Goal: Task Accomplishment & Management: Use online tool/utility

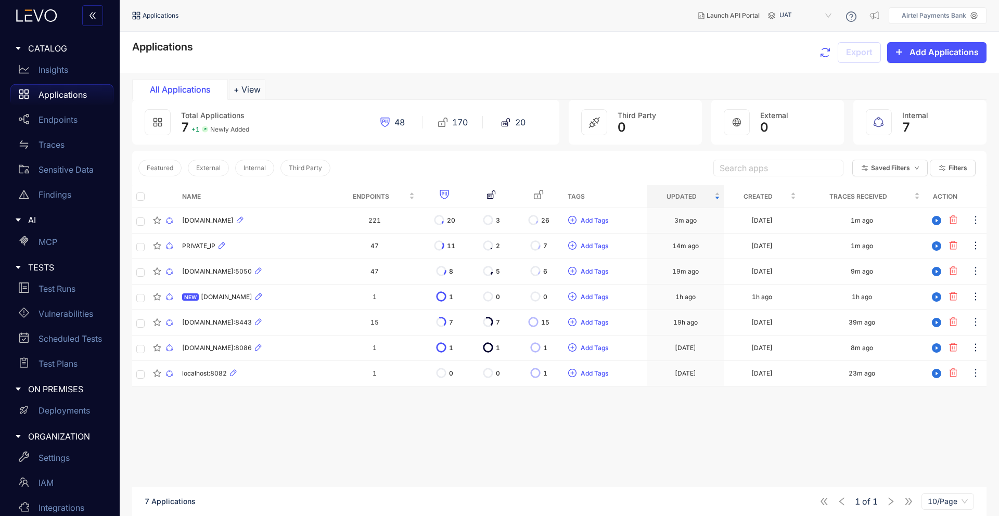
click at [70, 95] on p "Applications" at bounding box center [63, 94] width 48 height 9
click at [63, 98] on p "Applications" at bounding box center [63, 94] width 48 height 9
click at [370, 412] on div "Name Endpoints Tags Updated Created Traces Received Action [DOMAIN_NAME] 221 20…" at bounding box center [559, 367] width 854 height 364
click at [246, 272] on span "[DOMAIN_NAME]:5050" at bounding box center [217, 271] width 70 height 7
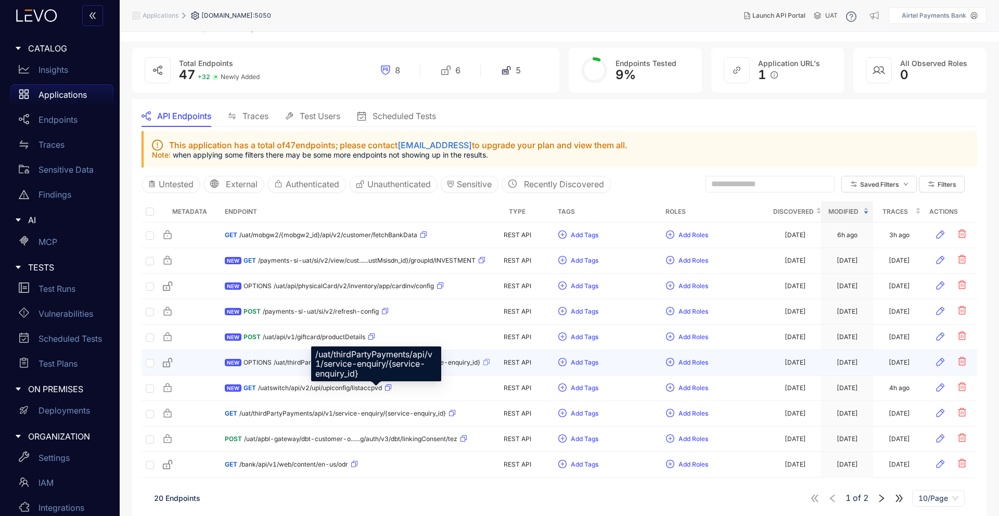
scroll to position [35, 0]
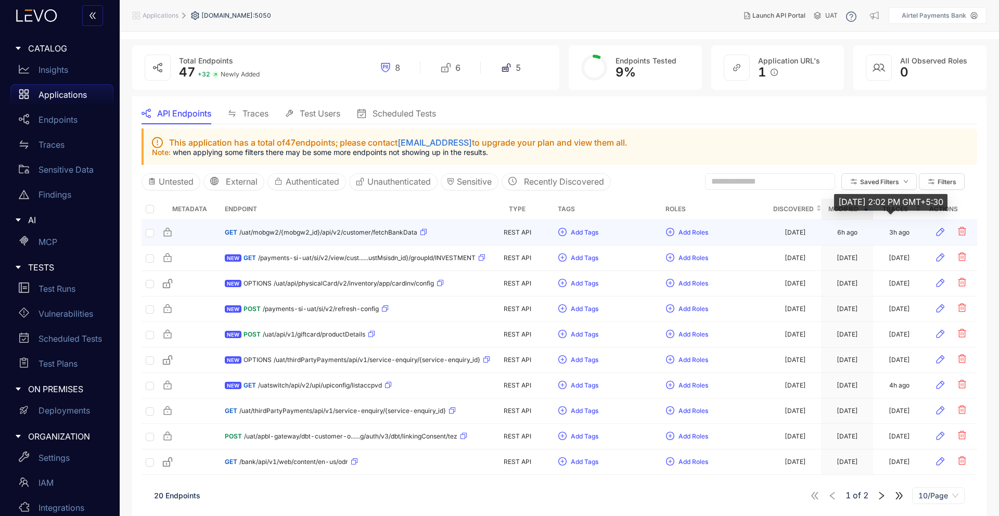
click at [899, 233] on div "3h ago" at bounding box center [899, 232] width 20 height 7
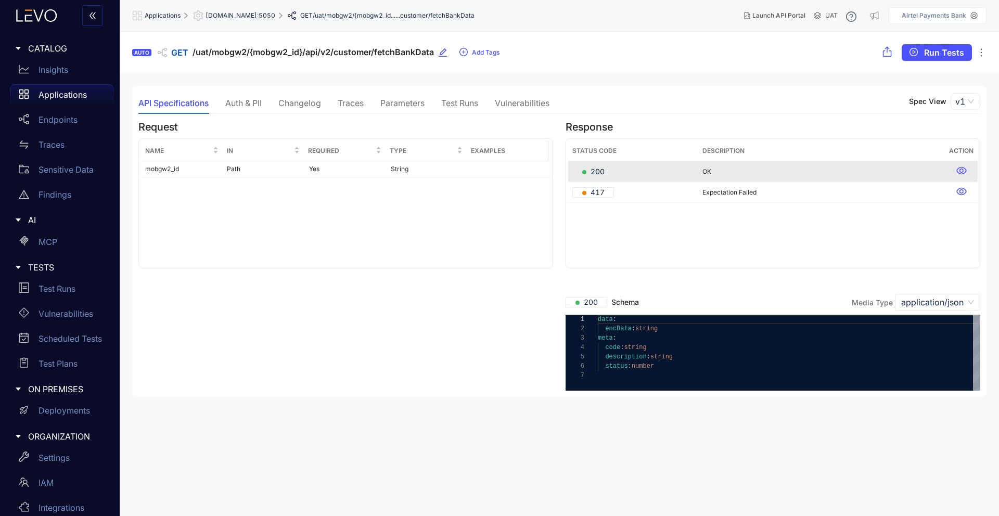
click at [253, 104] on div "Auth & PII" at bounding box center [243, 102] width 36 height 9
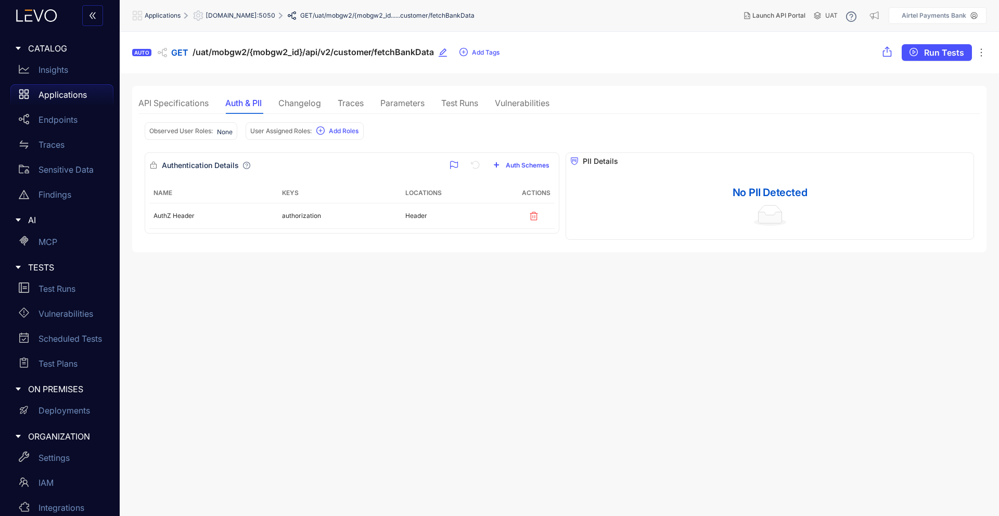
click at [298, 100] on div "Changelog" at bounding box center [299, 102] width 43 height 9
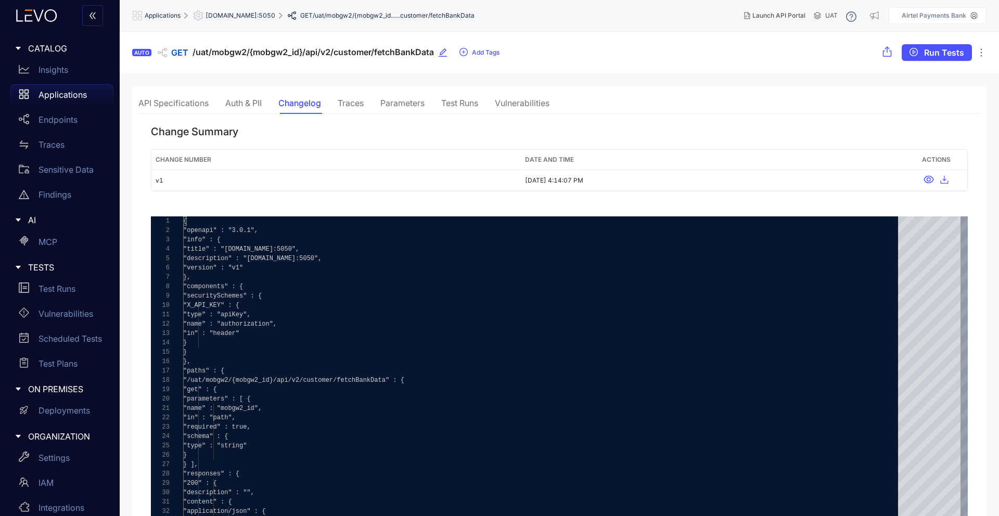
click at [357, 104] on div "Traces" at bounding box center [351, 102] width 26 height 9
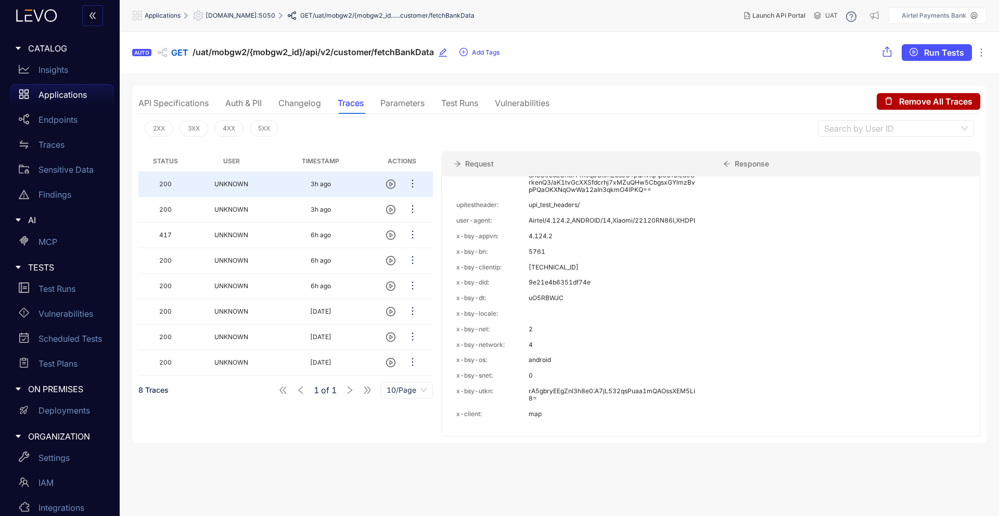
scroll to position [1, 0]
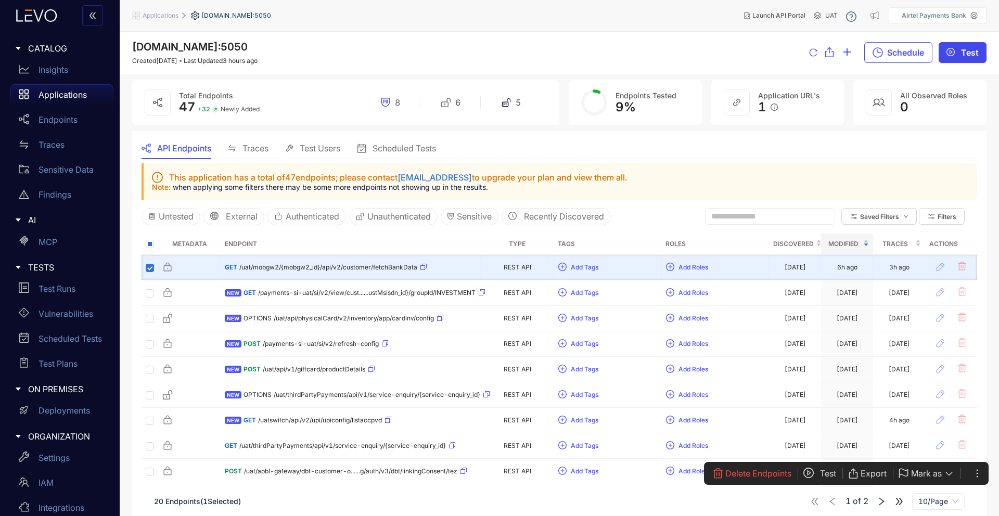
click at [952, 56] on icon "play-circle" at bounding box center [950, 52] width 8 height 8
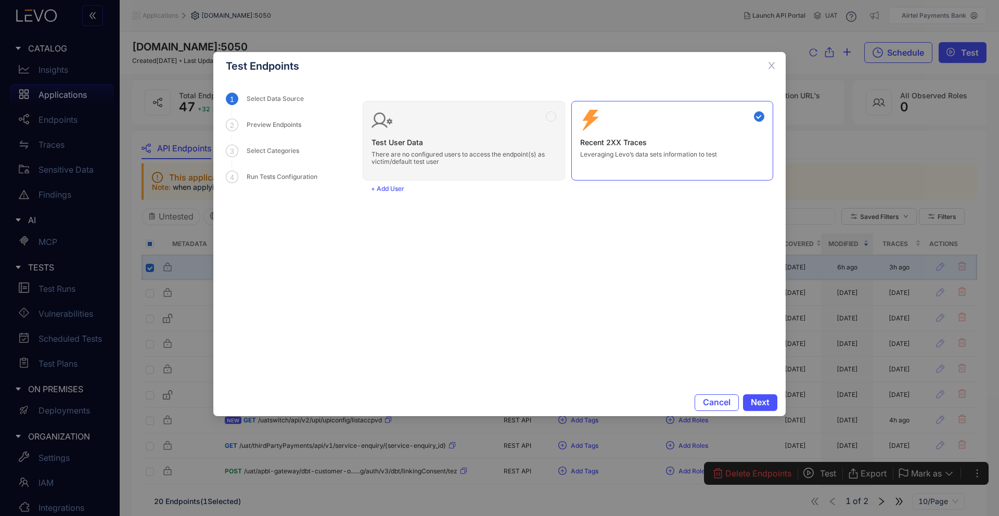
click at [764, 393] on div "Cancel Next" at bounding box center [499, 402] width 572 height 27
click at [764, 400] on span "Next" at bounding box center [760, 402] width 19 height 9
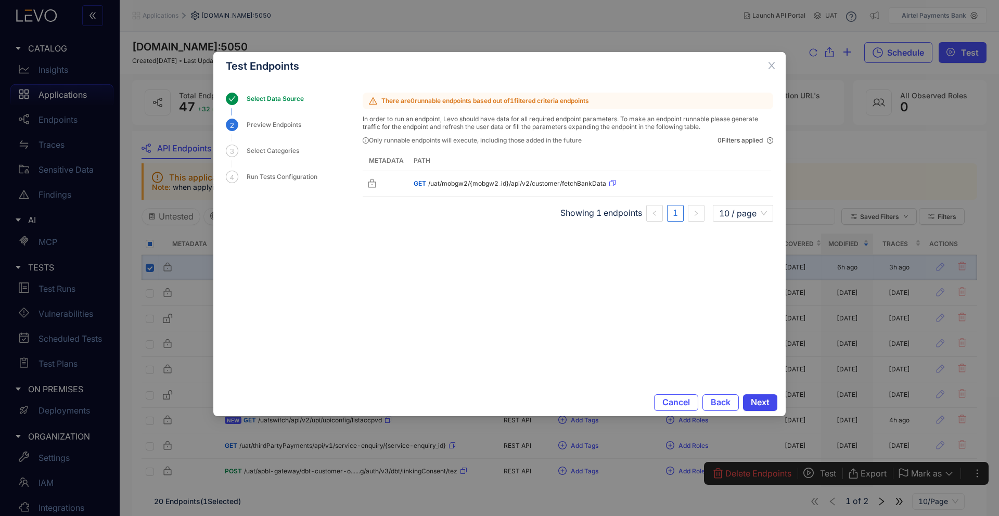
click at [764, 400] on span "Next" at bounding box center [760, 402] width 19 height 9
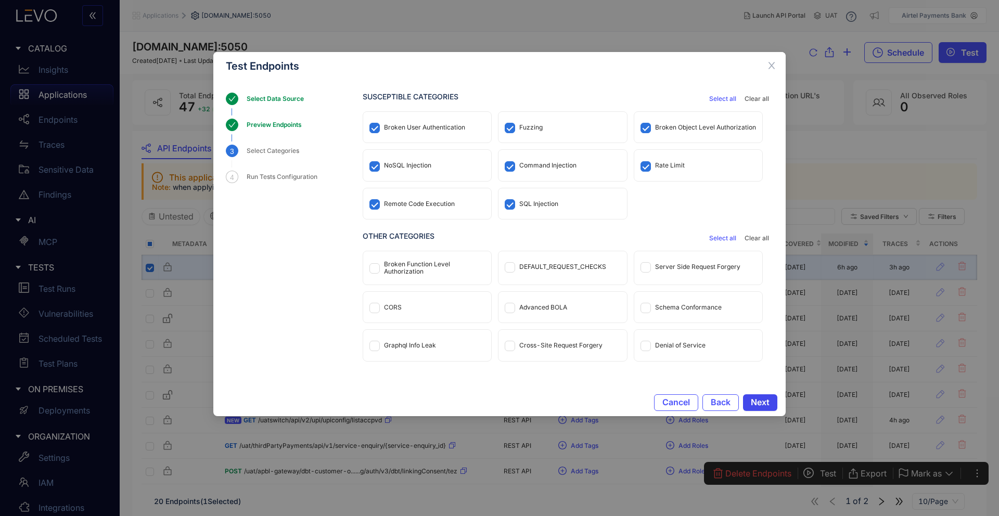
click at [764, 400] on span "Next" at bounding box center [760, 402] width 19 height 9
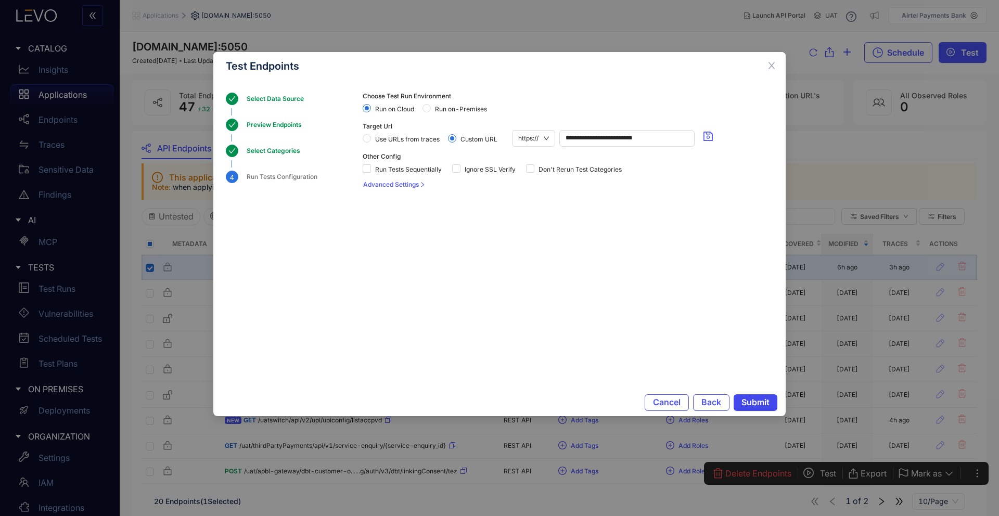
drag, startPoint x: 764, startPoint y: 400, endPoint x: 705, endPoint y: 352, distance: 76.5
click at [706, 352] on div "**********" at bounding box center [499, 234] width 572 height 364
click at [708, 393] on div "Cancel Back Submit" at bounding box center [499, 402] width 572 height 27
click at [713, 410] on button "Back" at bounding box center [711, 402] width 36 height 17
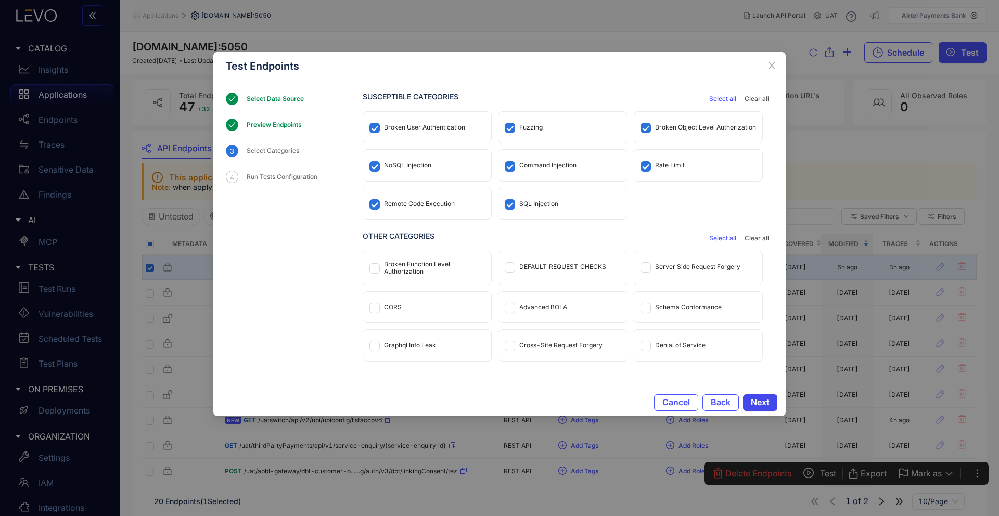
click at [760, 404] on span "Next" at bounding box center [760, 402] width 19 height 9
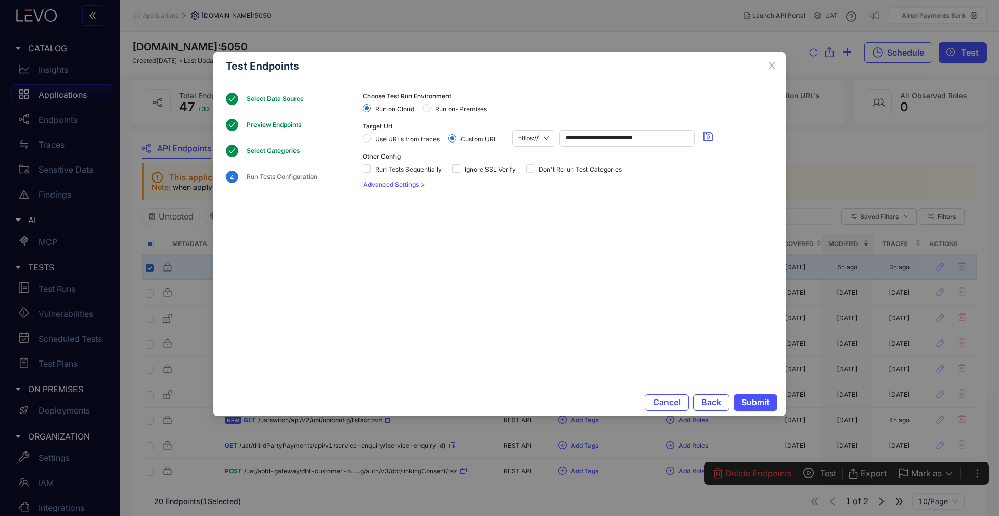
click at [723, 401] on button "Back" at bounding box center [711, 402] width 36 height 17
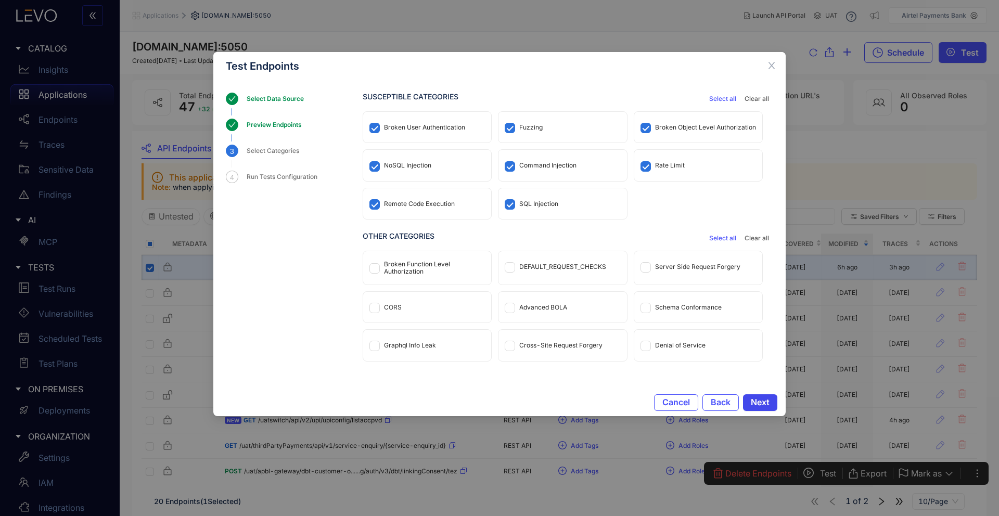
click at [762, 404] on span "Next" at bounding box center [760, 402] width 19 height 9
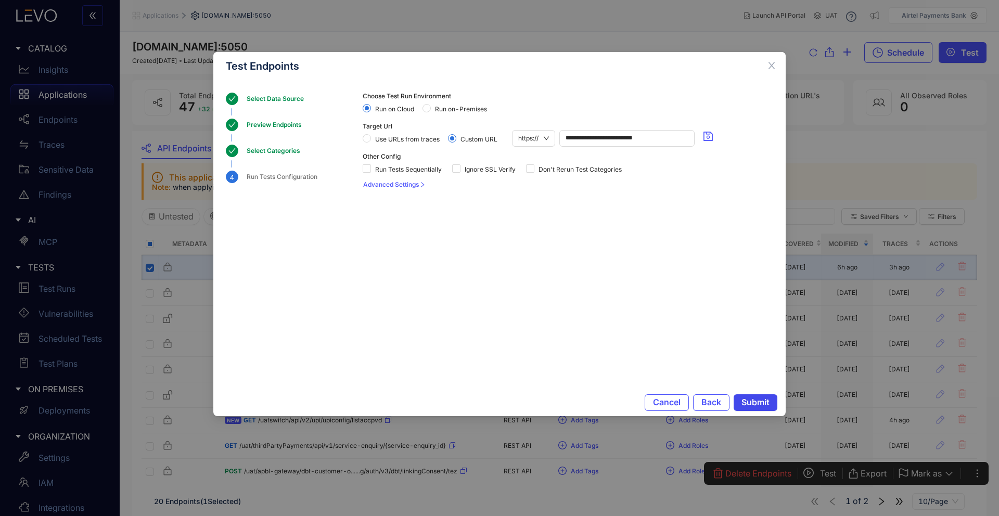
click at [762, 404] on span "Submit" at bounding box center [755, 402] width 28 height 9
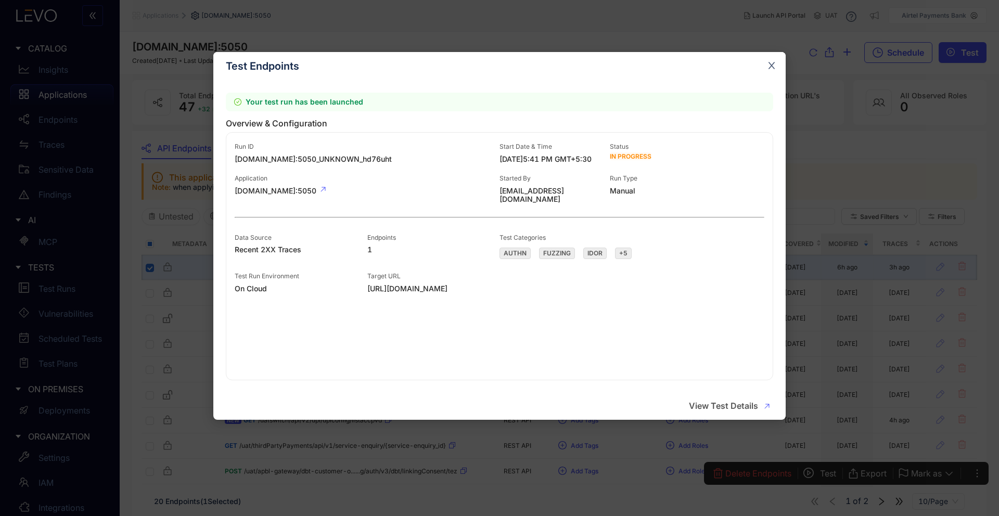
click at [770, 70] on icon "close" at bounding box center [771, 65] width 9 height 9
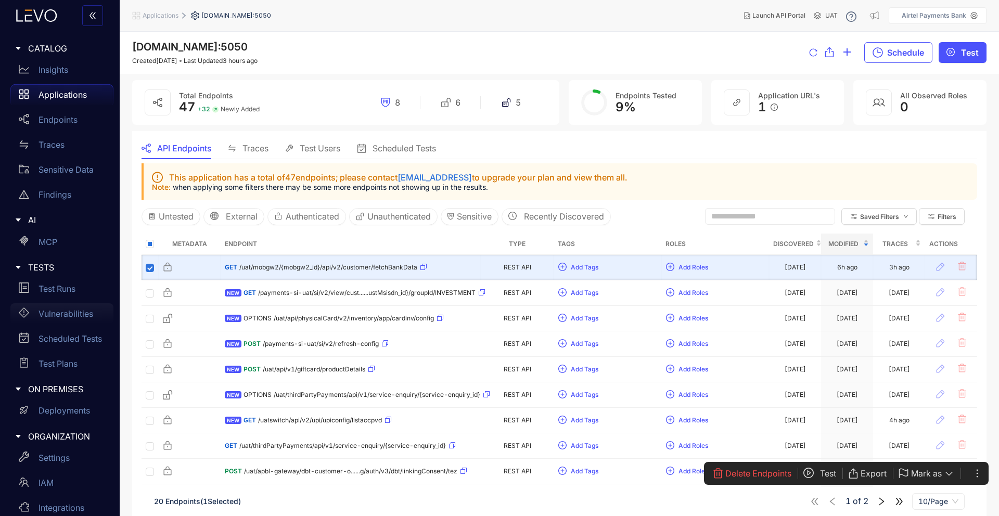
click at [70, 315] on p "Vulnerabilities" at bounding box center [66, 313] width 55 height 9
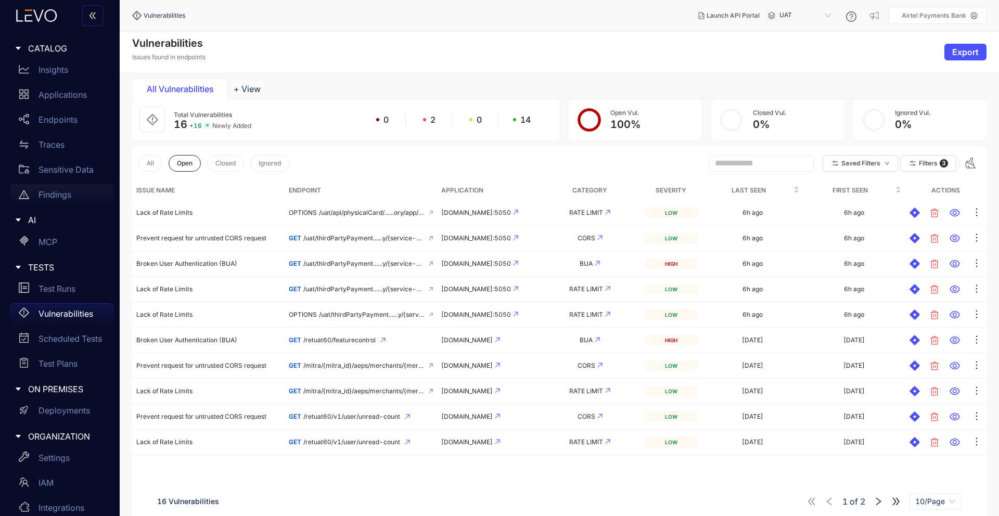
click at [68, 200] on div "Findings" at bounding box center [61, 194] width 103 height 21
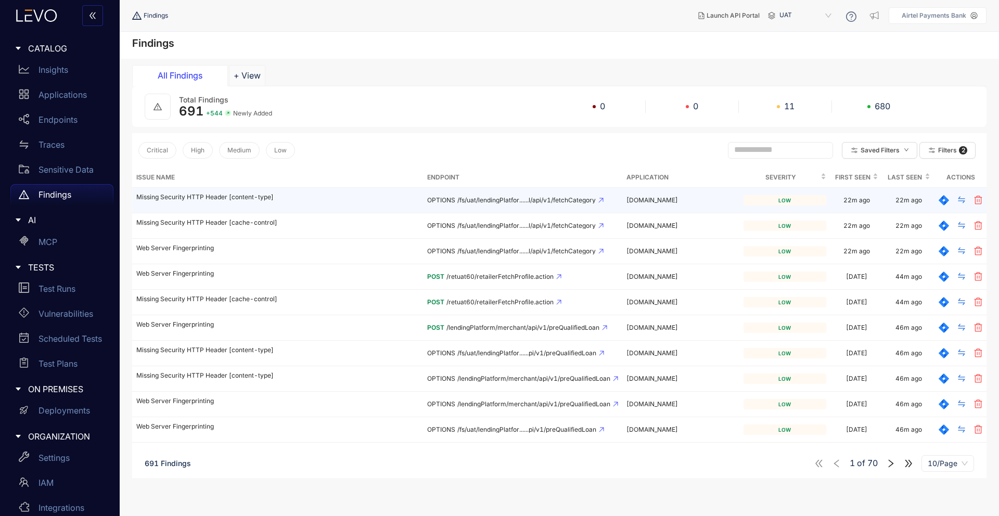
click at [255, 197] on p "Missing Security HTTP Header [content-type]" at bounding box center [277, 197] width 283 height 7
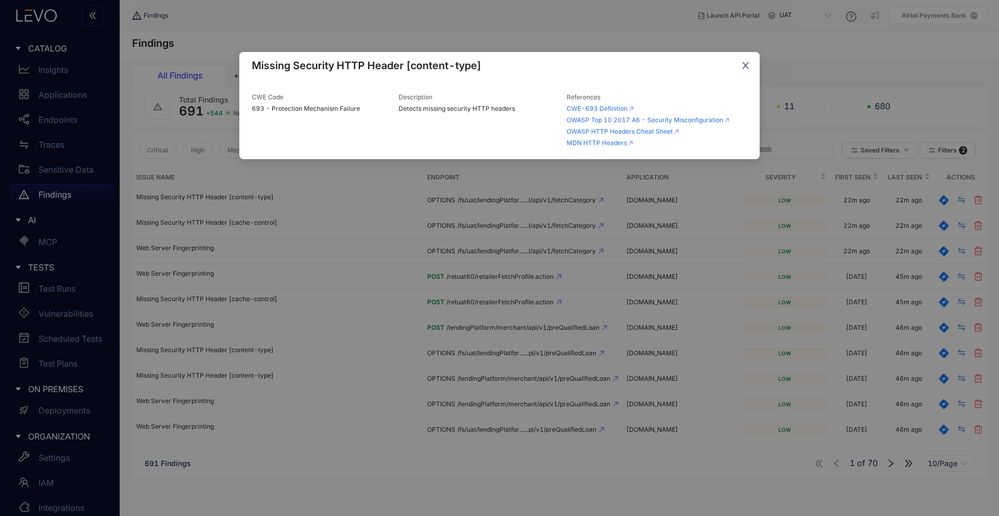
click at [742, 60] on span "Close" at bounding box center [746, 66] width 28 height 28
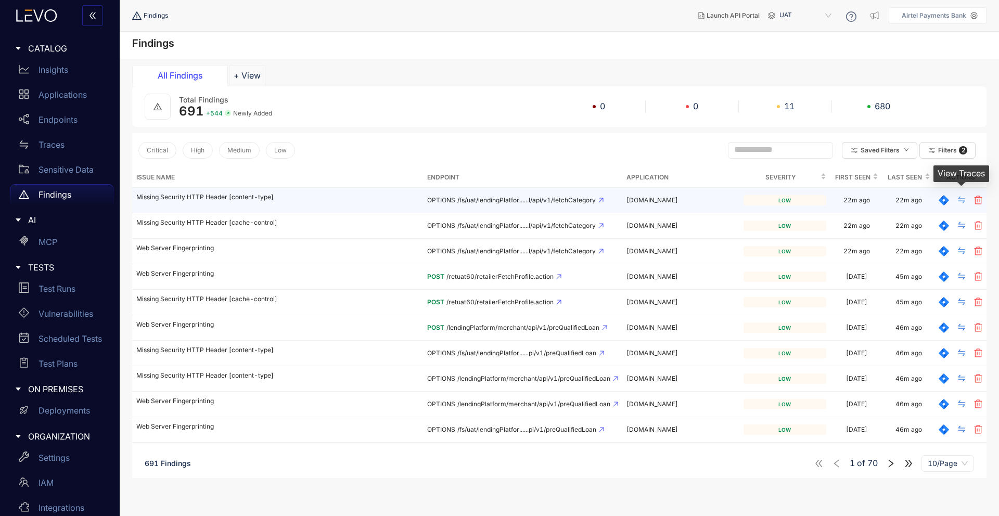
click at [962, 201] on icon "swap" at bounding box center [961, 200] width 7 height 7
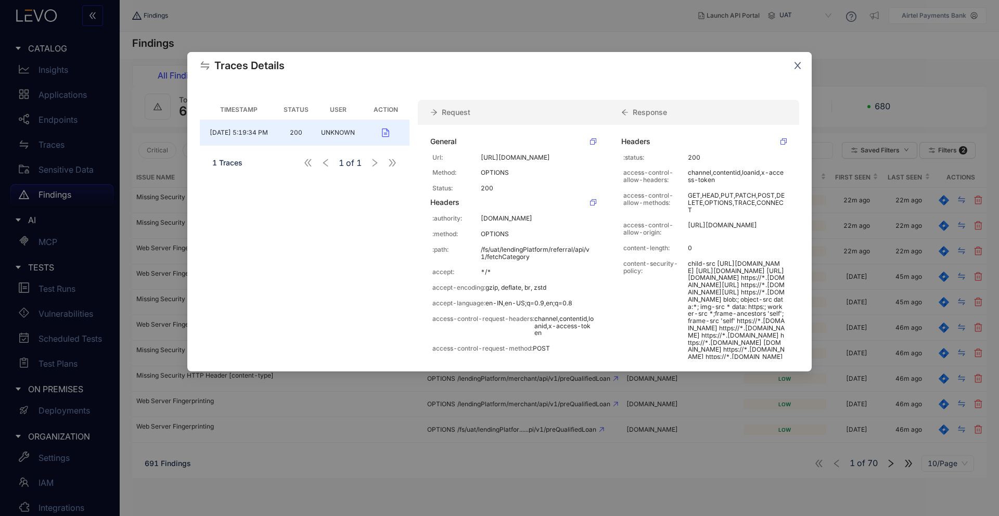
click at [797, 66] on icon "close" at bounding box center [798, 65] width 7 height 7
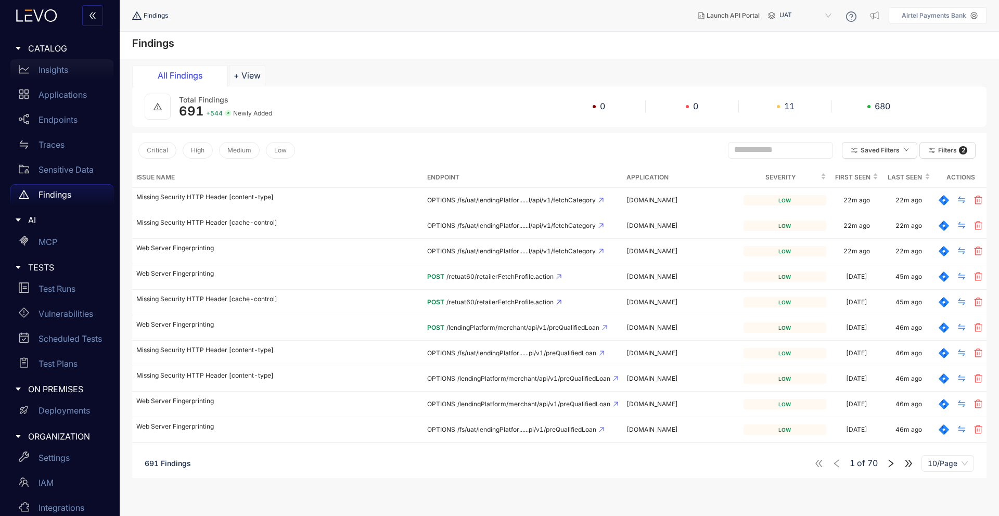
click at [63, 71] on p "Insights" at bounding box center [54, 69] width 30 height 9
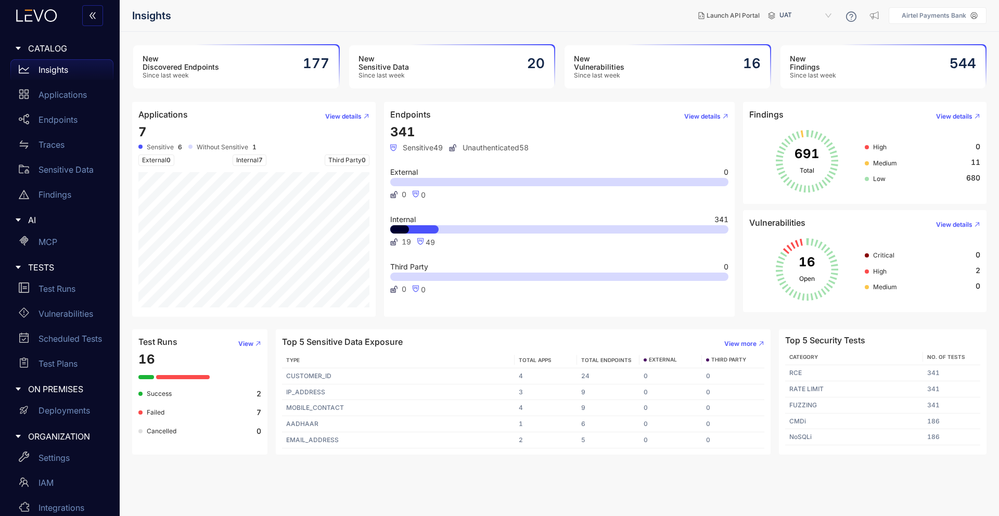
click at [382, 240] on div "Endpoints View details 341 Sensitive 49 Unauthenticated 58 External 0 0 0 Inter…" at bounding box center [560, 209] width 360 height 215
click at [533, 67] on h2 "20" at bounding box center [536, 64] width 18 height 16
click at [56, 191] on p "Findings" at bounding box center [55, 194] width 33 height 9
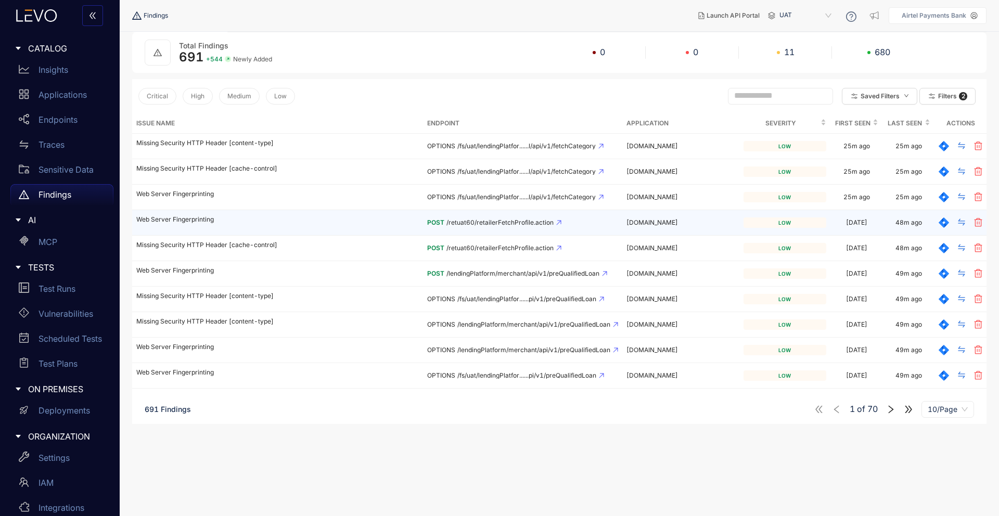
scroll to position [61, 0]
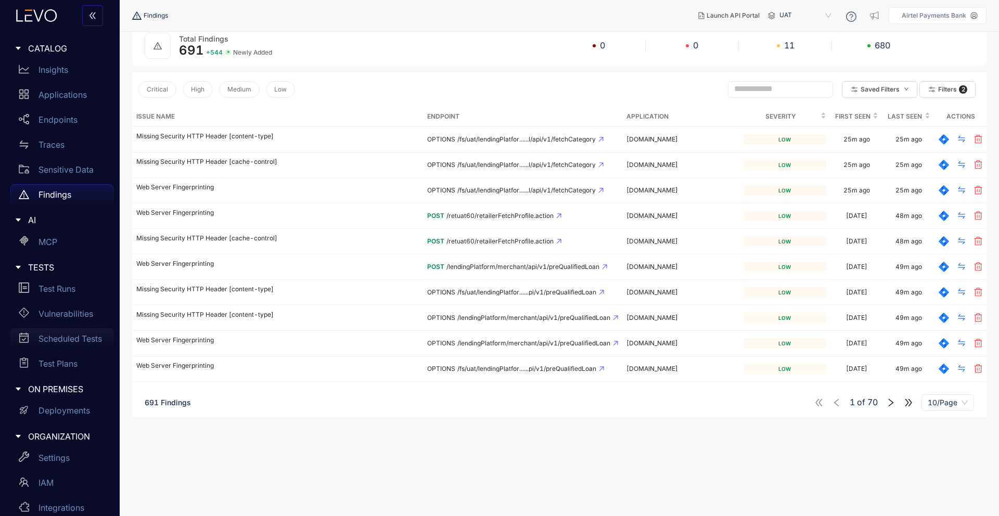
click at [81, 339] on p "Scheduled Tests" at bounding box center [70, 338] width 63 height 9
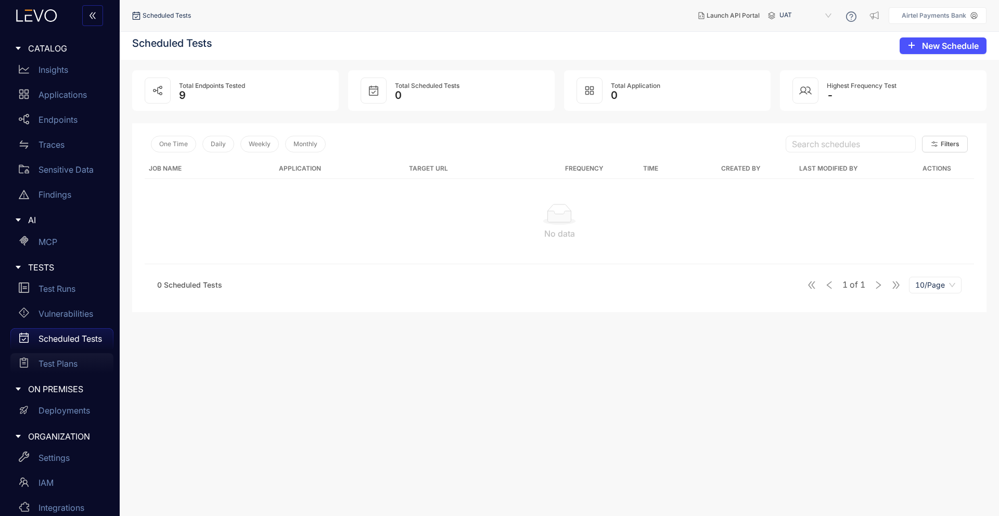
click at [79, 362] on div "Test Plans" at bounding box center [61, 363] width 103 height 21
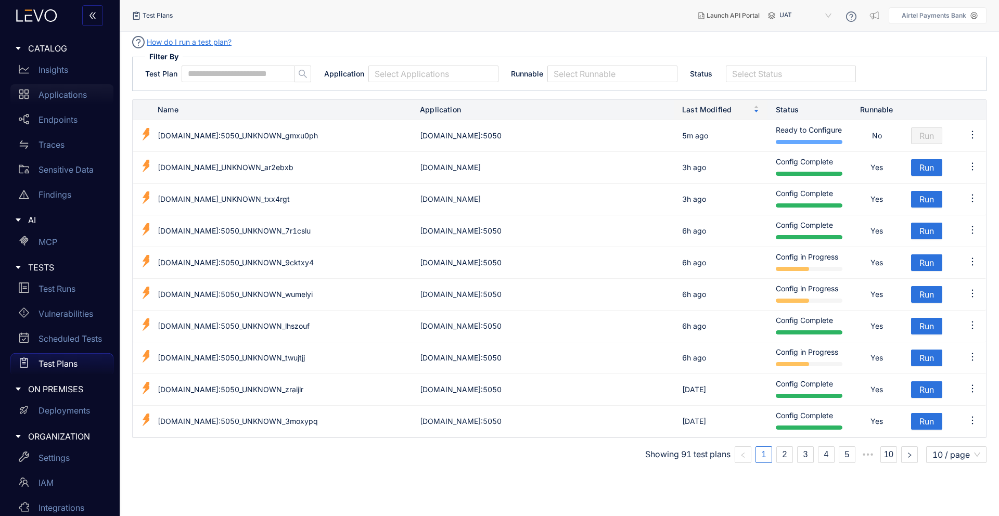
click at [80, 95] on p "Applications" at bounding box center [63, 94] width 48 height 9
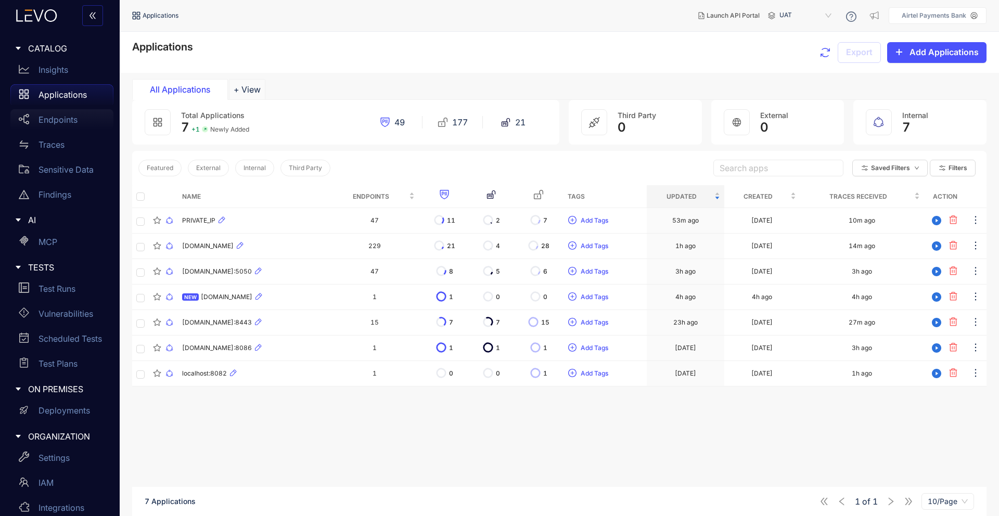
click at [85, 118] on div "Endpoints" at bounding box center [61, 119] width 103 height 21
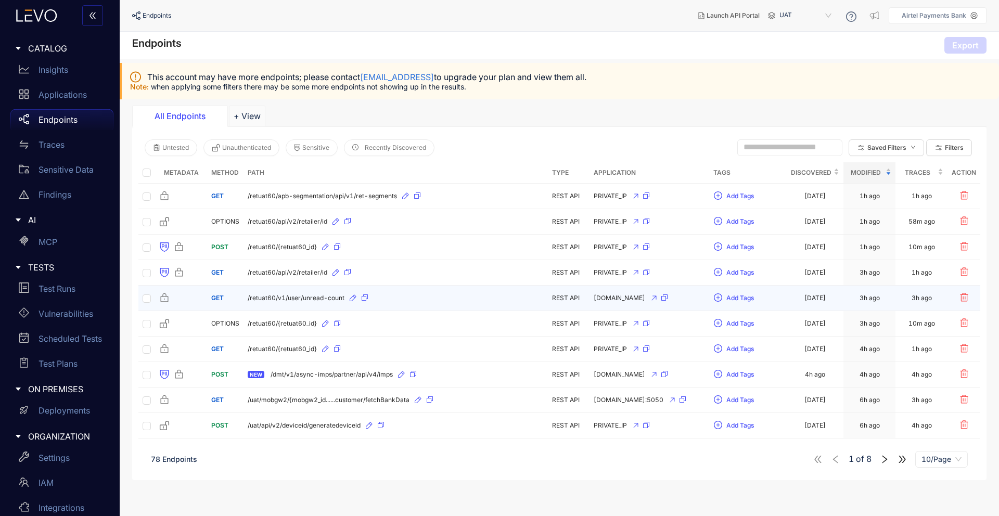
click at [668, 295] on icon "button" at bounding box center [664, 297] width 6 height 6
click at [309, 298] on span "/retuat60/v1/user/unread-count" at bounding box center [296, 297] width 97 height 7
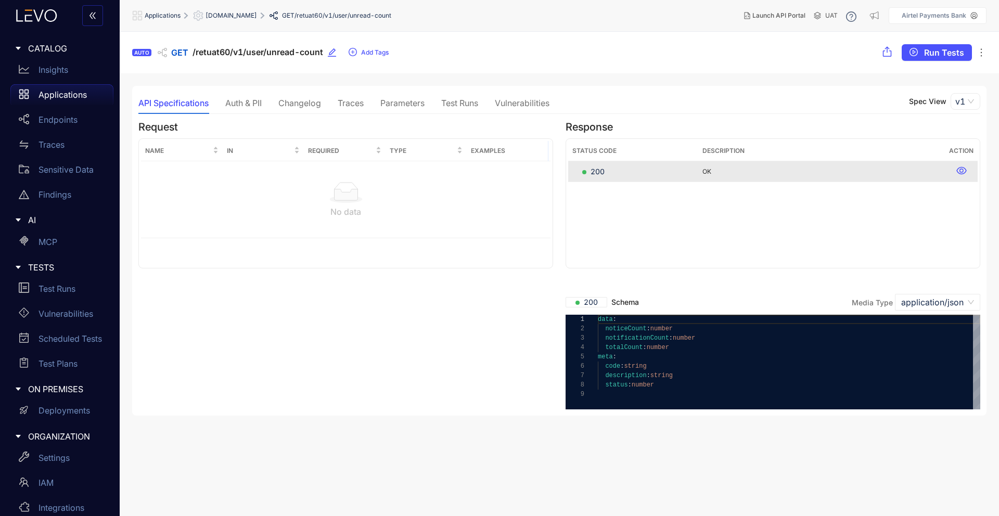
click at [446, 105] on div "Test Runs" at bounding box center [459, 102] width 37 height 9
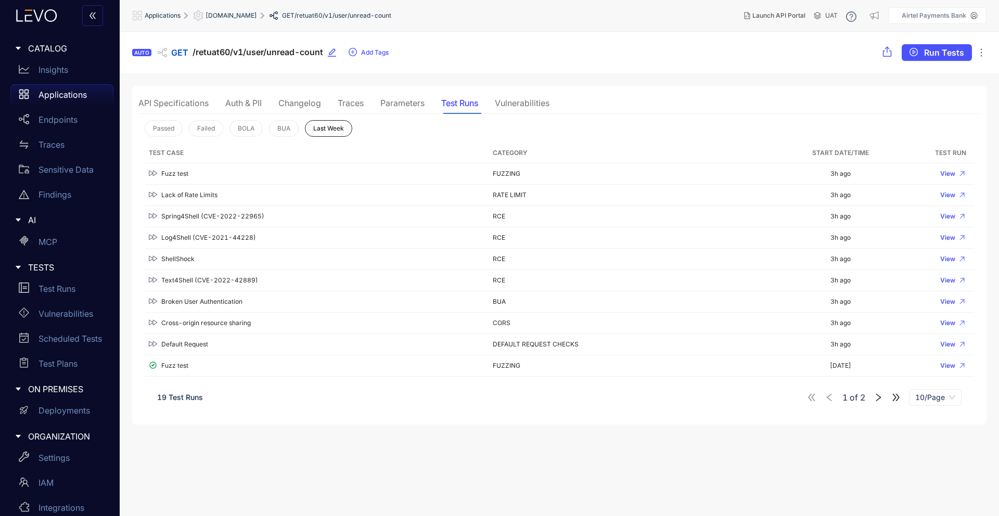
click at [529, 106] on div "Vulnerabilities" at bounding box center [522, 102] width 55 height 9
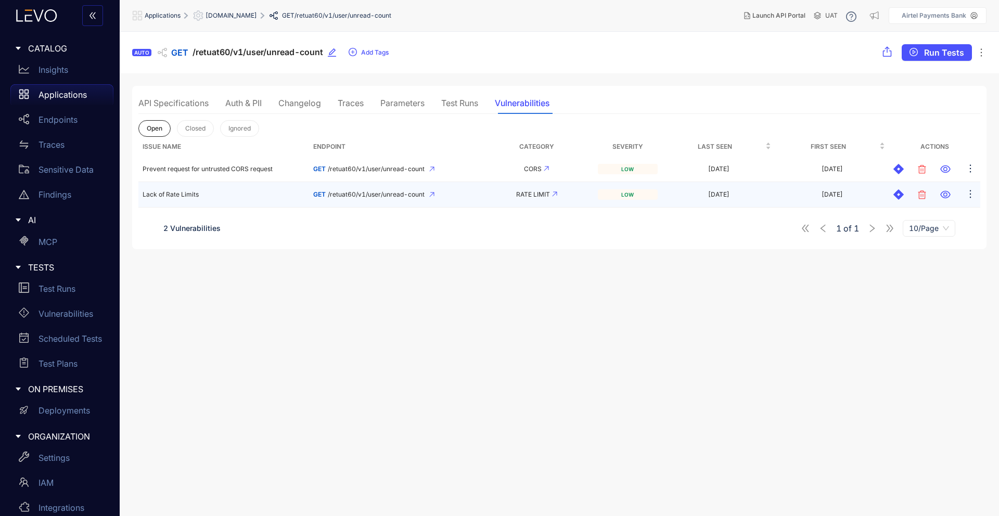
click at [252, 200] on td "Lack of Rate Limits" at bounding box center [223, 194] width 171 height 25
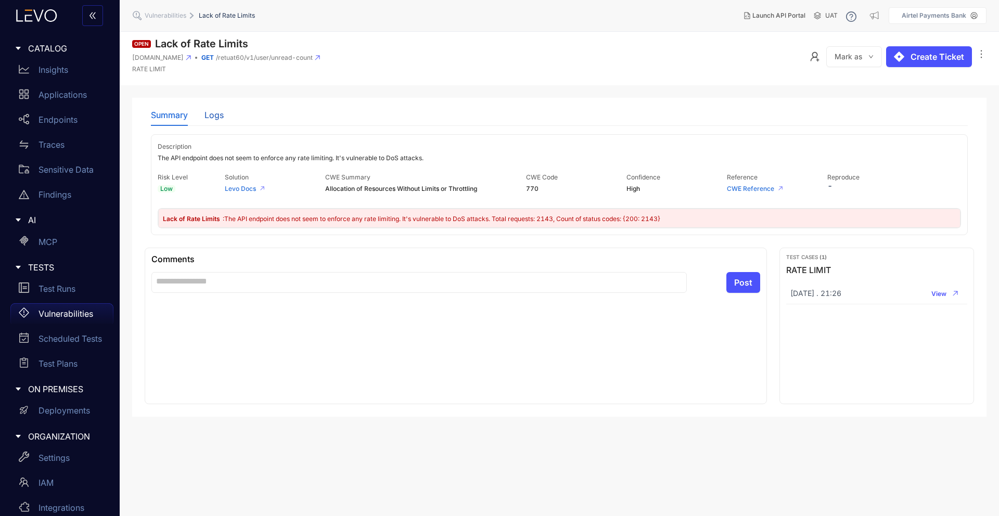
click at [211, 110] on div "Logs" at bounding box center [213, 114] width 19 height 9
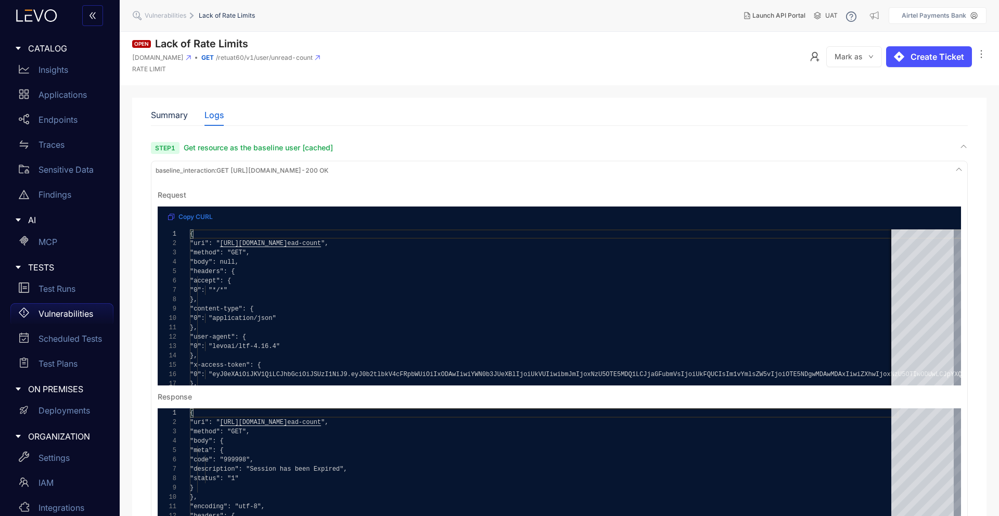
click at [688, 171] on div "baseline_interaction : GET [URL][DOMAIN_NAME] - 200 OK" at bounding box center [559, 170] width 812 height 14
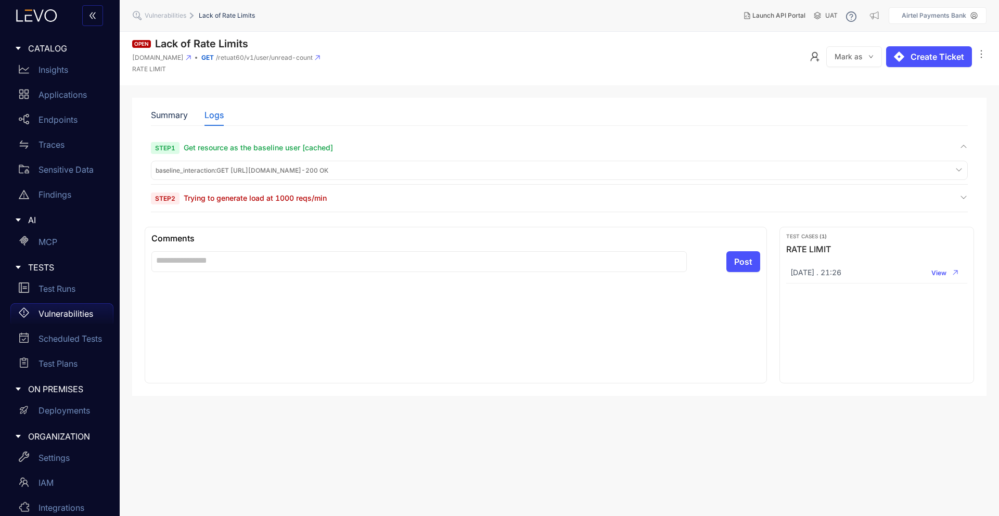
click at [368, 196] on div "Step 2 Trying to generate load at 1000 reqs/min" at bounding box center [559, 198] width 817 height 10
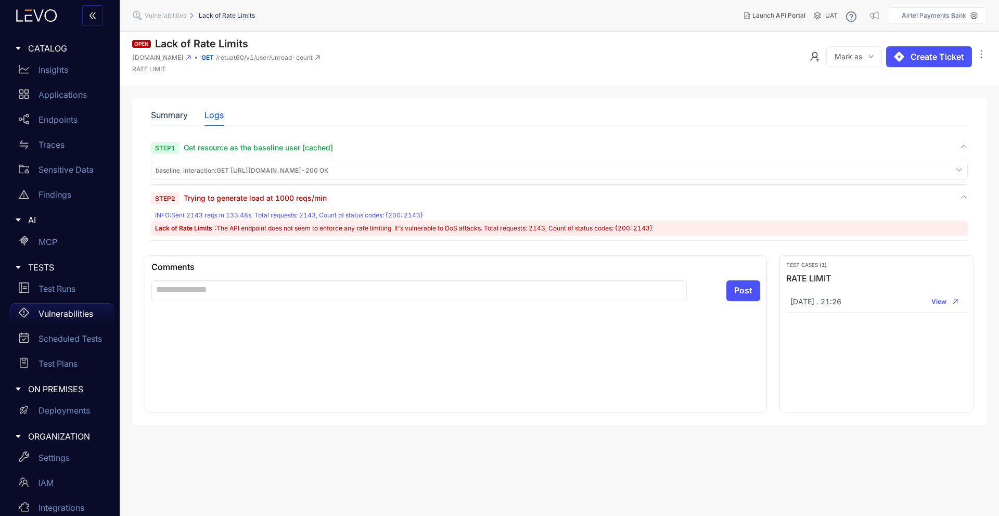
click at [398, 214] on div "INFO : Sent 2143 reqs in 133.48s. Total requests: 2143, Count of status codes: …" at bounding box center [560, 215] width 811 height 7
click at [399, 219] on div "INFO : Sent 2143 reqs in 133.48s. Total requests: 2143, Count of status codes: …" at bounding box center [560, 215] width 811 height 7
click at [417, 213] on div "INFO : Sent 2143 reqs in 133.48s. Total requests: 2143, Count of status codes: …" at bounding box center [560, 215] width 811 height 7
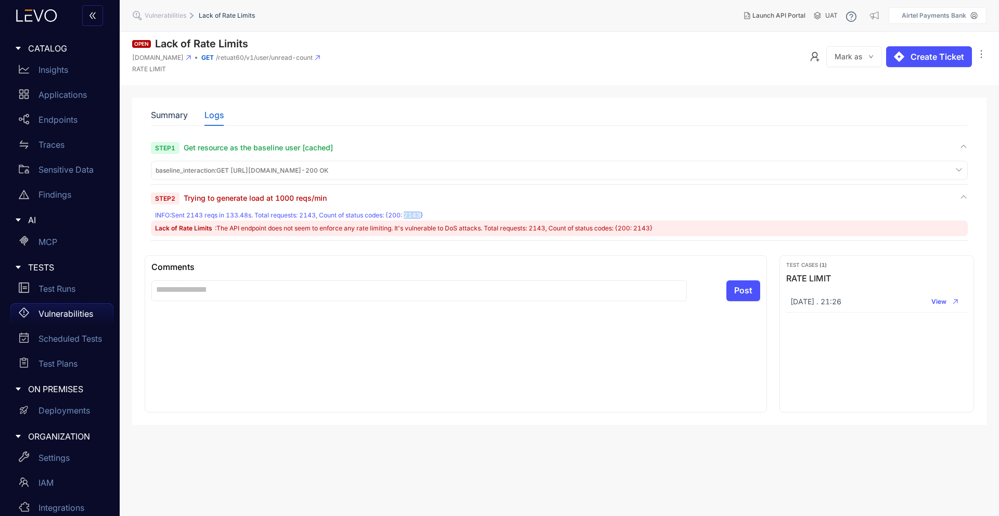
click at [417, 213] on div "INFO : Sent 2143 reqs in 133.48s. Total requests: 2143, Count of status codes: …" at bounding box center [560, 215] width 811 height 7
click at [398, 213] on div "INFO : Sent 2143 reqs in 133.48s. Total requests: 2143, Count of status codes: …" at bounding box center [560, 215] width 811 height 7
click at [484, 174] on div "baseline_interaction : GET [URL][DOMAIN_NAME] - 200 OK" at bounding box center [559, 170] width 812 height 14
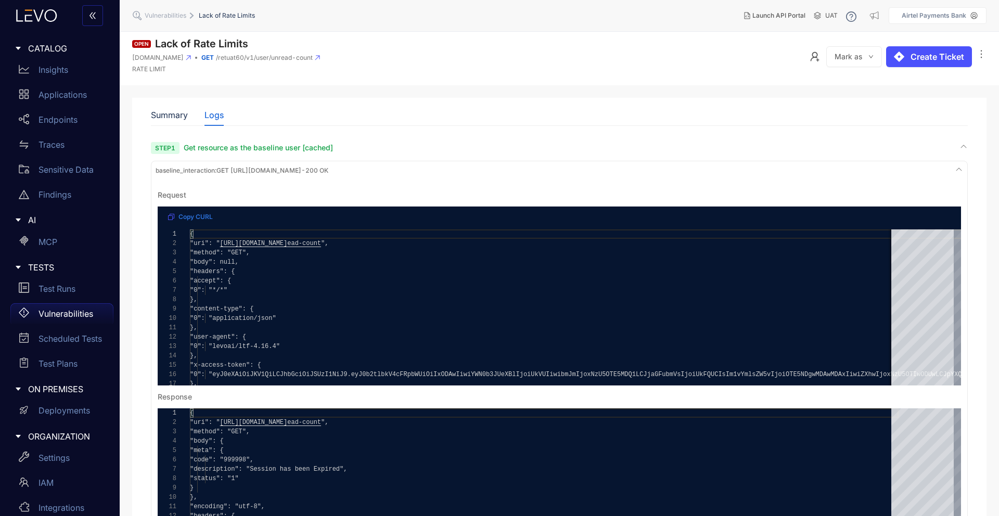
click at [879, 57] on button "Mark as" at bounding box center [854, 56] width 56 height 21
click at [979, 59] on icon "ellipsis" at bounding box center [981, 54] width 10 height 10
click at [811, 84] on header "Open Lack of Rate Limits [DOMAIN_NAME] GET /retuat60/v1/user/unread-count RATE …" at bounding box center [559, 59] width 879 height 54
click at [980, 59] on icon "ellipsis" at bounding box center [981, 54] width 10 height 10
click at [501, 104] on div "Summary Logs" at bounding box center [559, 115] width 817 height 22
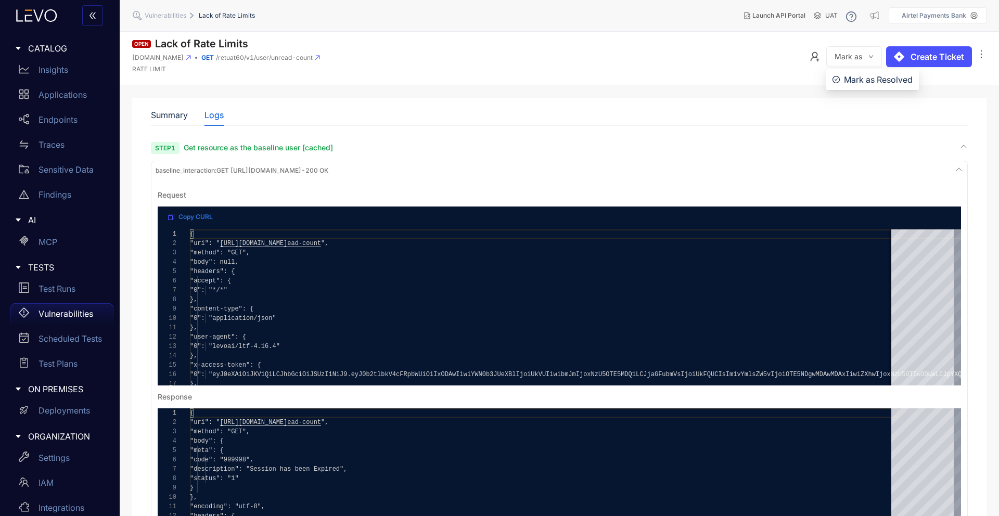
click at [860, 61] on button "Mark as" at bounding box center [854, 56] width 56 height 21
click at [485, 100] on div "Summary Logs Description The API endpoint does not seem to enforce any rate lim…" at bounding box center [559, 371] width 829 height 547
click at [60, 505] on p "Integrations" at bounding box center [62, 507] width 46 height 9
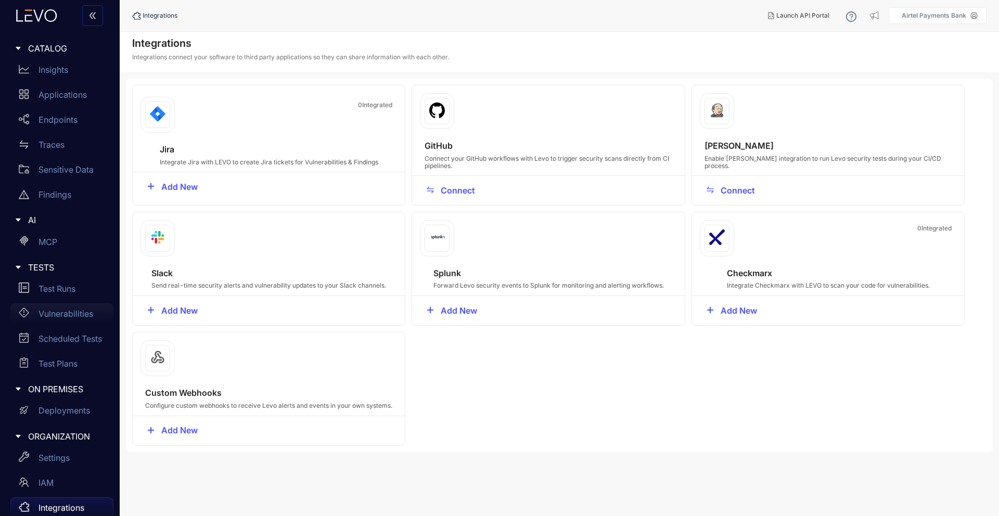
click at [72, 319] on div "Vulnerabilities" at bounding box center [61, 313] width 103 height 21
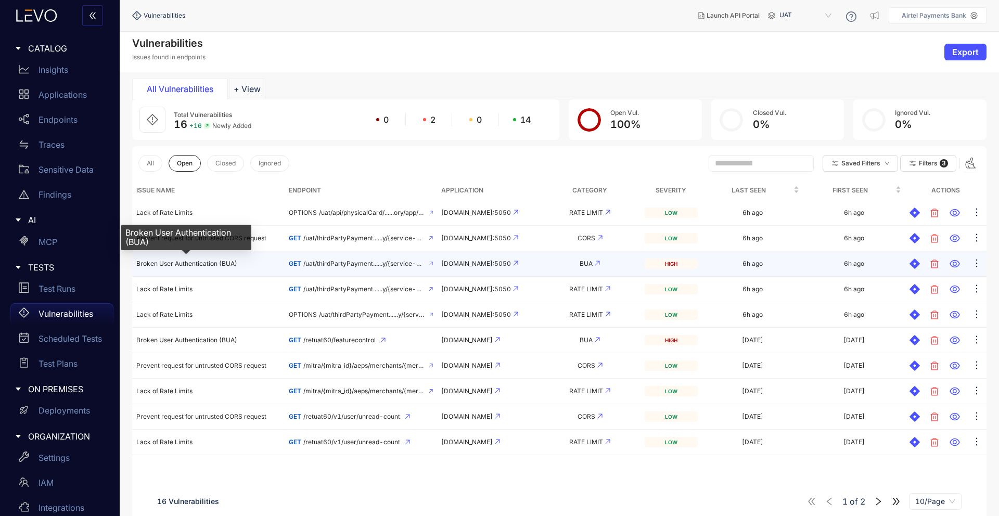
click at [213, 261] on span "Broken User Authentication (BUA)" at bounding box center [186, 264] width 101 height 8
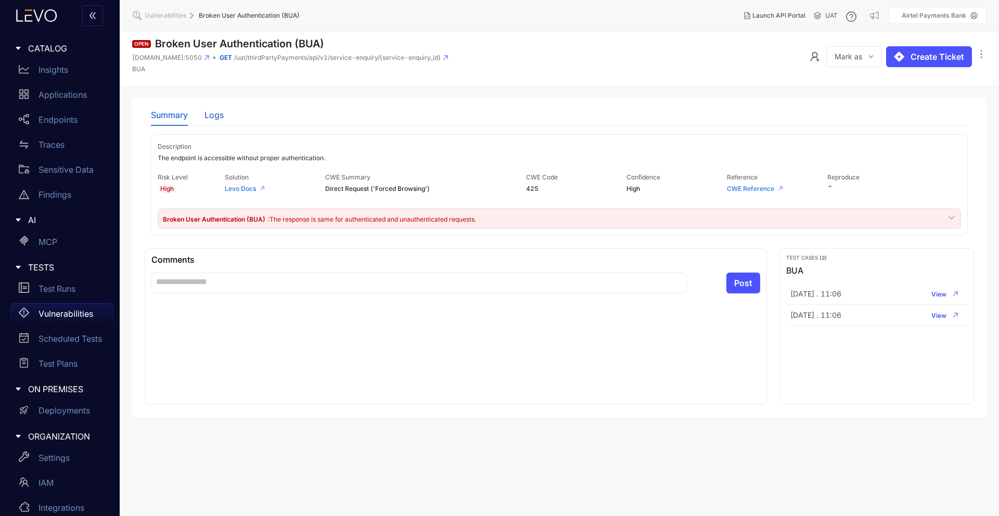
click at [215, 119] on div "Logs" at bounding box center [213, 114] width 19 height 9
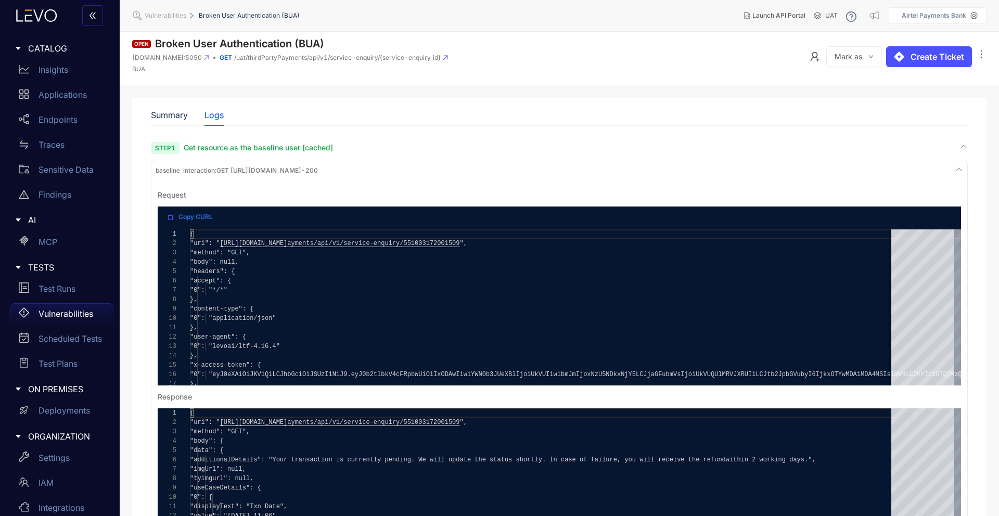
click at [302, 173] on span "baseline_interaction : GET [URL][DOMAIN_NAME] - 200" at bounding box center [237, 170] width 162 height 7
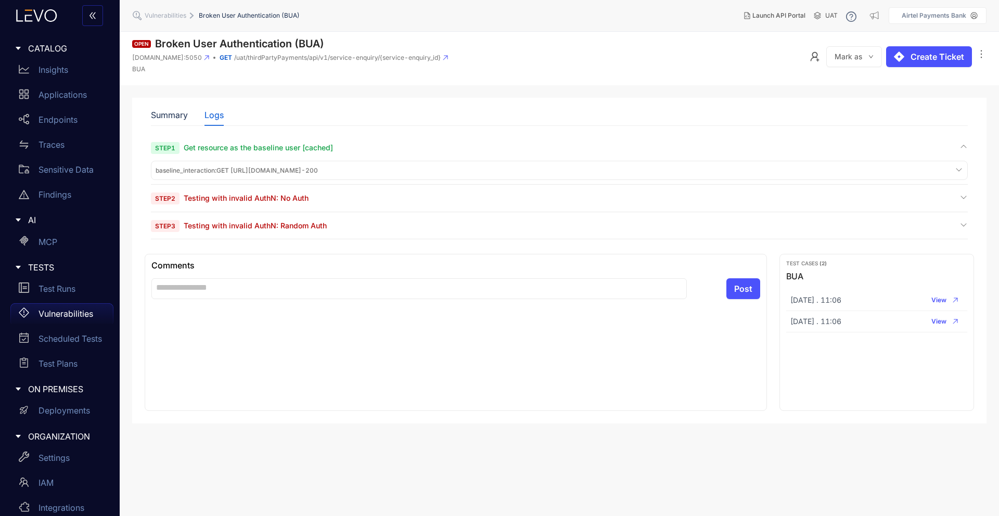
click at [314, 200] on div "Step 2 Testing with invalid AuthN: No Auth" at bounding box center [559, 198] width 817 height 10
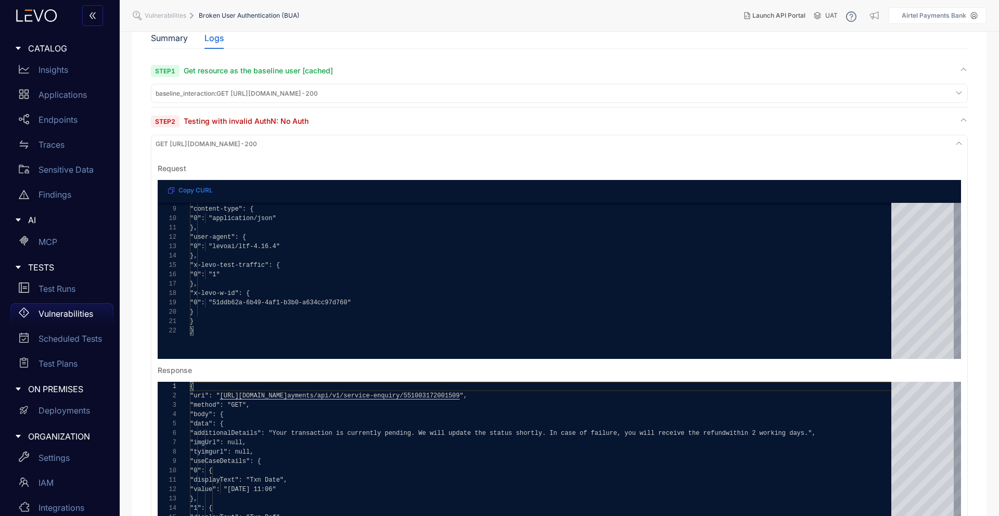
scroll to position [82, 0]
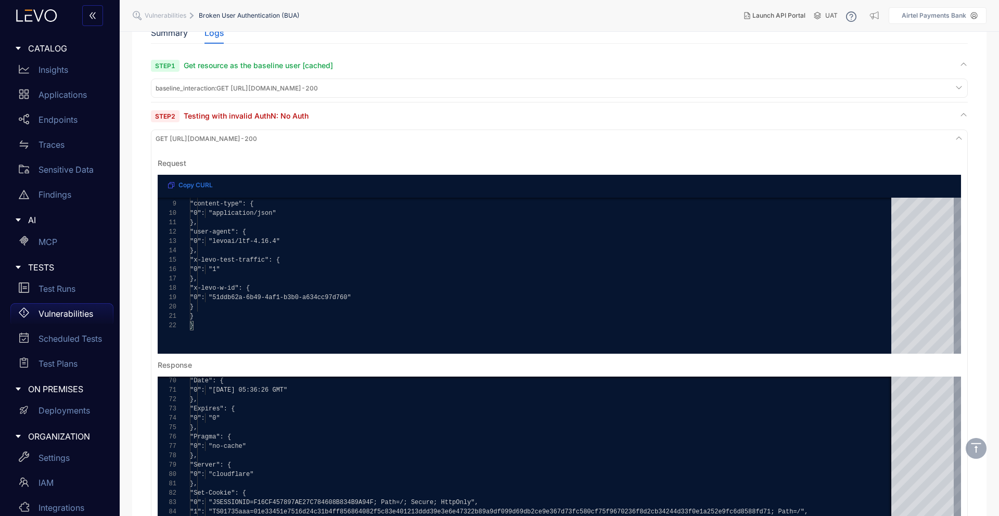
click at [959, 138] on icon at bounding box center [959, 138] width 8 height 8
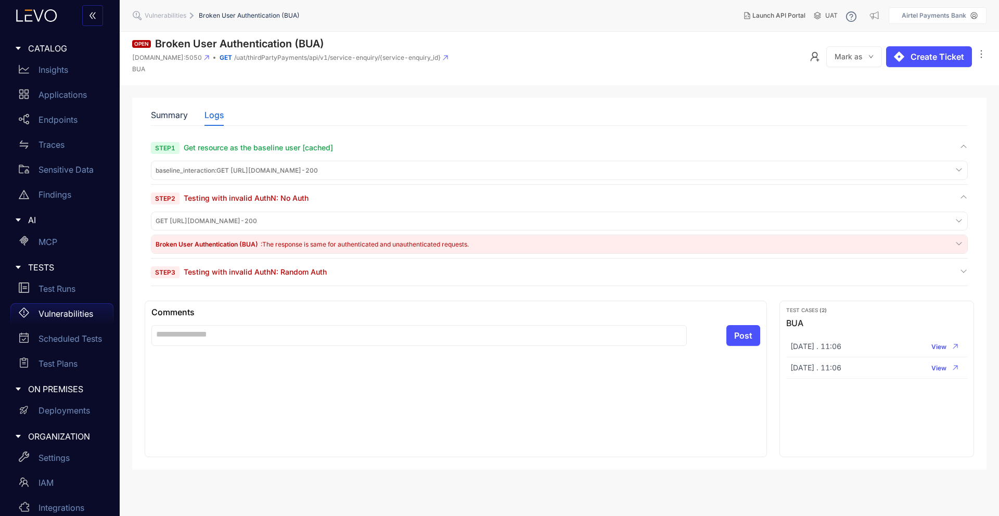
scroll to position [0, 0]
click at [789, 276] on div "Step 3 Testing with invalid AuthN: Random Auth" at bounding box center [559, 272] width 817 height 10
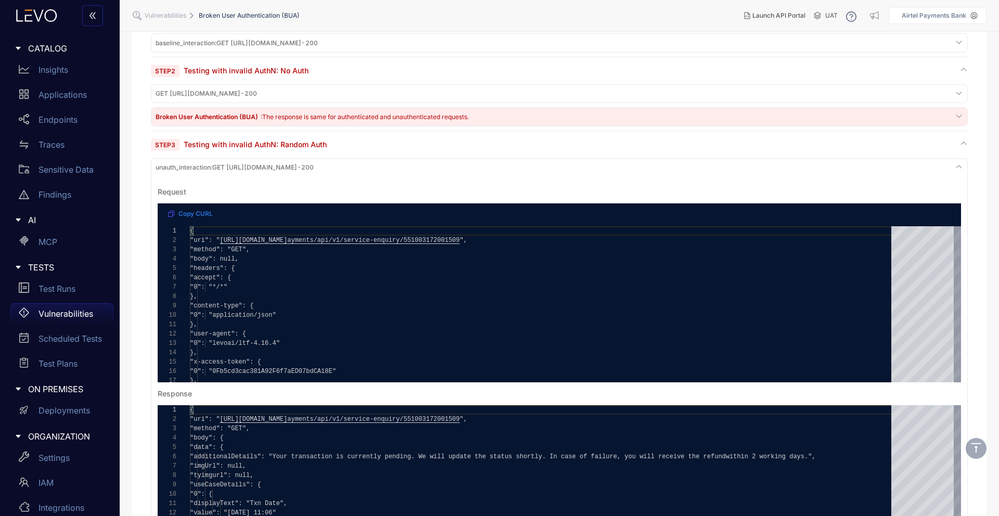
scroll to position [200, 0]
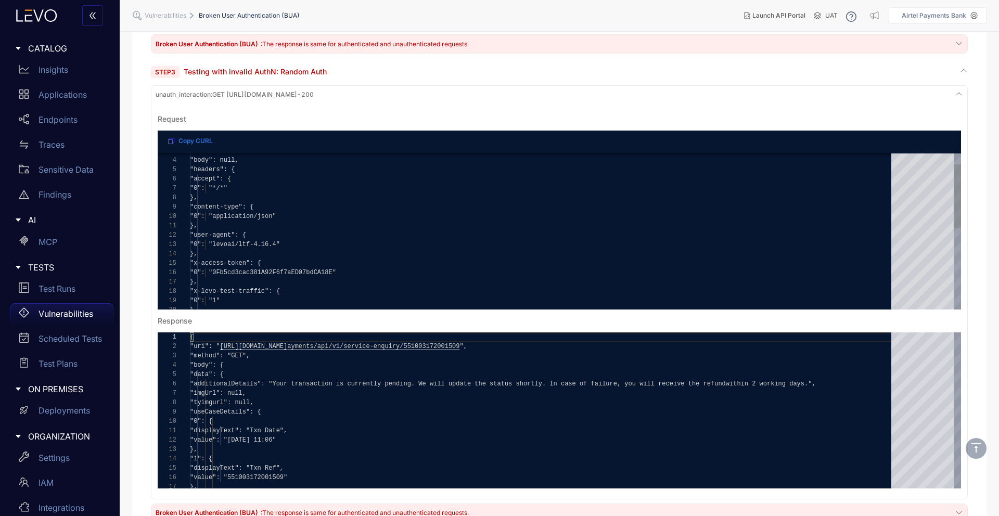
type textarea "**********"
click at [303, 271] on div "**********" at bounding box center [559, 231] width 803 height 156
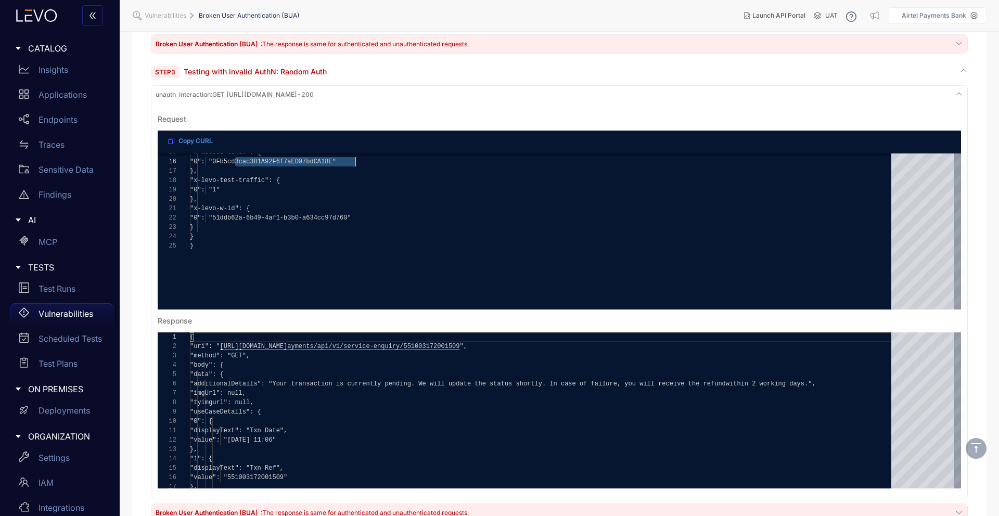
click at [183, 142] on span "Copy CURL" at bounding box center [195, 140] width 34 height 7
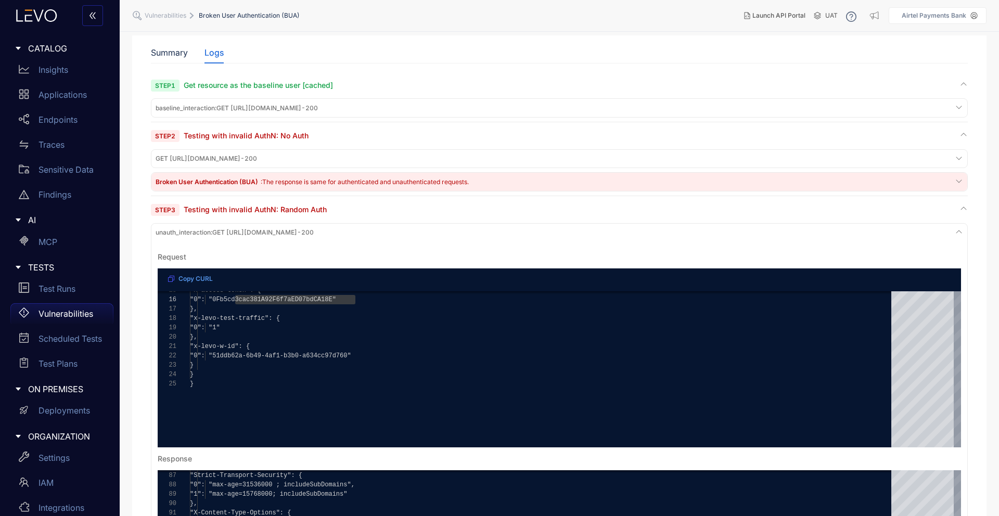
scroll to position [48, 0]
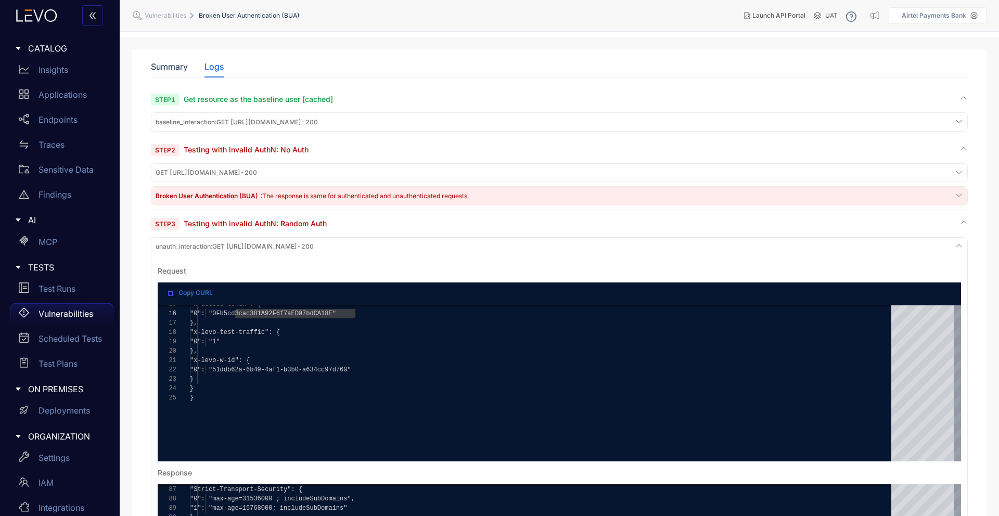
click at [210, 129] on div "baseline_interaction : GET [URL][DOMAIN_NAME] - 200" at bounding box center [559, 122] width 812 height 14
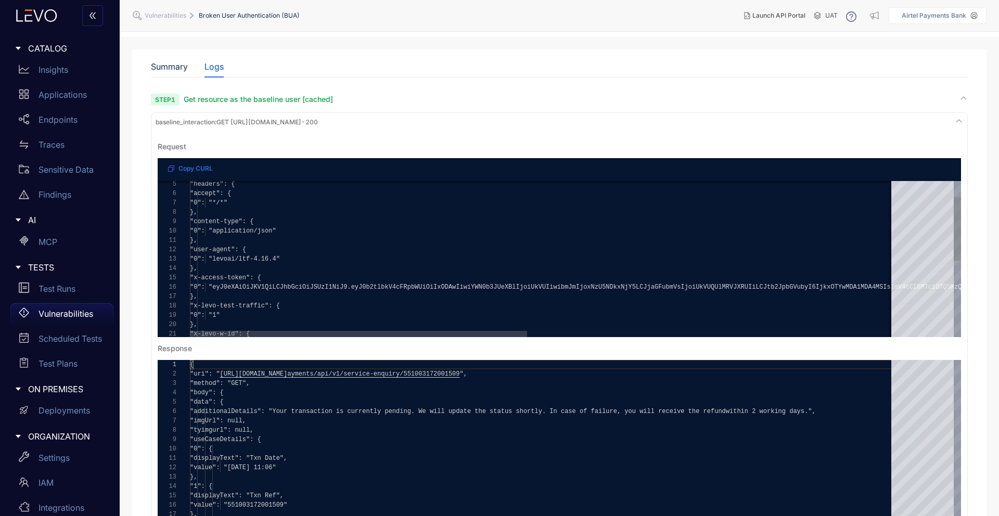
type textarea "**********"
click at [417, 288] on span "yJ0b2tlbkV4cFRpbWUiOiIxODAwIiwiYWN0b3JUeXBlIjoiUkV" at bounding box center [448, 287] width 187 height 7
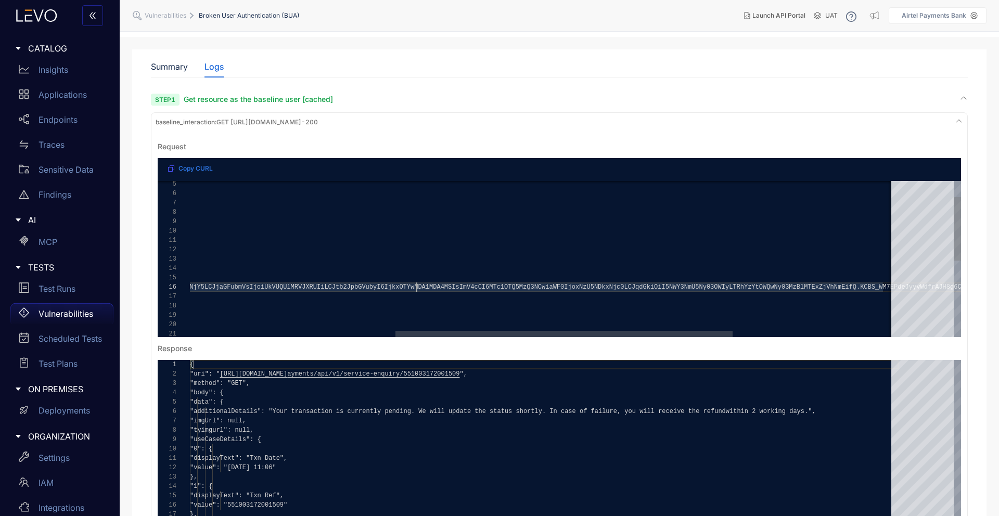
click at [417, 288] on textarea "**********" at bounding box center [417, 287] width 1 height 9
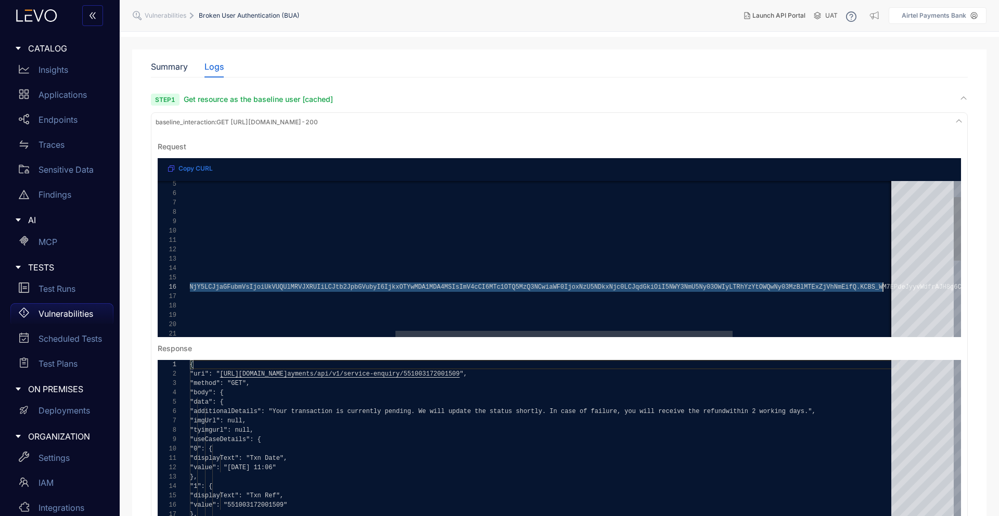
click at [417, 288] on div "5 6 7 8 9 10 11 12 13 14 15 16 17 18 19 20 21 "headers": { "accept": { "0": "*/…" at bounding box center [559, 259] width 803 height 156
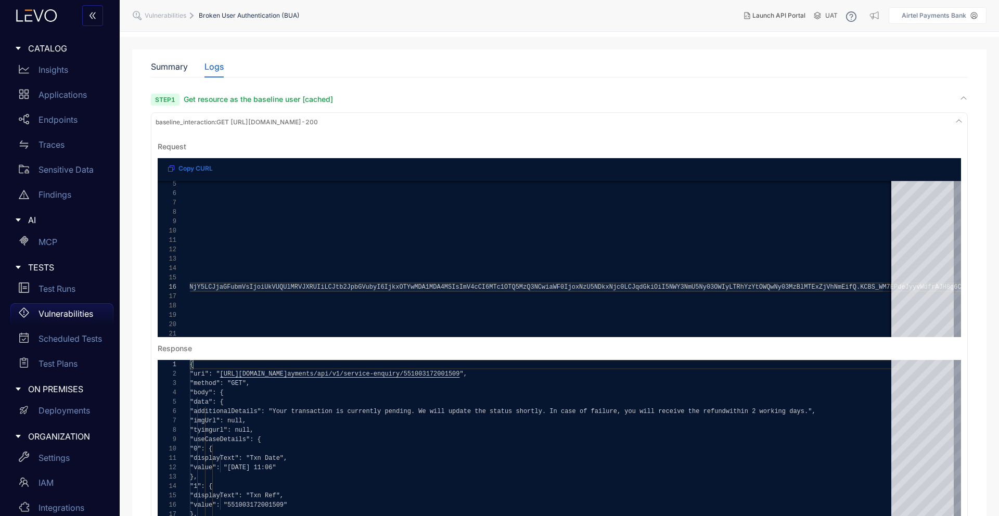
click at [318, 124] on span "baseline_interaction : GET [URL][DOMAIN_NAME] - 200" at bounding box center [237, 122] width 162 height 7
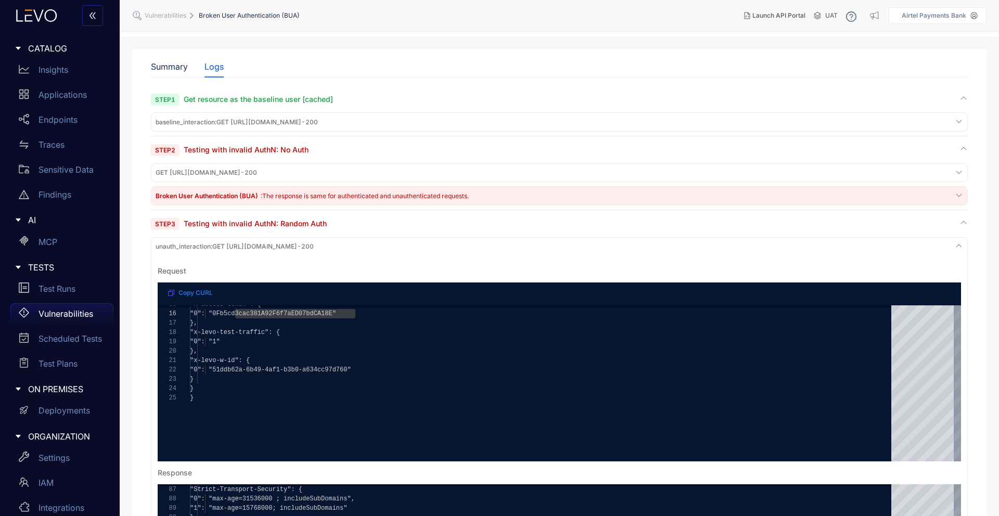
click at [427, 155] on div "Step 2 Testing with invalid AuthN: No Auth" at bounding box center [559, 150] width 817 height 10
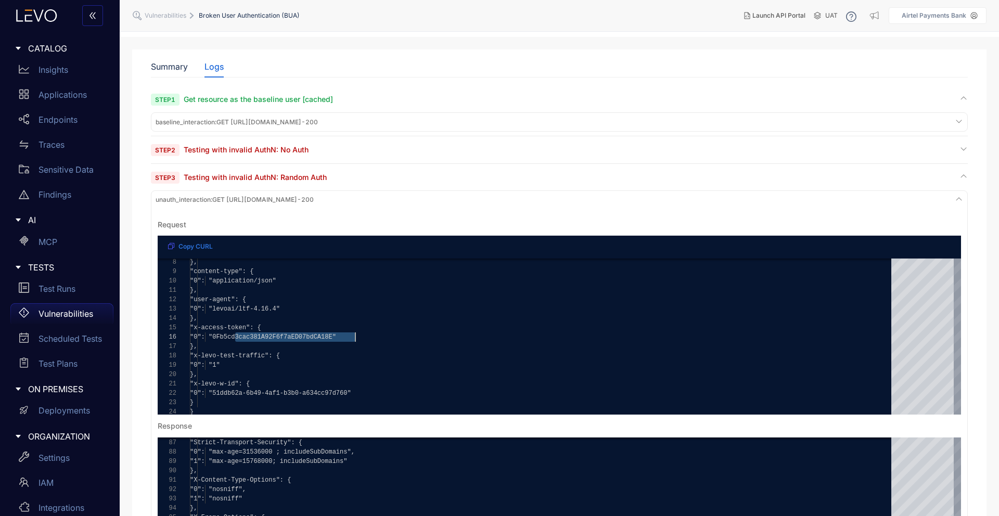
click at [367, 153] on div "Step 2 Testing with invalid AuthN: No Auth" at bounding box center [559, 150] width 817 height 10
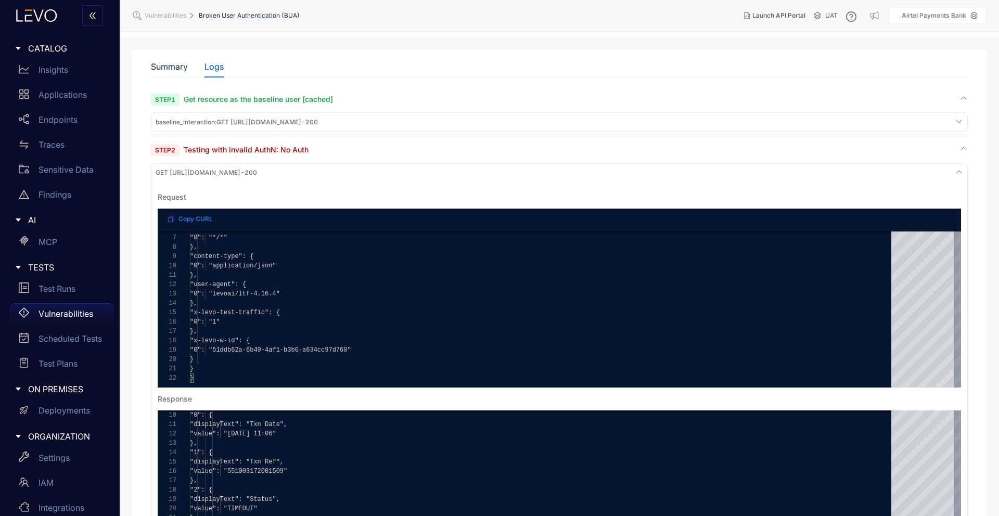
click at [572, 174] on div "GET [URL][DOMAIN_NAME] - 200" at bounding box center [559, 173] width 812 height 14
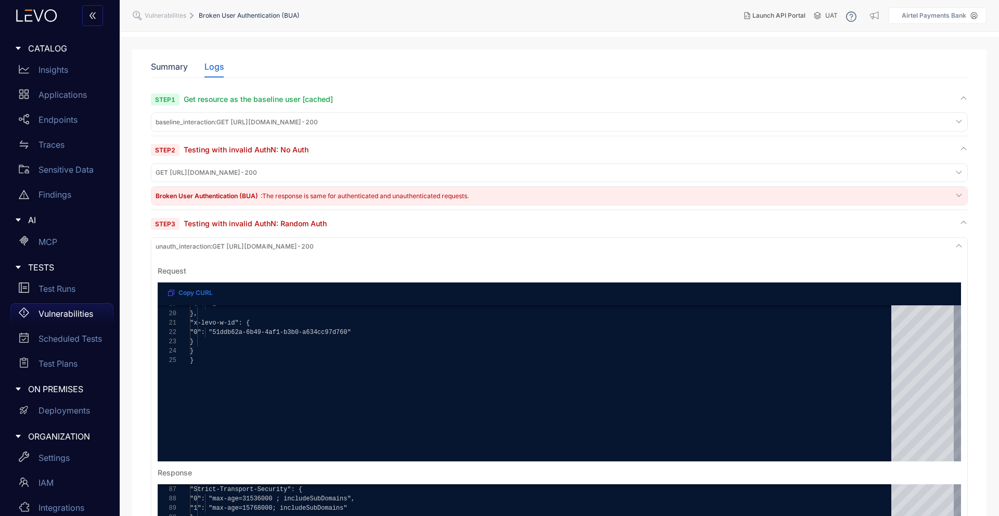
click at [944, 247] on div "unauth_interaction : GET [URL][DOMAIN_NAME] - 200" at bounding box center [559, 247] width 812 height 14
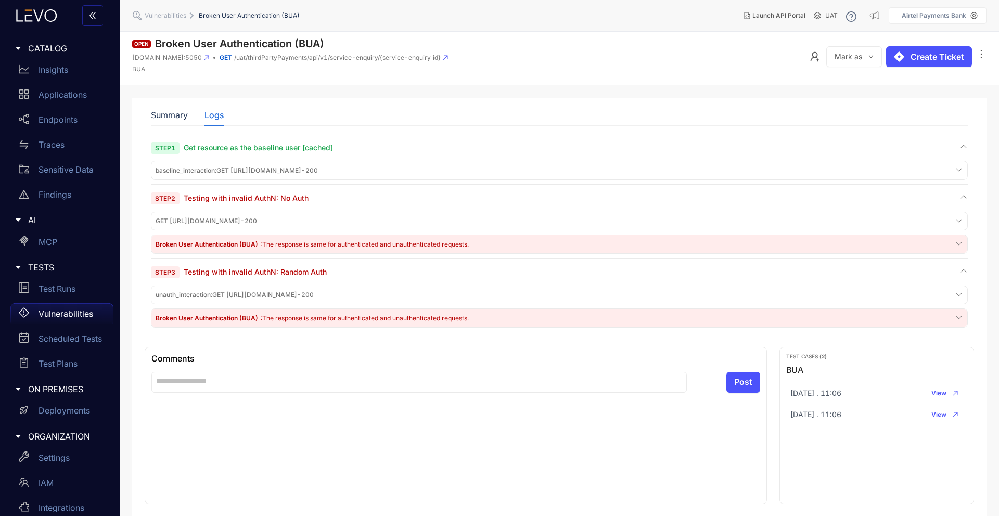
click at [178, 18] on span "Vulnerabilities" at bounding box center [166, 15] width 42 height 7
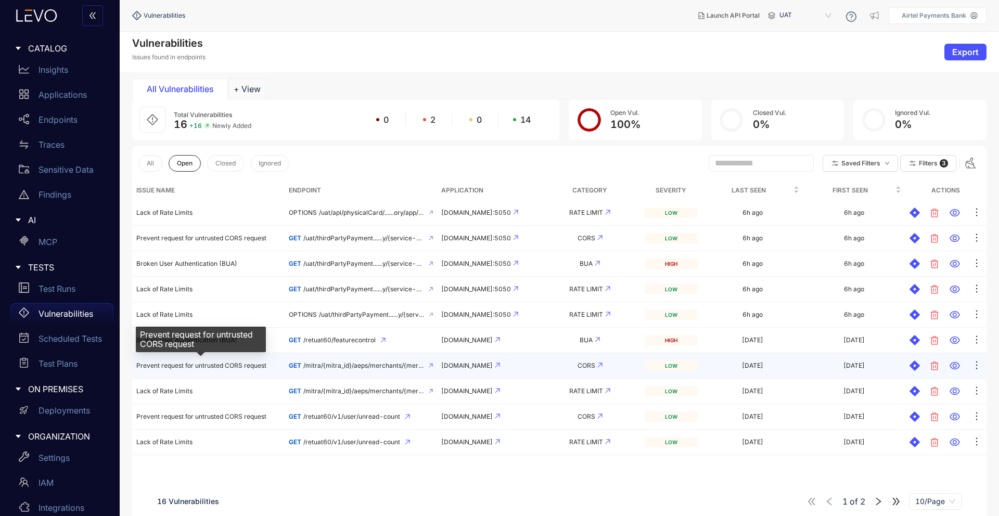
click at [253, 366] on span "Prevent request for untrusted CORS request" at bounding box center [201, 366] width 130 height 8
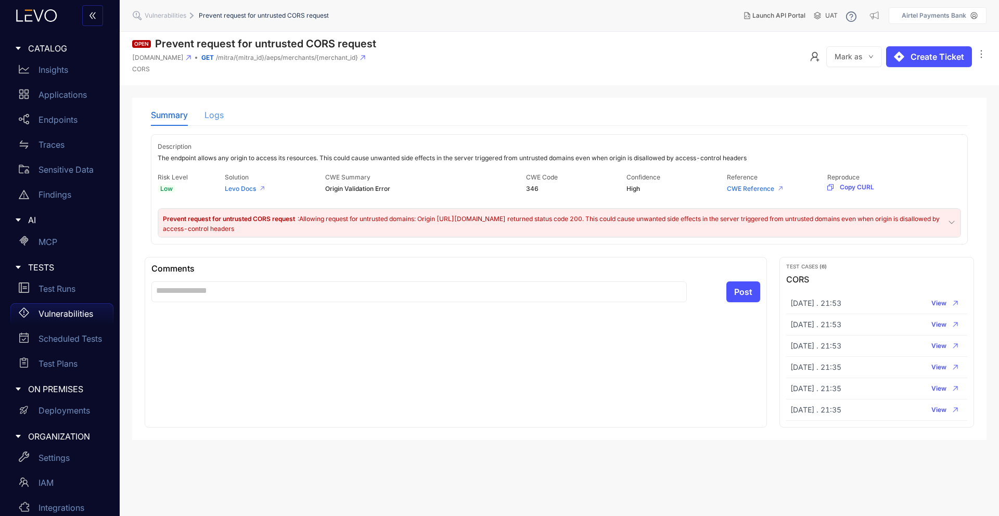
click at [219, 121] on div "Logs" at bounding box center [213, 115] width 19 height 22
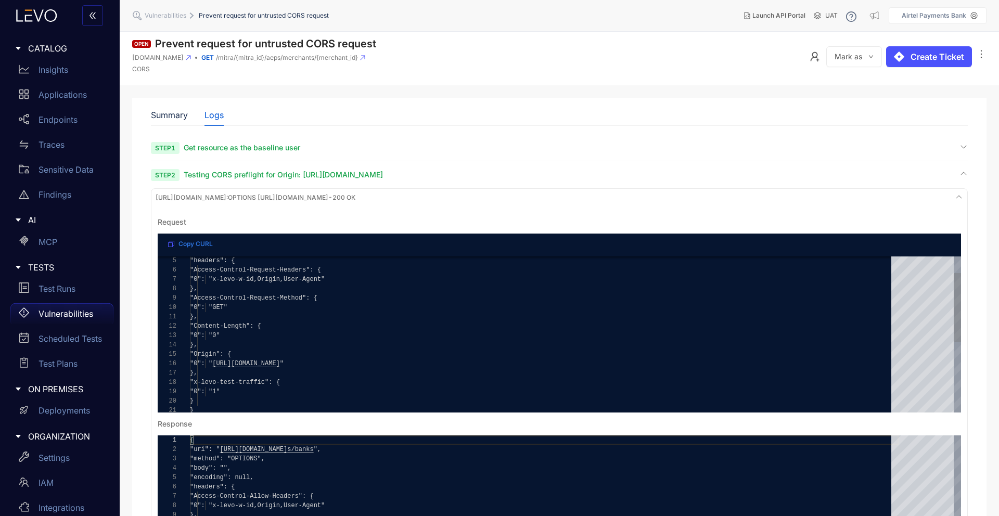
type textarea "**********"
click at [221, 353] on span ""Origin": {" at bounding box center [210, 354] width 41 height 7
click at [446, 204] on div "[URL][DOMAIN_NAME] : OPTIONS [URL][DOMAIN_NAME] - 200 OK" at bounding box center [559, 198] width 812 height 14
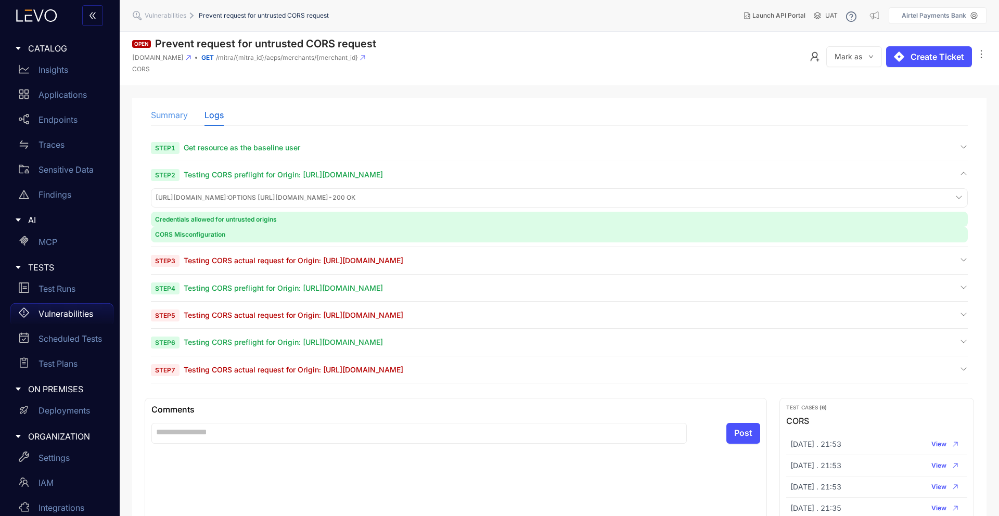
click at [159, 122] on div "Summary" at bounding box center [169, 115] width 37 height 22
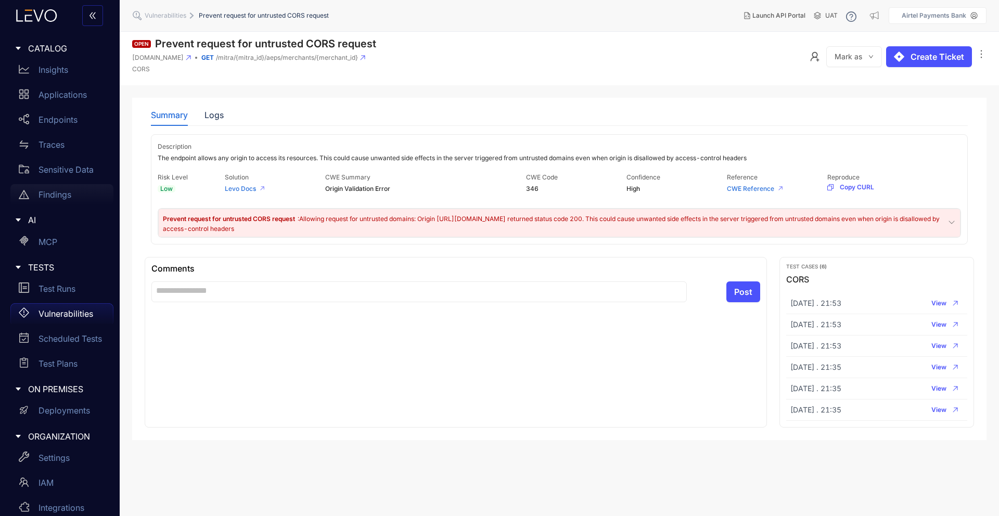
click at [61, 198] on p "Findings" at bounding box center [55, 194] width 33 height 9
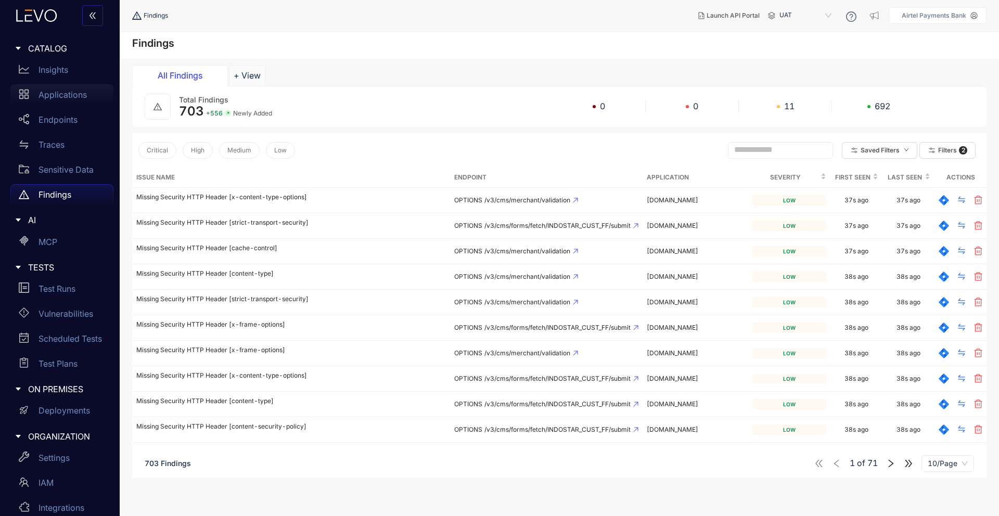
click at [70, 98] on p "Applications" at bounding box center [63, 94] width 48 height 9
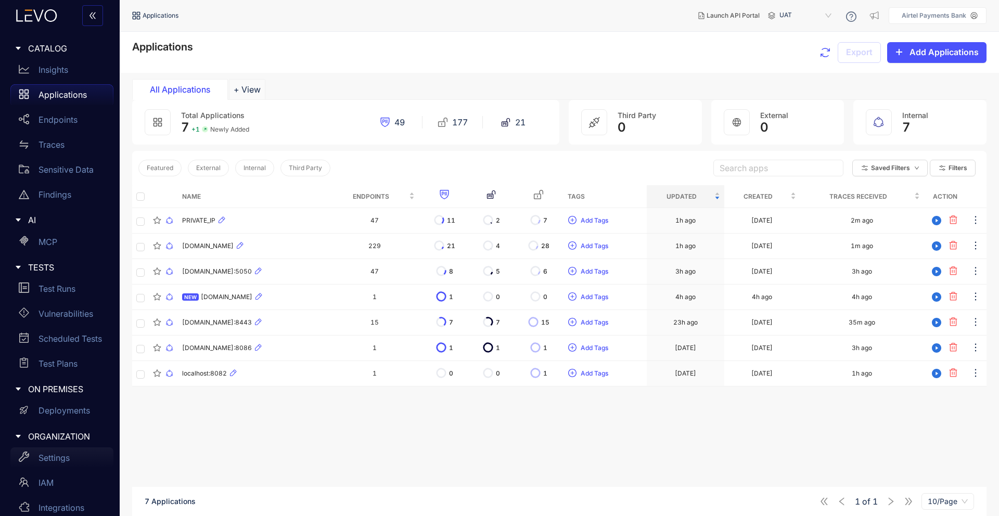
drag, startPoint x: 83, startPoint y: 458, endPoint x: 83, endPoint y: 360, distance: 98.9
click at [83, 360] on div "Test Plans" at bounding box center [61, 363] width 103 height 21
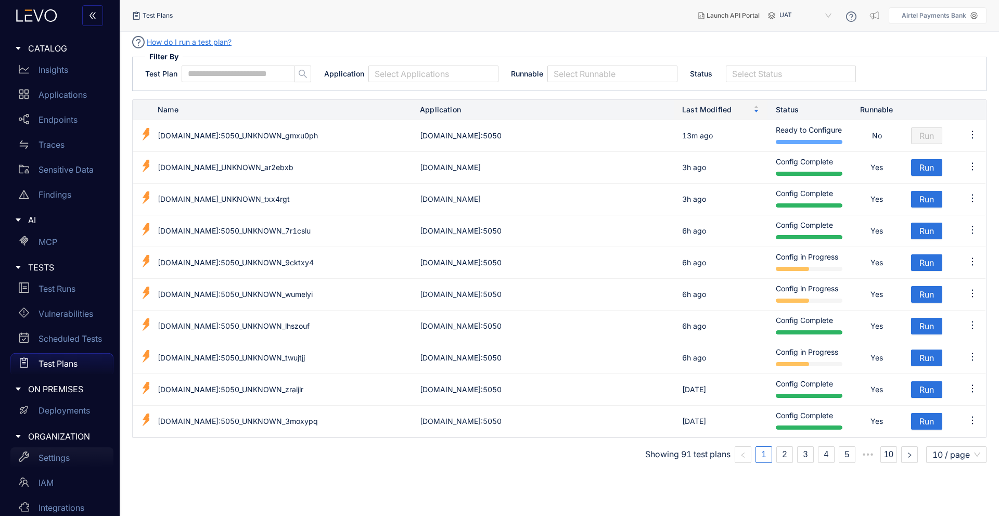
click at [70, 451] on div "Settings" at bounding box center [61, 457] width 103 height 21
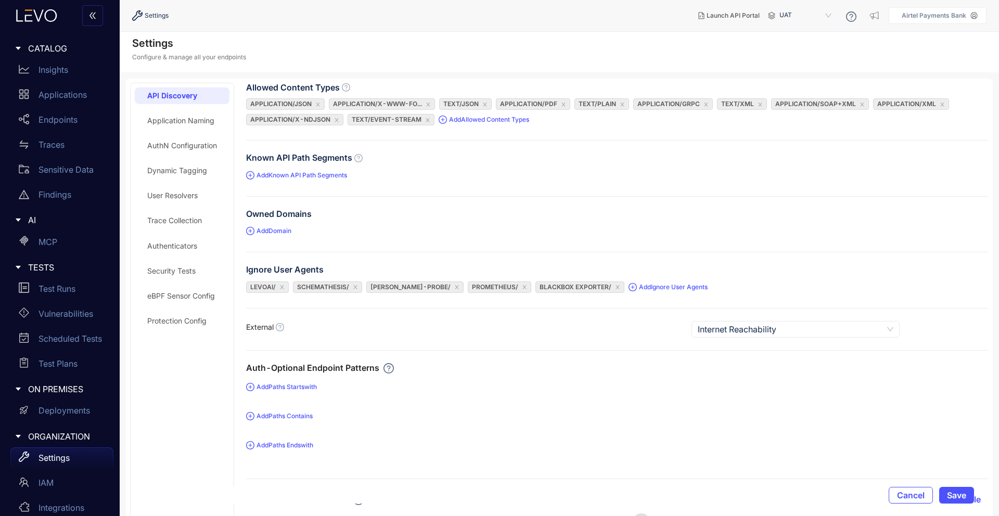
click at [206, 148] on div "AuthN Configuration" at bounding box center [182, 146] width 70 height 8
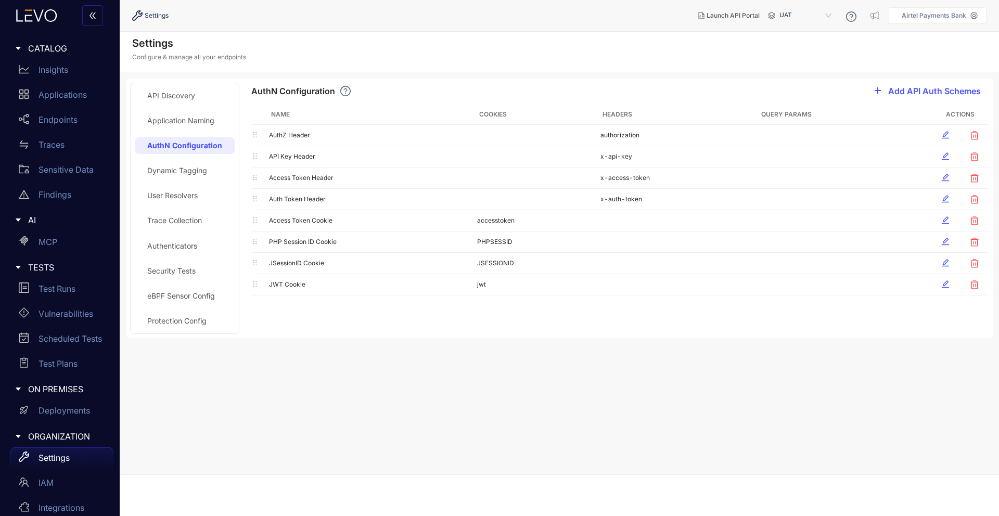
click at [175, 172] on div "Dynamic Tagging" at bounding box center [177, 170] width 60 height 8
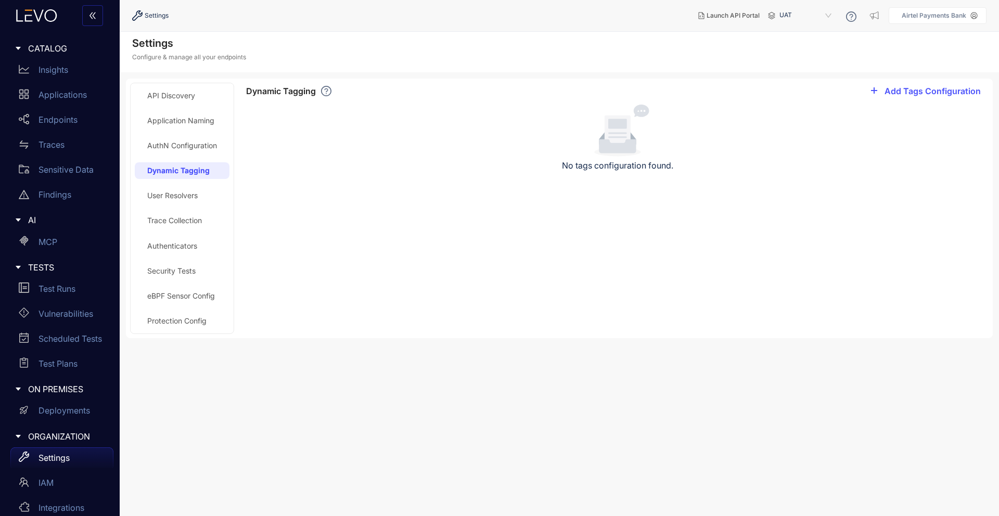
click at [181, 195] on div "User Resolvers" at bounding box center [172, 195] width 50 height 8
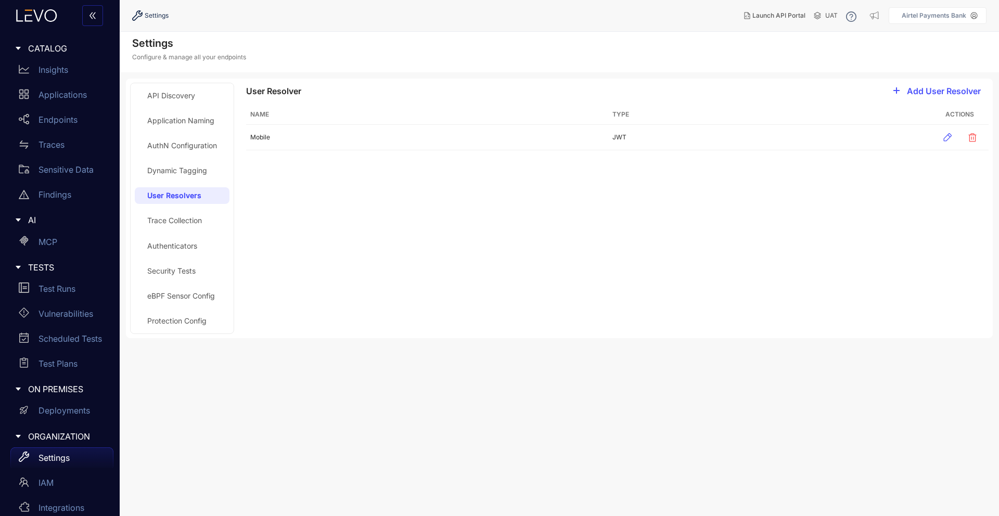
click at [193, 228] on div "Trace Collection" at bounding box center [182, 220] width 95 height 17
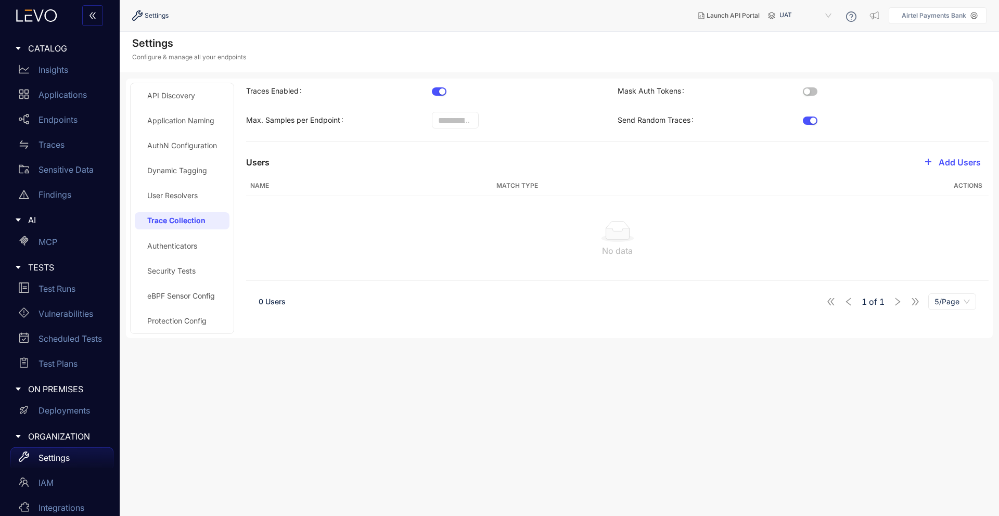
click at [194, 249] on div "Authenticators" at bounding box center [172, 246] width 50 height 8
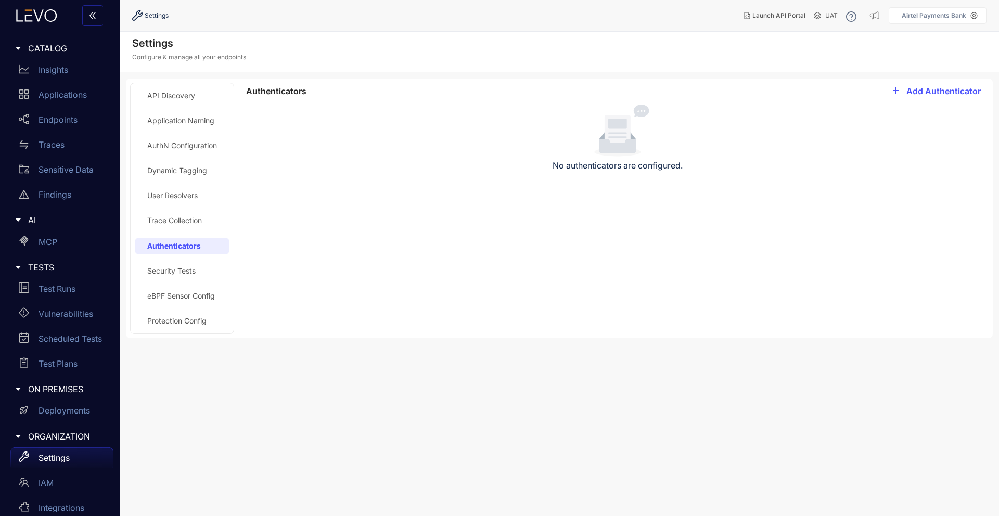
click at [190, 272] on div "Security Tests" at bounding box center [171, 271] width 48 height 8
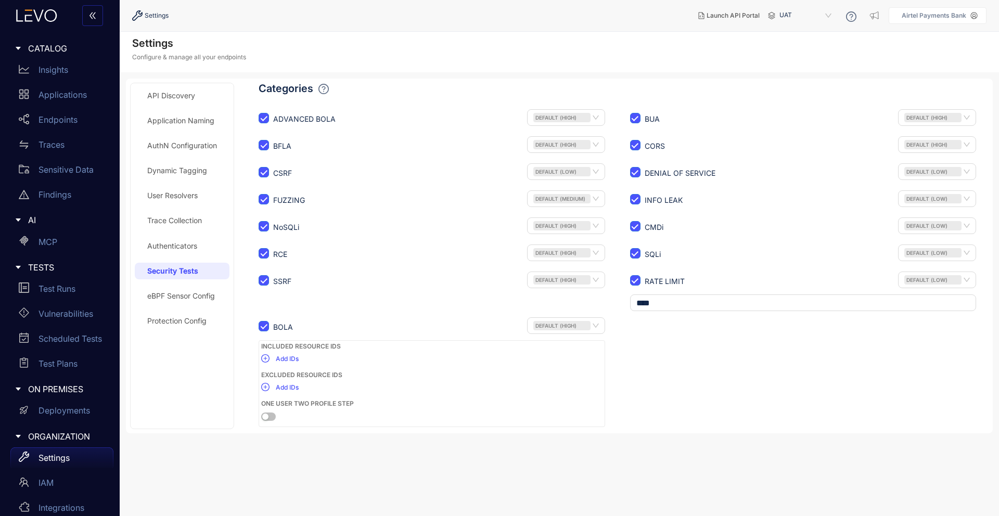
click at [271, 349] on label "Included Resource IDs" at bounding box center [301, 346] width 80 height 8
click at [272, 419] on button "One User Two Profile Step" at bounding box center [268, 417] width 15 height 8
click at [272, 419] on div "button" at bounding box center [271, 417] width 6 height 6
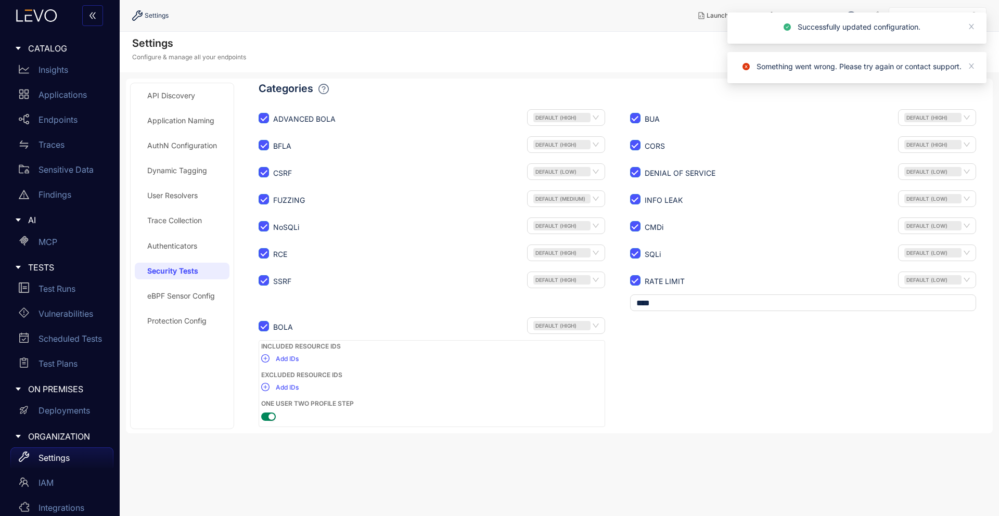
click at [206, 292] on div "eBPF Sensor Config" at bounding box center [181, 296] width 68 height 8
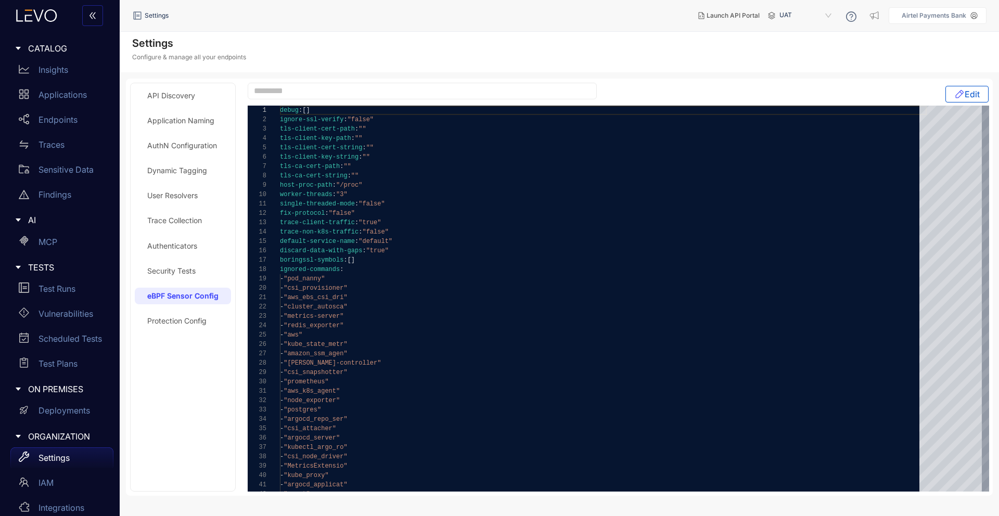
click at [198, 317] on div "Protection Config" at bounding box center [176, 321] width 59 height 8
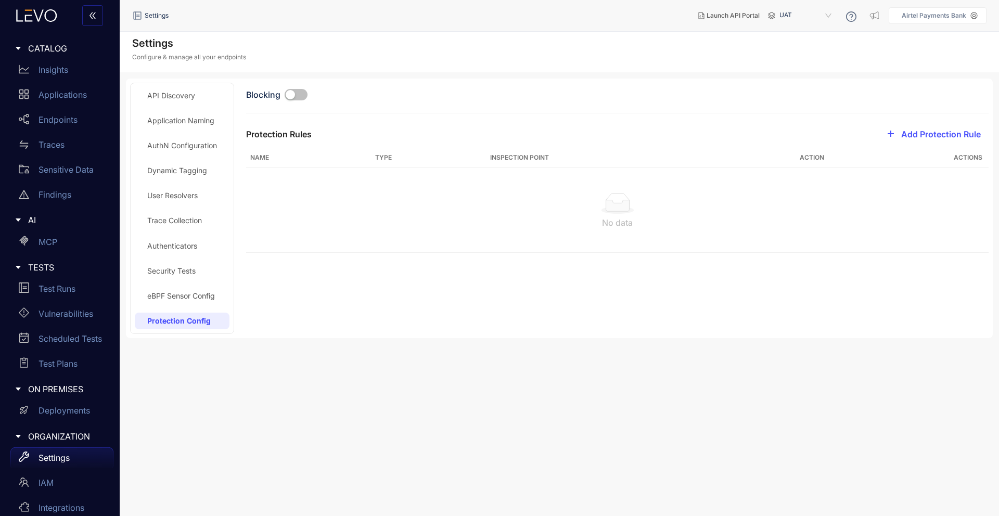
click at [299, 95] on button "button" at bounding box center [296, 94] width 23 height 11
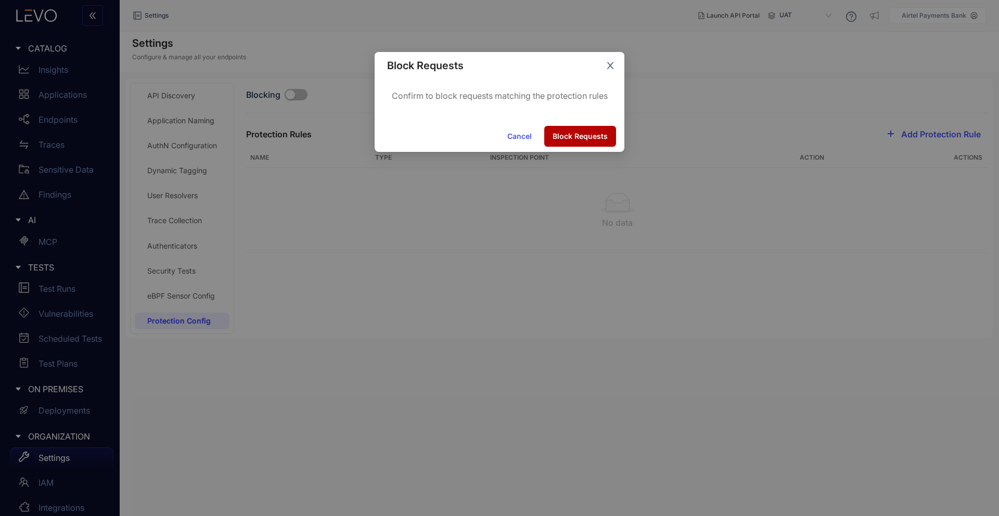
click at [607, 65] on icon "close" at bounding box center [610, 65] width 9 height 9
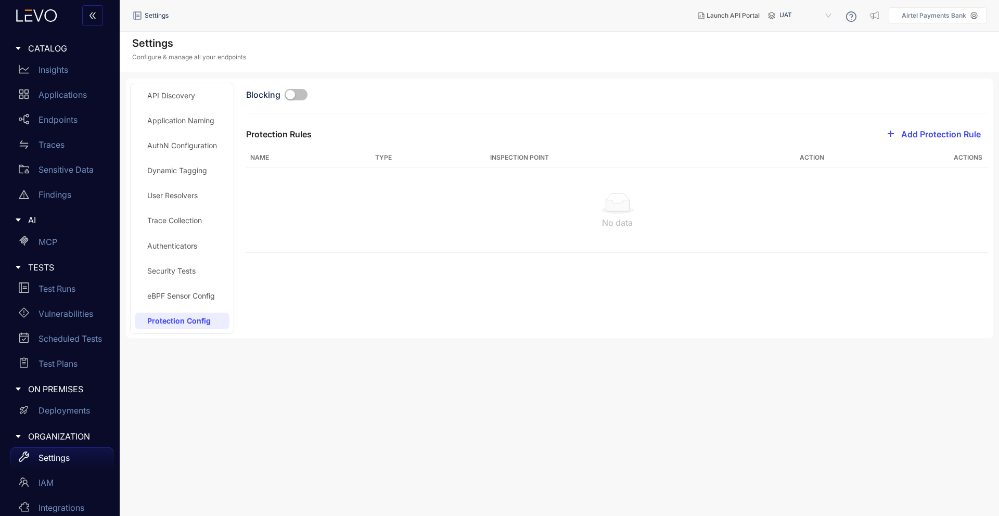
click at [927, 140] on button "Add Protection Rule" at bounding box center [931, 134] width 116 height 17
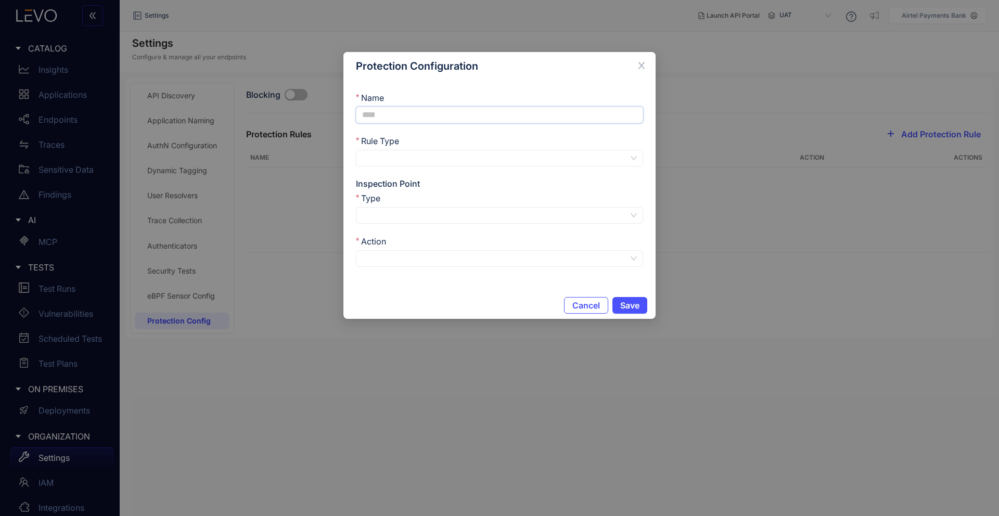
click at [572, 116] on input "Name" at bounding box center [499, 115] width 287 height 17
click at [632, 157] on div at bounding box center [499, 158] width 287 height 17
click at [547, 183] on div "Regular" at bounding box center [499, 177] width 287 height 17
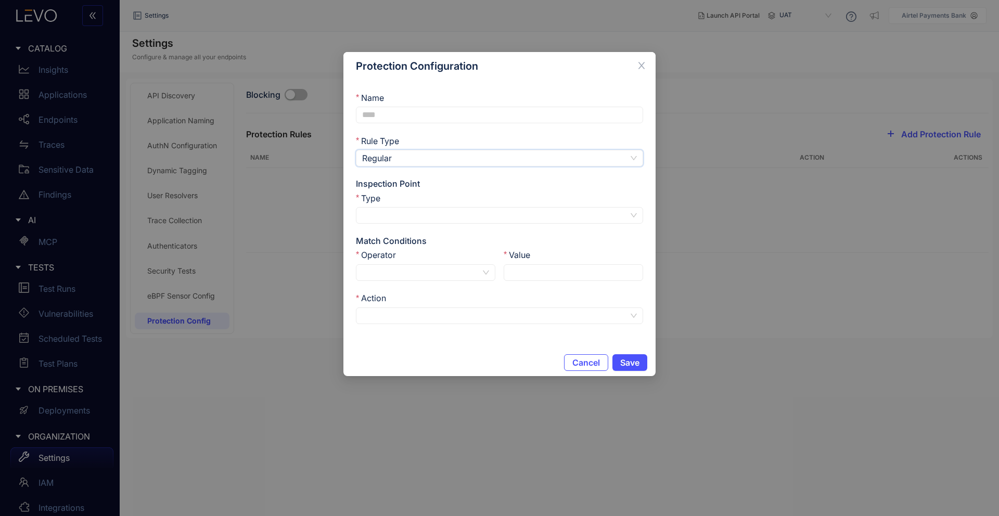
click at [602, 213] on input "Type" at bounding box center [495, 216] width 266 height 16
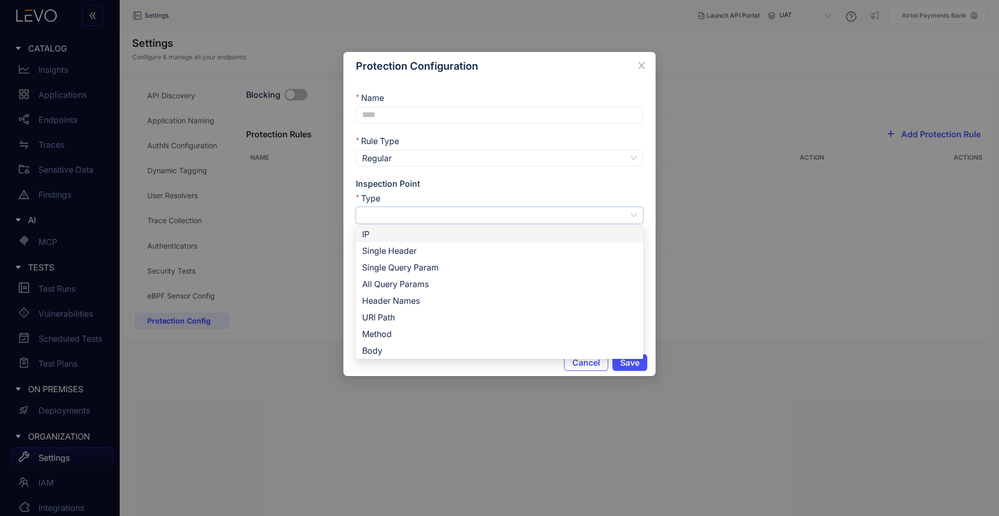
click at [437, 236] on div "IP" at bounding box center [499, 233] width 275 height 11
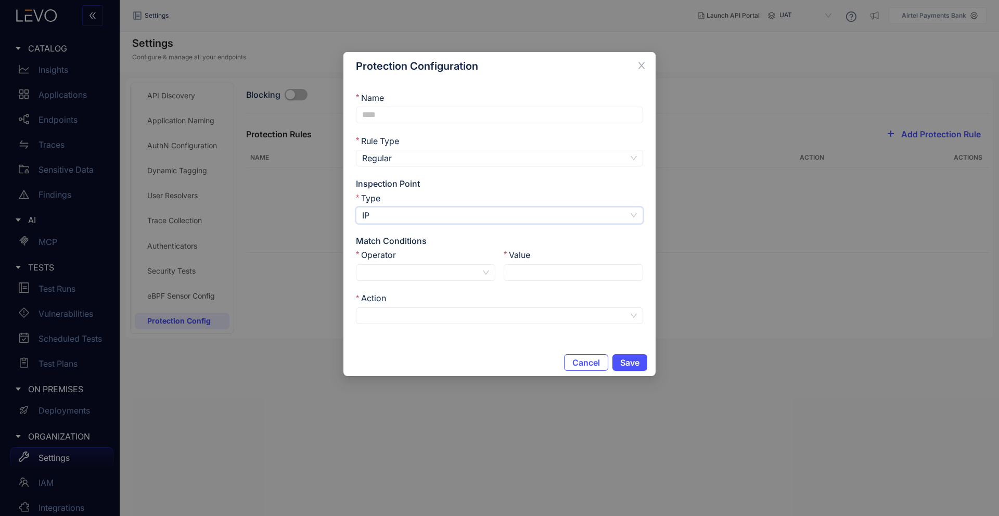
click at [433, 276] on input "Operator" at bounding box center [421, 273] width 119 height 16
click at [479, 235] on div "Type IP ip single_header IP Single Header Single Query Param All Query Params H…" at bounding box center [500, 214] width 296 height 43
click at [538, 268] on input "Value" at bounding box center [573, 272] width 139 height 17
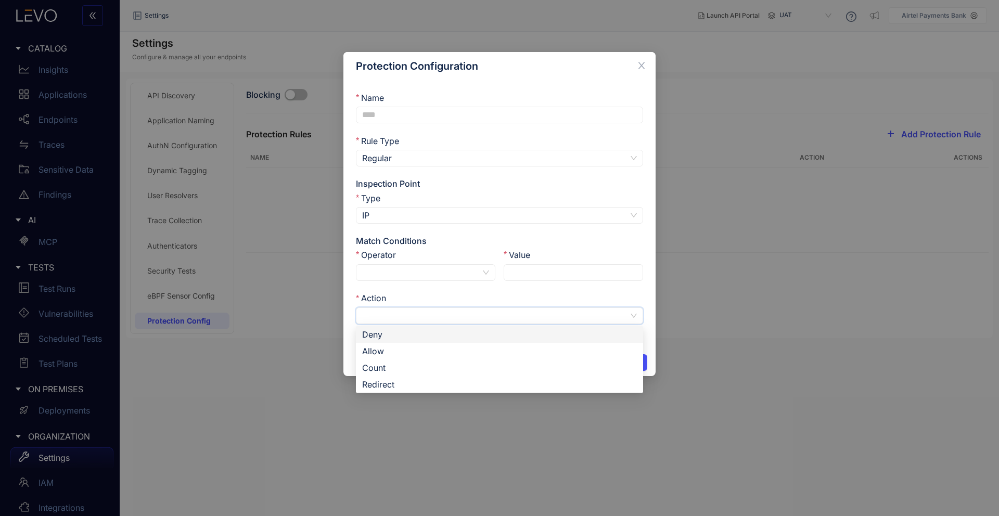
click at [466, 320] on input "Action" at bounding box center [495, 316] width 266 height 16
click at [510, 236] on div "Type IP ip single_header IP Single Header Single Query Param All Query Params H…" at bounding box center [500, 214] width 296 height 43
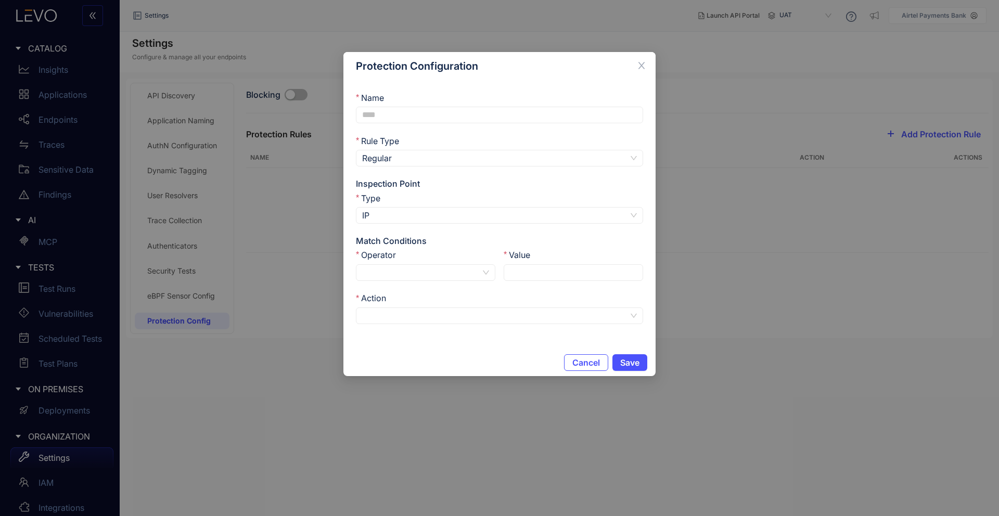
click at [516, 157] on span "Regular" at bounding box center [499, 158] width 275 height 16
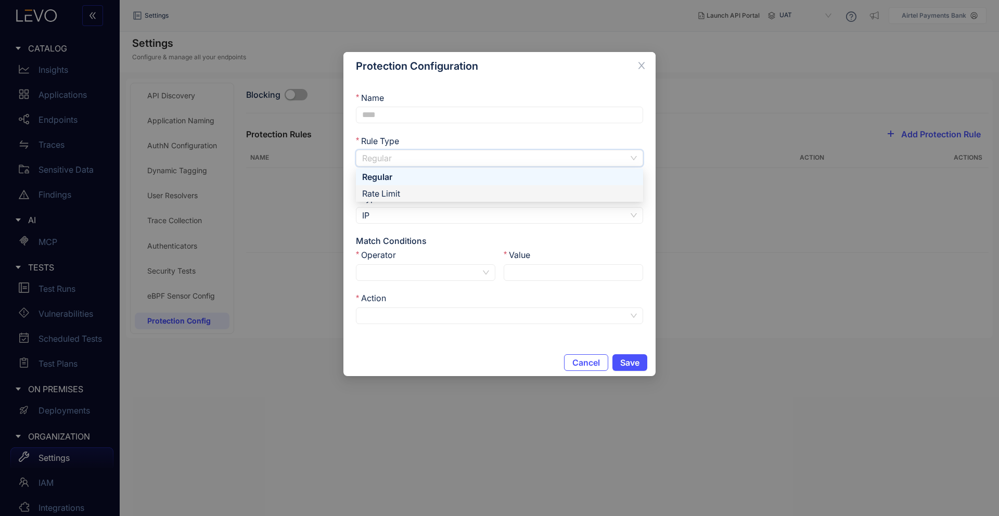
click at [492, 192] on div "Rate Limit" at bounding box center [499, 193] width 275 height 11
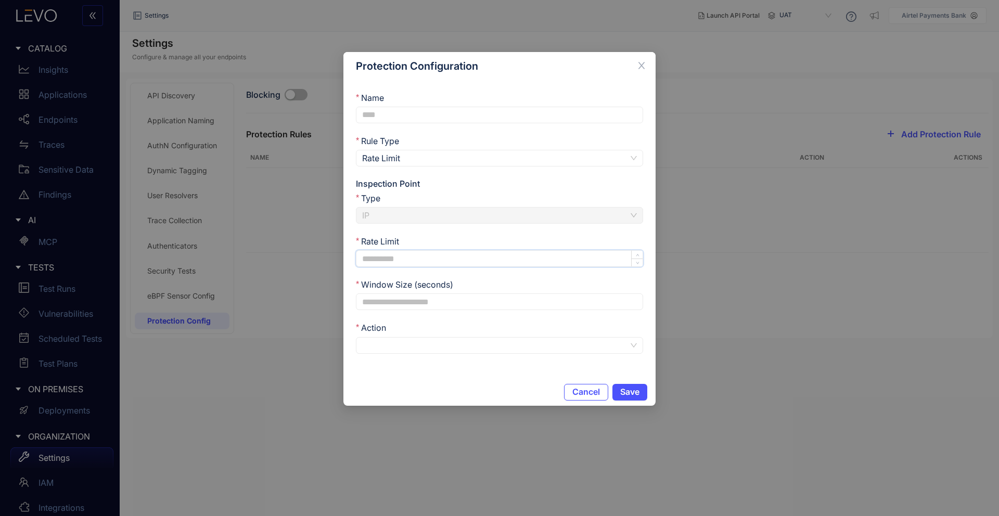
click at [442, 260] on input "Rate Limit" at bounding box center [499, 259] width 286 height 16
click at [438, 305] on input "Window Size (seconds)" at bounding box center [499, 302] width 286 height 16
click at [429, 343] on input "Action" at bounding box center [495, 346] width 266 height 16
click at [432, 320] on form "Name Rule Type Rate Limit regular rate_limit Regular Rate Limit Inspection Poin…" at bounding box center [499, 223] width 287 height 261
click at [428, 305] on input "Window Size (seconds)" at bounding box center [499, 302] width 286 height 16
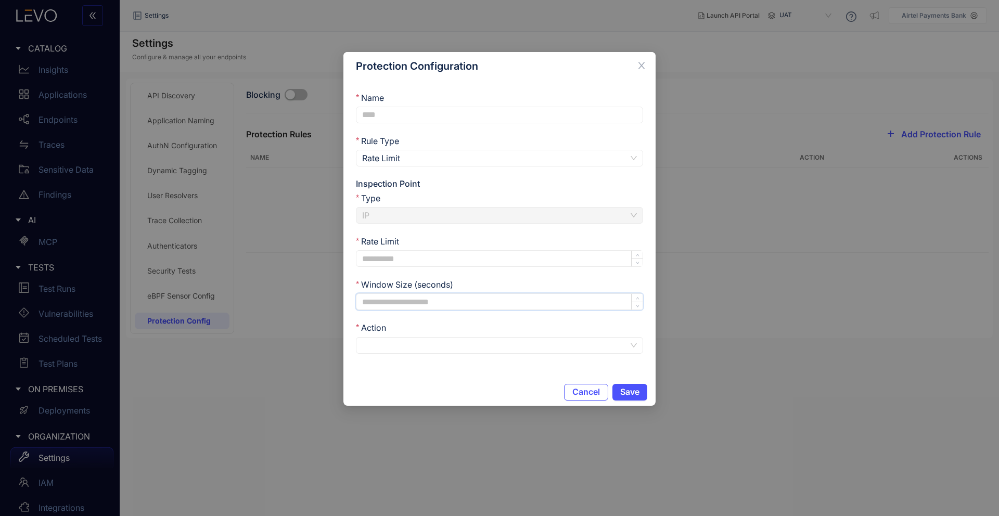
click at [422, 254] on input "Rate Limit" at bounding box center [499, 259] width 286 height 16
click at [407, 329] on div "Action" at bounding box center [499, 330] width 287 height 14
click at [406, 345] on input "Action" at bounding box center [495, 346] width 266 height 16
click at [464, 283] on div "Window Size (seconds)" at bounding box center [499, 286] width 287 height 14
click at [638, 65] on icon "close" at bounding box center [641, 65] width 9 height 9
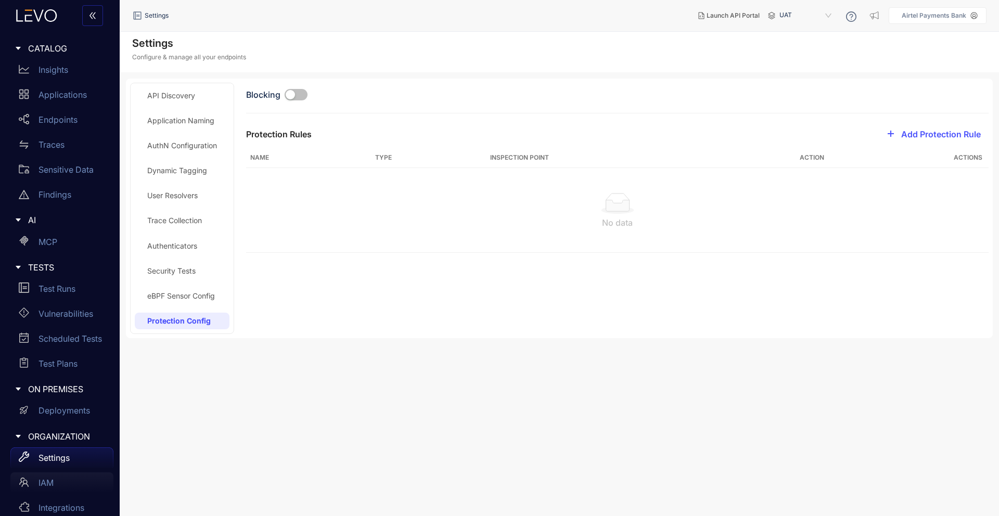
click at [53, 491] on div "IAM" at bounding box center [61, 482] width 103 height 21
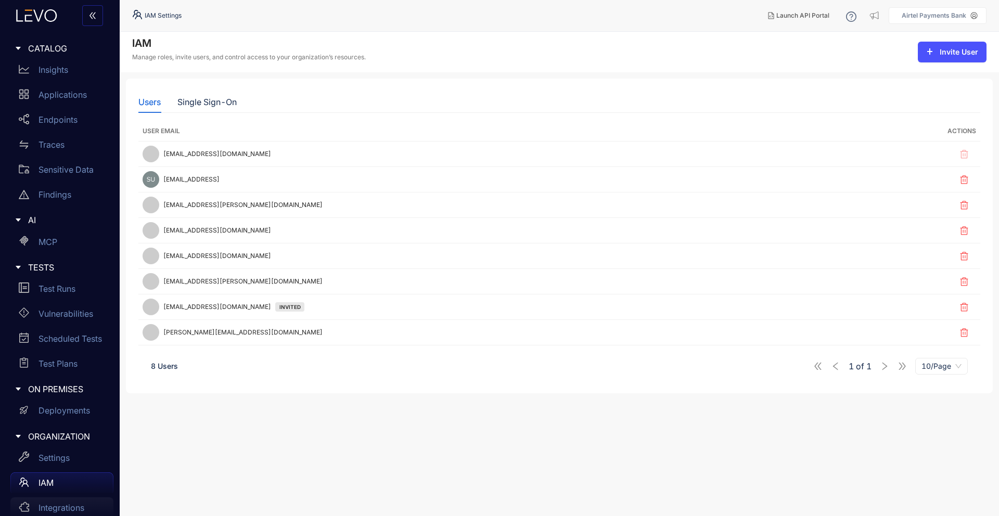
click at [79, 510] on p "Integrations" at bounding box center [62, 507] width 46 height 9
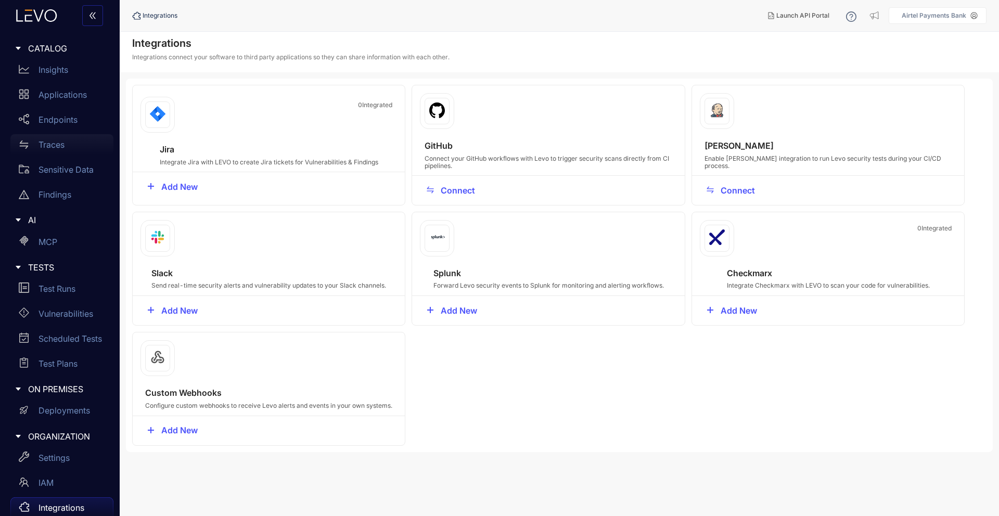
click at [55, 144] on p "Traces" at bounding box center [52, 144] width 26 height 9
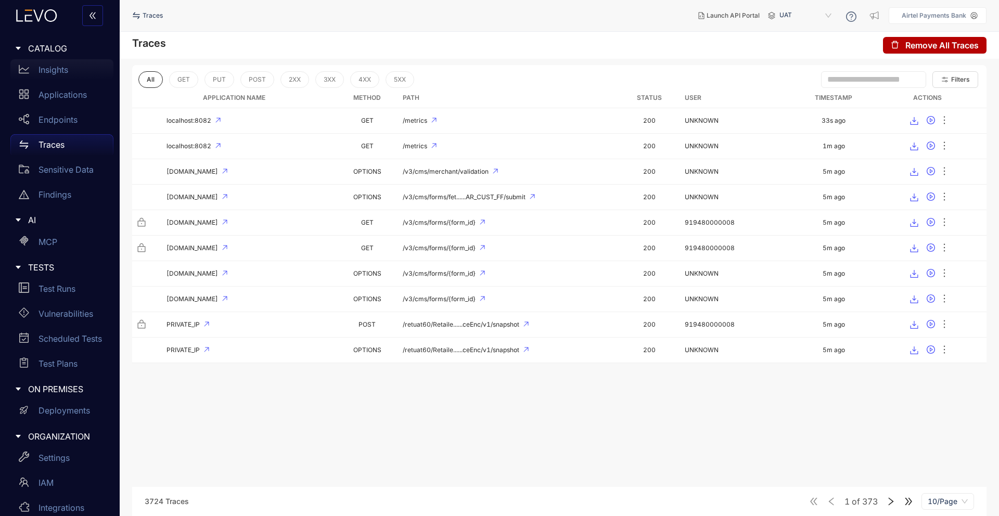
click at [62, 73] on p "Insights" at bounding box center [54, 69] width 30 height 9
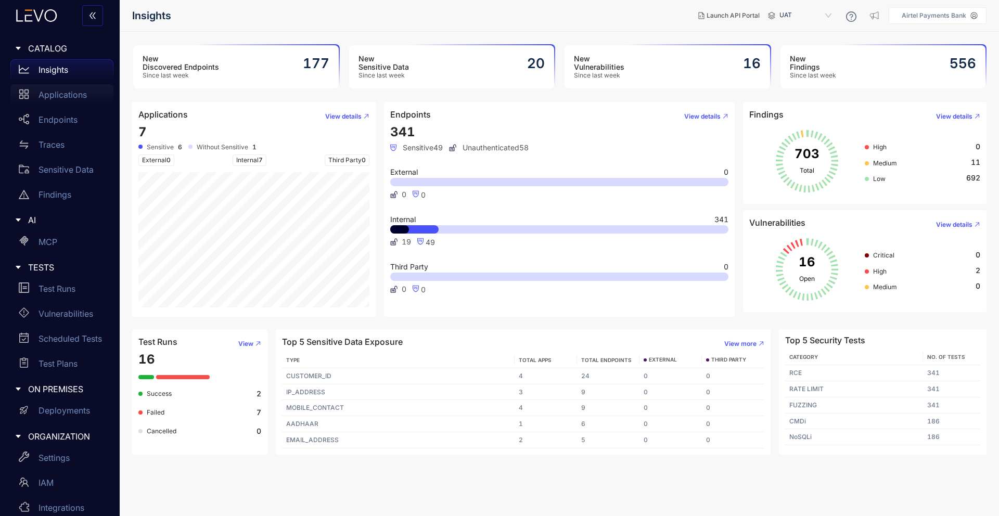
click at [46, 95] on p "Applications" at bounding box center [63, 94] width 48 height 9
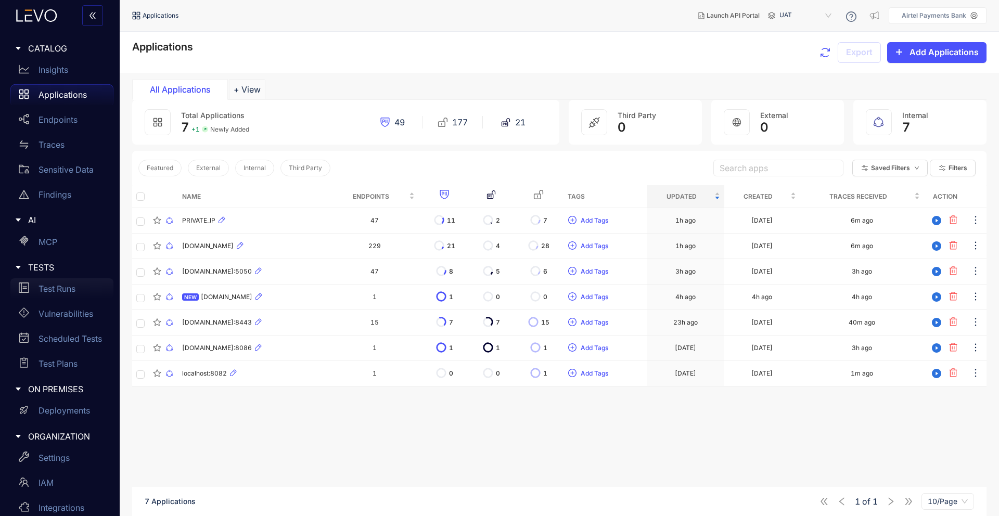
click at [61, 288] on p "Test Runs" at bounding box center [57, 288] width 37 height 9
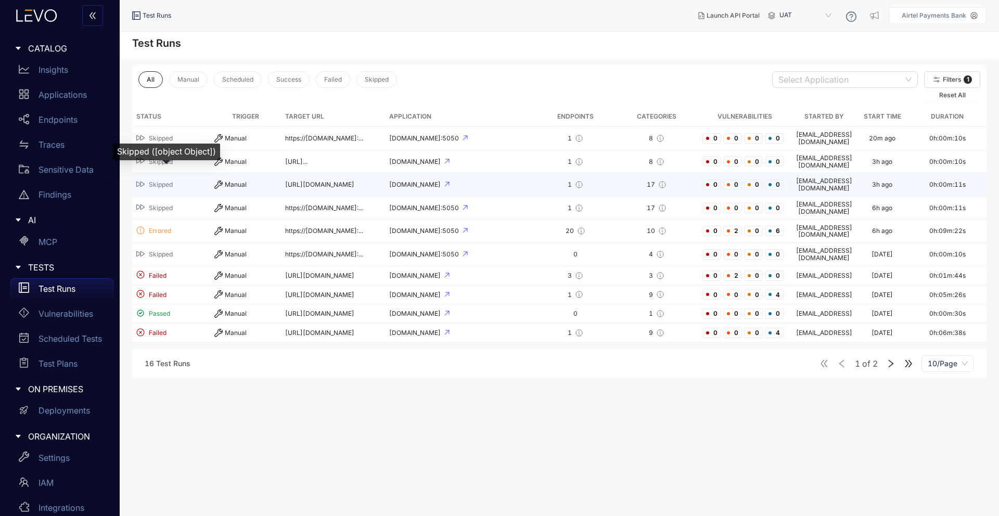
click at [160, 181] on span "Skipped" at bounding box center [161, 184] width 24 height 7
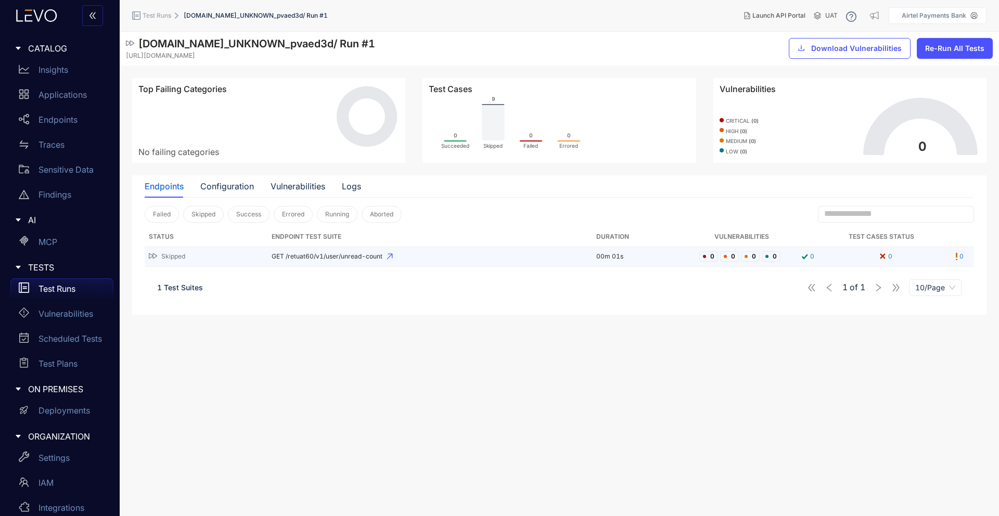
click at [180, 256] on span "Skipped" at bounding box center [173, 256] width 24 height 7
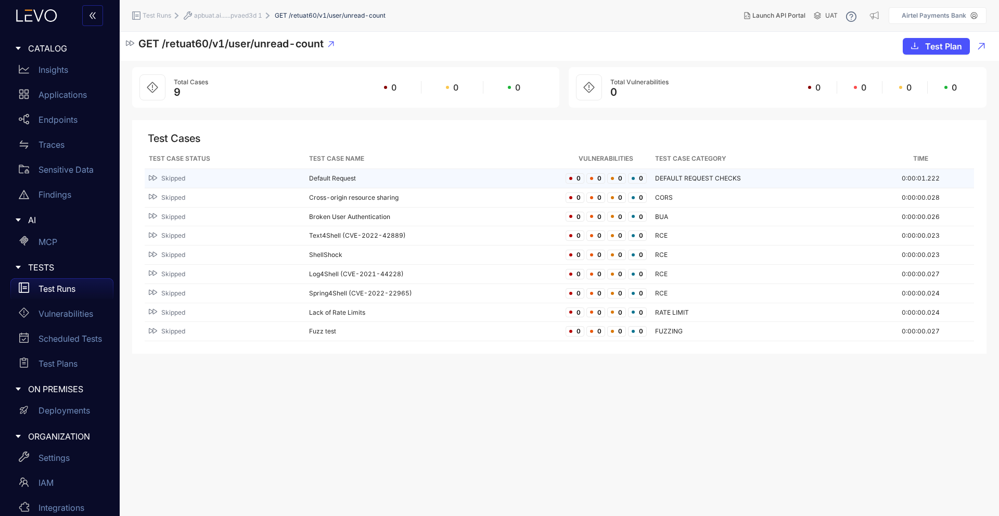
click at [168, 178] on span "Skipped" at bounding box center [173, 178] width 24 height 7
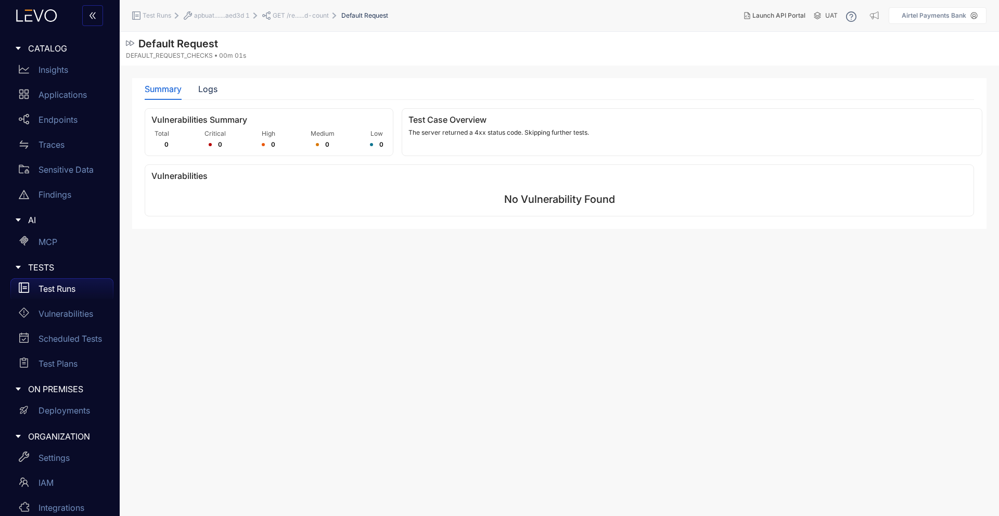
click at [288, 15] on span "GET /re......d-count" at bounding box center [301, 15] width 56 height 7
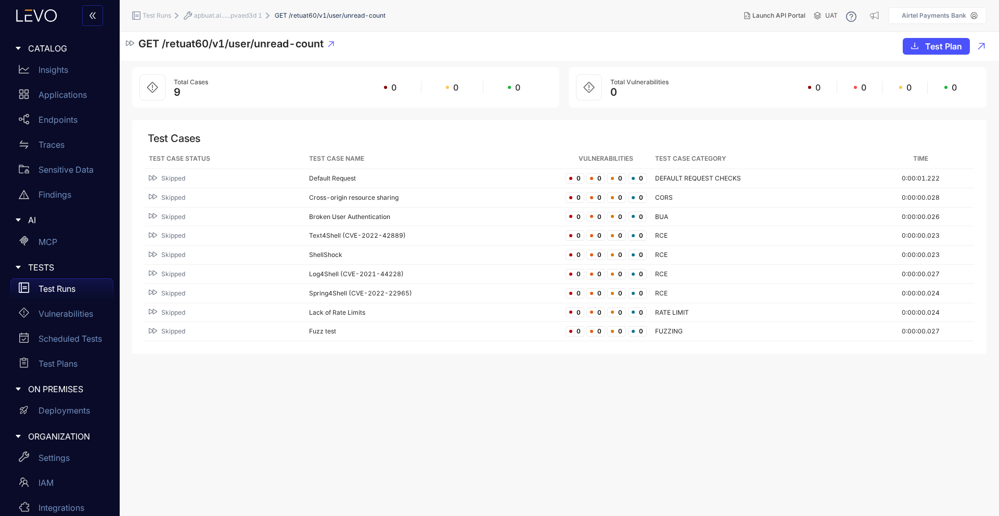
click at [238, 18] on span "apbuat.ai......pvaed3d 1" at bounding box center [228, 15] width 68 height 7
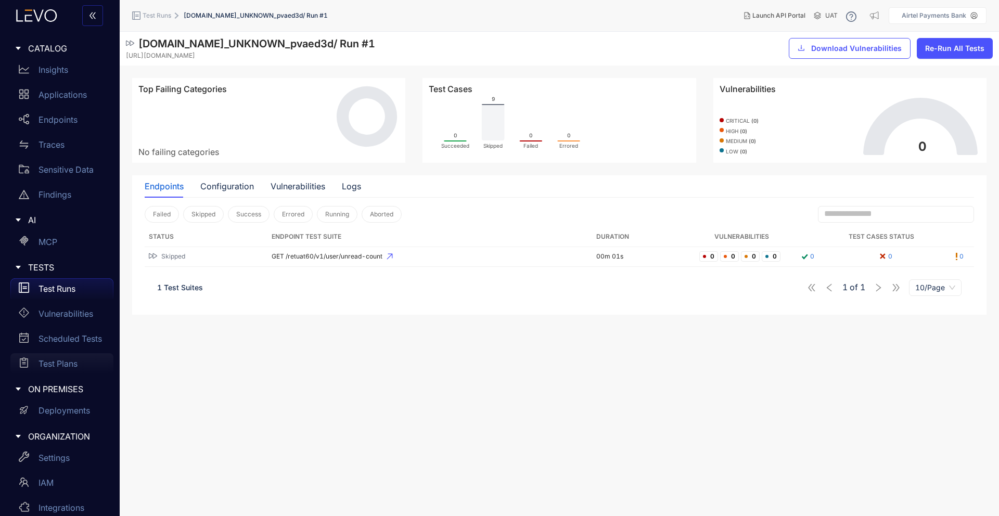
click at [71, 369] on div "Test Plans" at bounding box center [61, 363] width 103 height 21
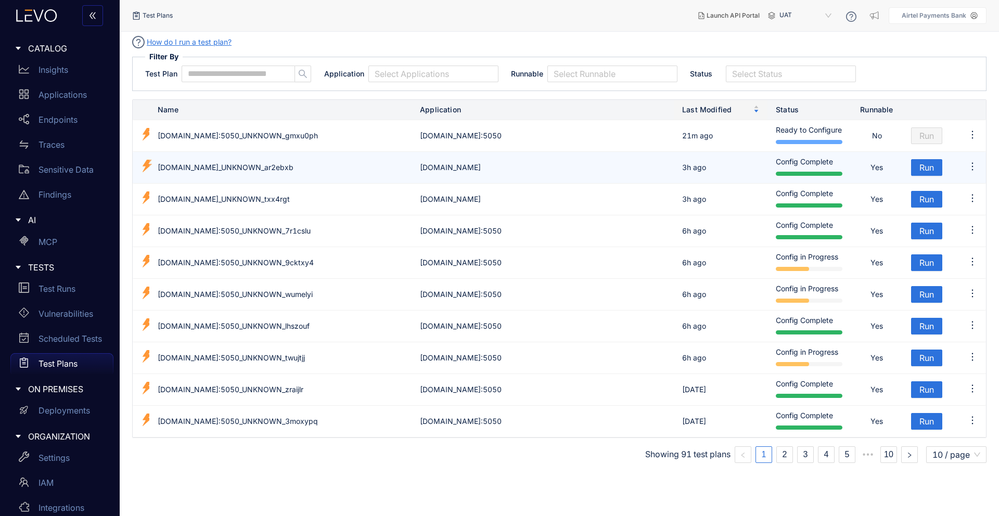
click at [973, 163] on icon "ellipsis" at bounding box center [972, 166] width 10 height 10
click at [964, 182] on span "Copy LRN" at bounding box center [952, 187] width 40 height 11
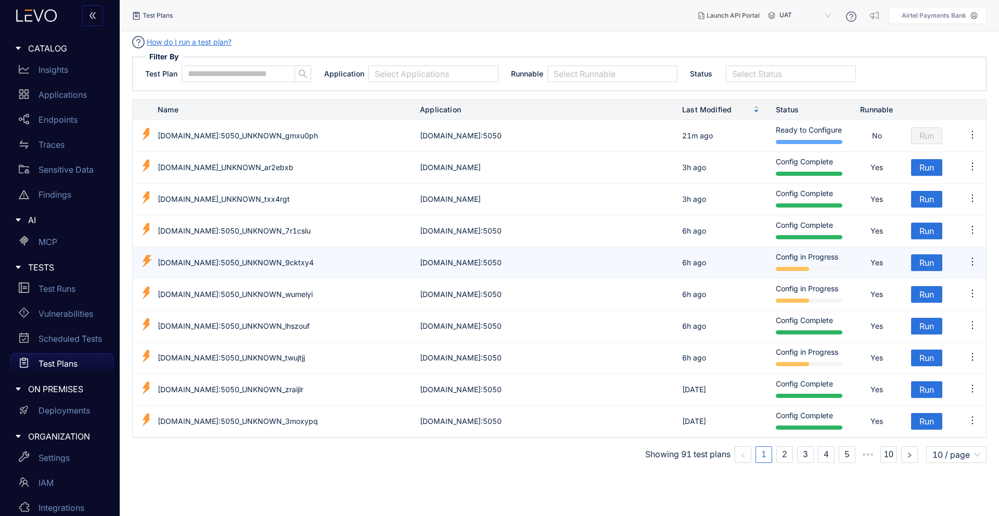
click at [314, 264] on td "[DOMAIN_NAME]:5050_UNKNOWN_9cktxy4" at bounding box center [280, 263] width 262 height 32
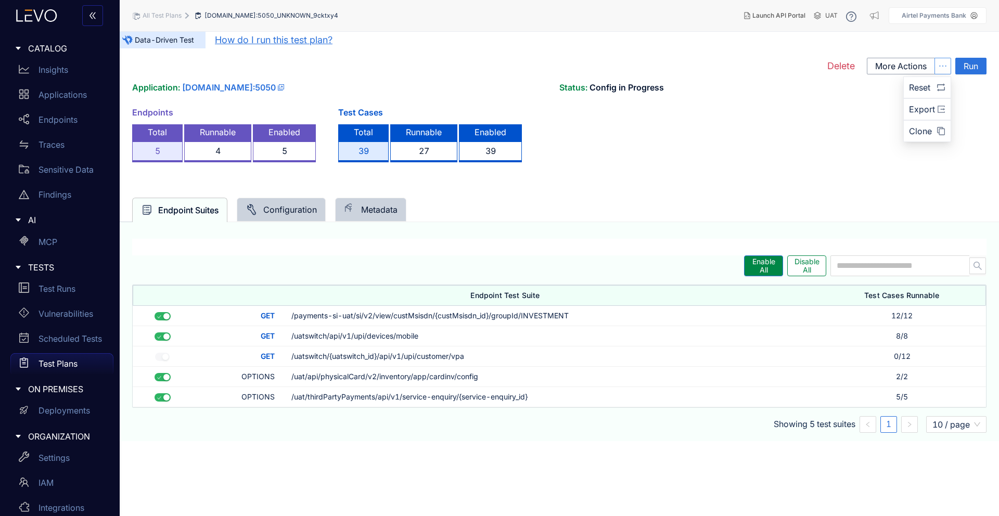
click at [949, 70] on span "ellipsis" at bounding box center [943, 65] width 16 height 9
click at [919, 66] on span "More Actions" at bounding box center [901, 65] width 52 height 9
click at [924, 70] on span "More Actions" at bounding box center [901, 65] width 52 height 9
click at [943, 68] on icon "ellipsis" at bounding box center [942, 65] width 9 height 9
click at [860, 137] on div "Endpoints Total 5 Runnable 4 Enabled 5 Test Cases Total 39 Runnable 27 Enabled …" at bounding box center [559, 137] width 854 height 58
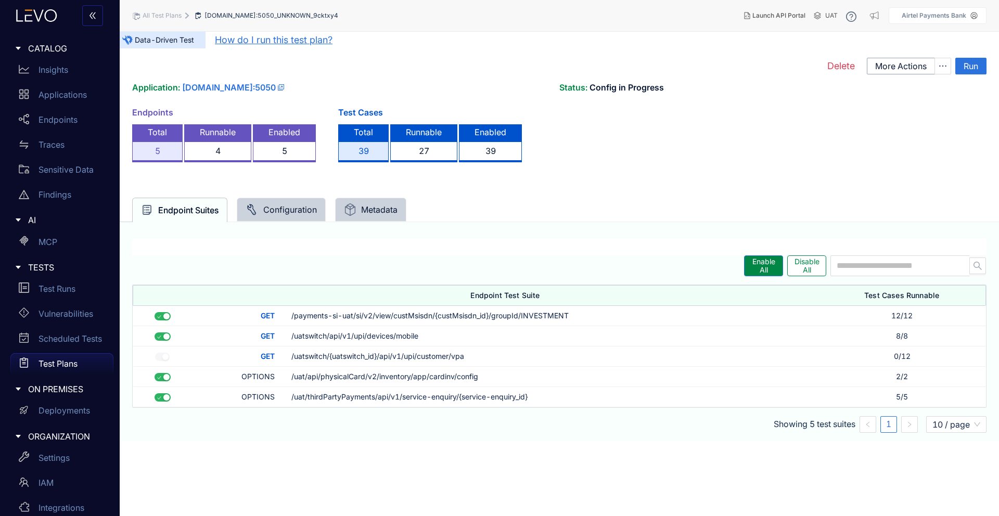
click at [290, 211] on div "Configuration" at bounding box center [281, 209] width 71 height 12
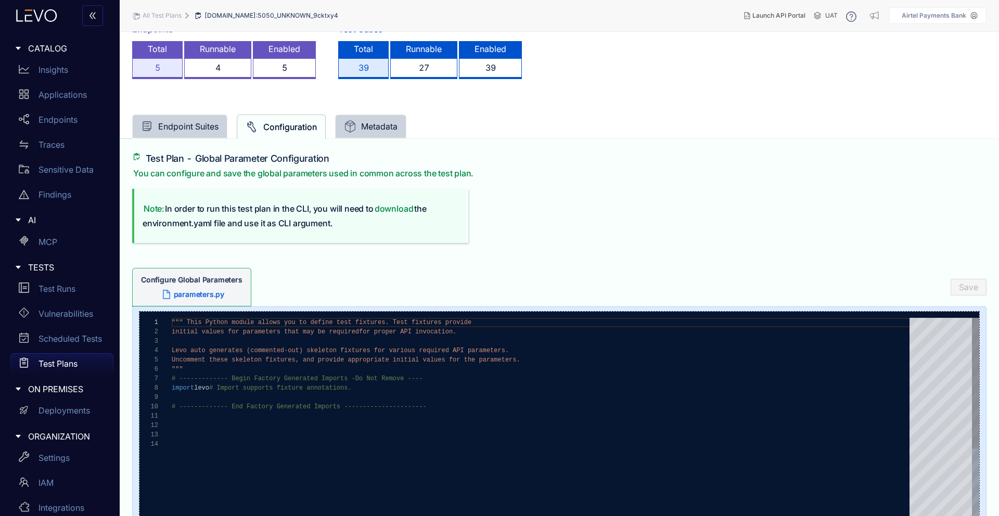
scroll to position [84, 0]
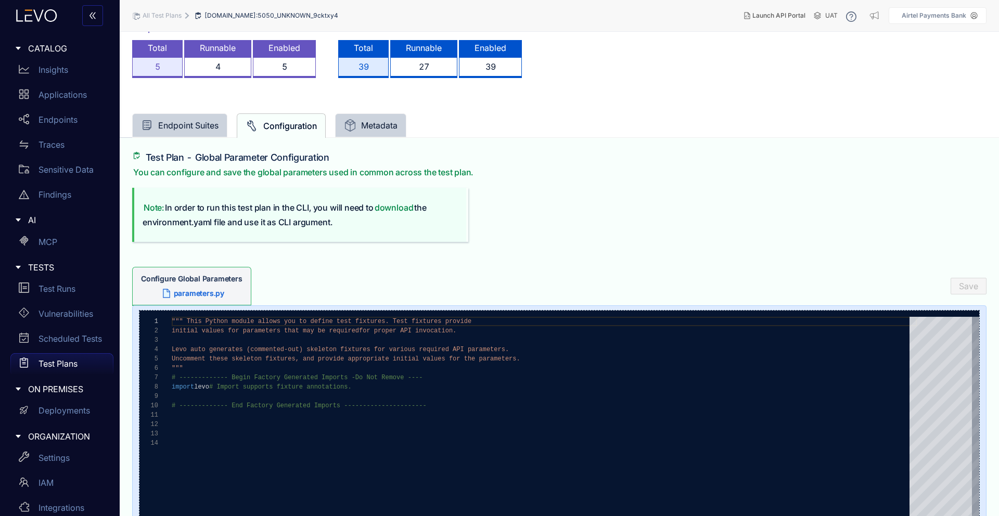
click at [376, 125] on div "Metadata" at bounding box center [371, 125] width 54 height 12
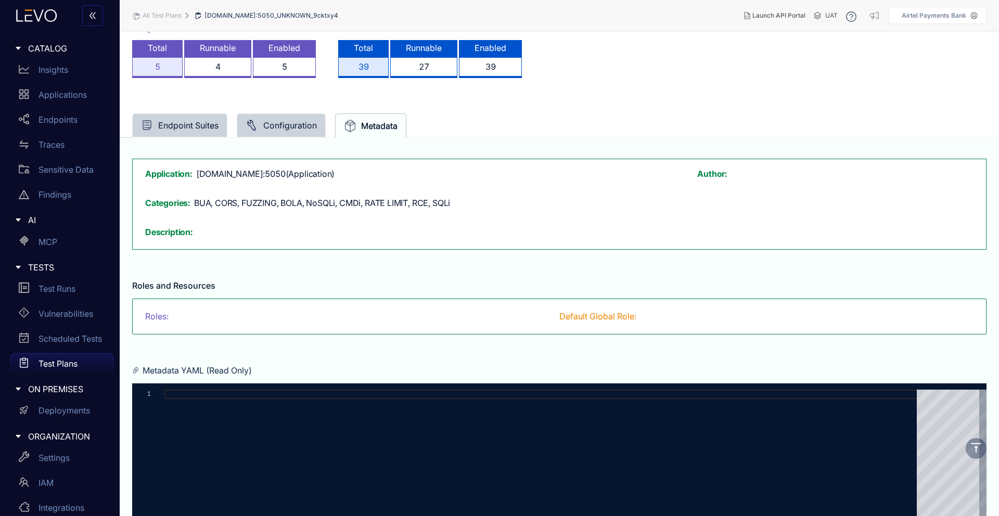
scroll to position [147, 0]
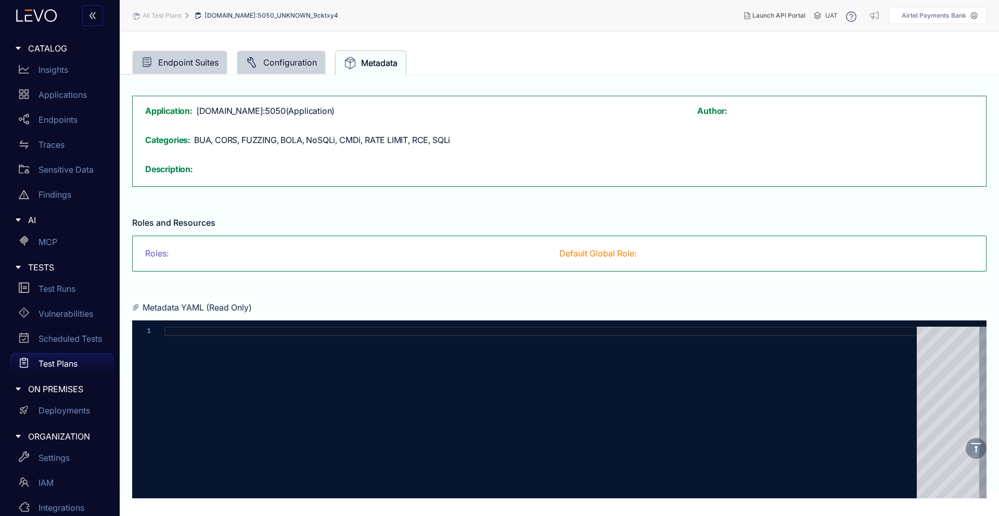
click at [211, 61] on div "Endpoint Suites" at bounding box center [180, 62] width 78 height 12
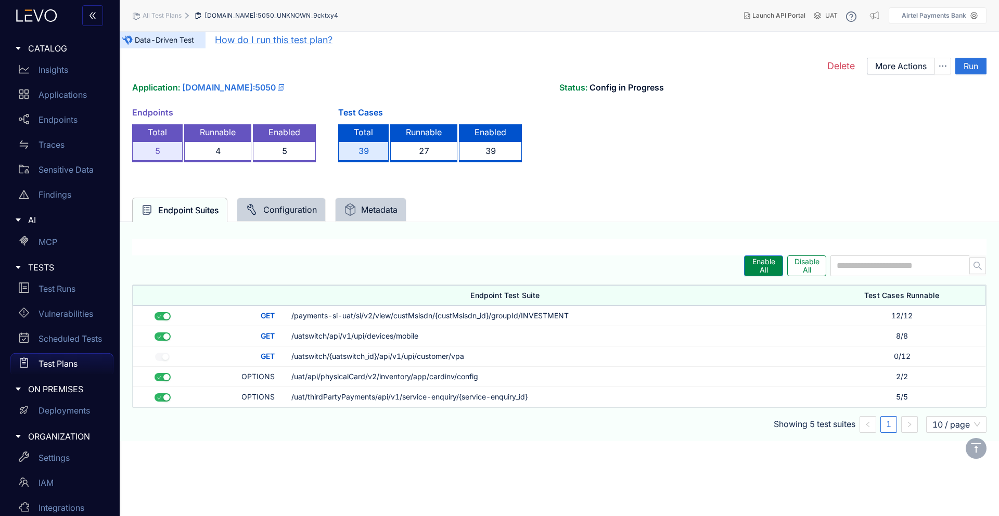
scroll to position [0, 0]
click at [219, 147] on div "4" at bounding box center [217, 152] width 67 height 21
click at [268, 147] on div "5" at bounding box center [284, 152] width 63 height 21
click at [80, 362] on div "Test Plans" at bounding box center [61, 363] width 103 height 21
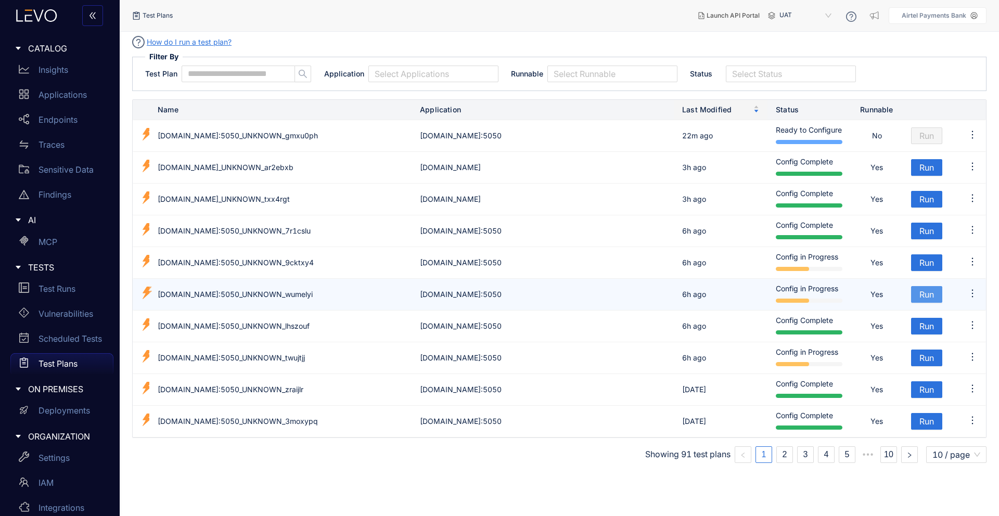
click at [930, 298] on span "Run" at bounding box center [926, 294] width 15 height 9
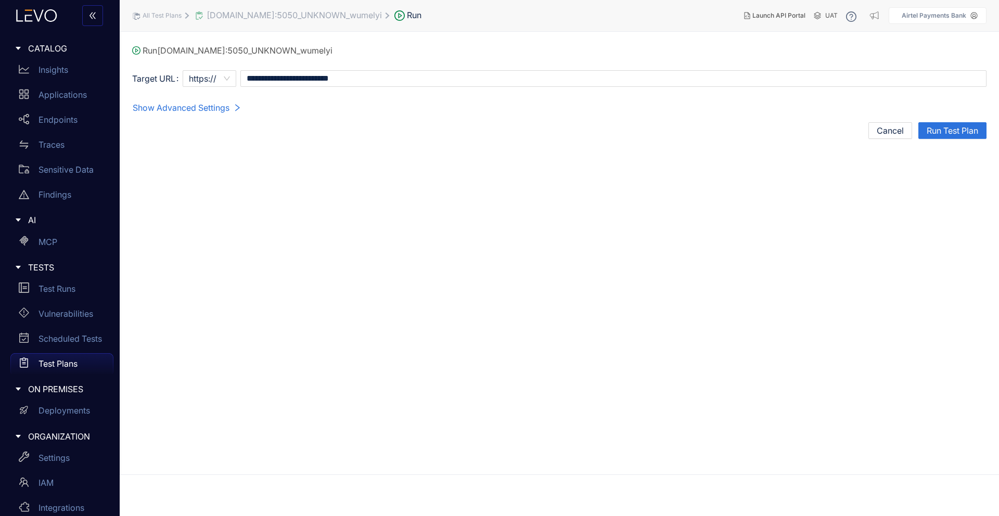
click at [217, 104] on span "Show Advanced Settings" at bounding box center [181, 107] width 97 height 9
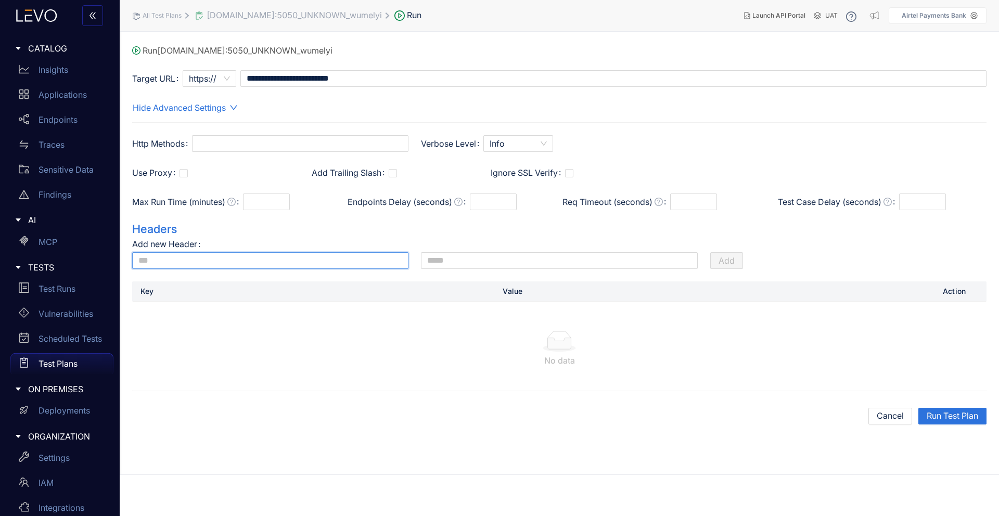
click at [341, 259] on input "text" at bounding box center [270, 260] width 276 height 17
click at [629, 257] on input "text" at bounding box center [559, 260] width 276 height 17
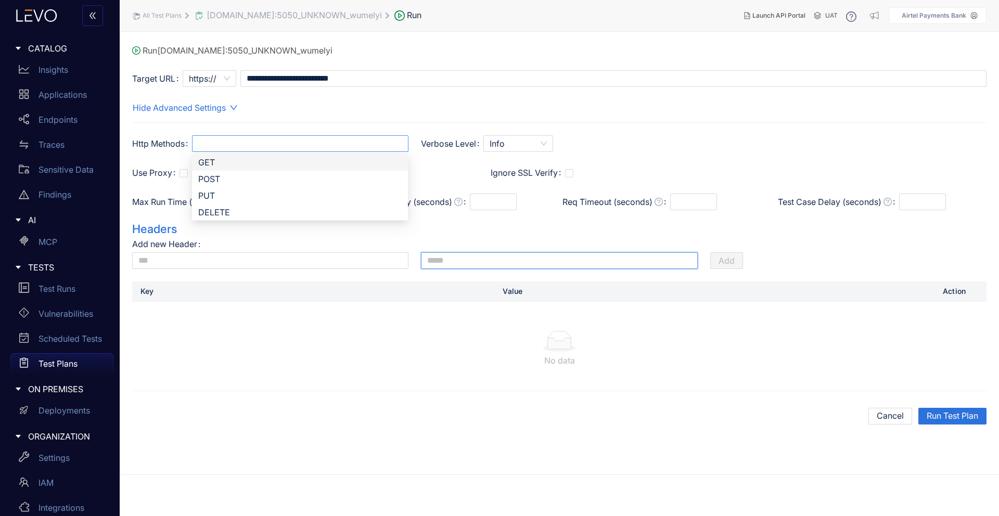
click at [280, 147] on div at bounding box center [295, 143] width 199 height 11
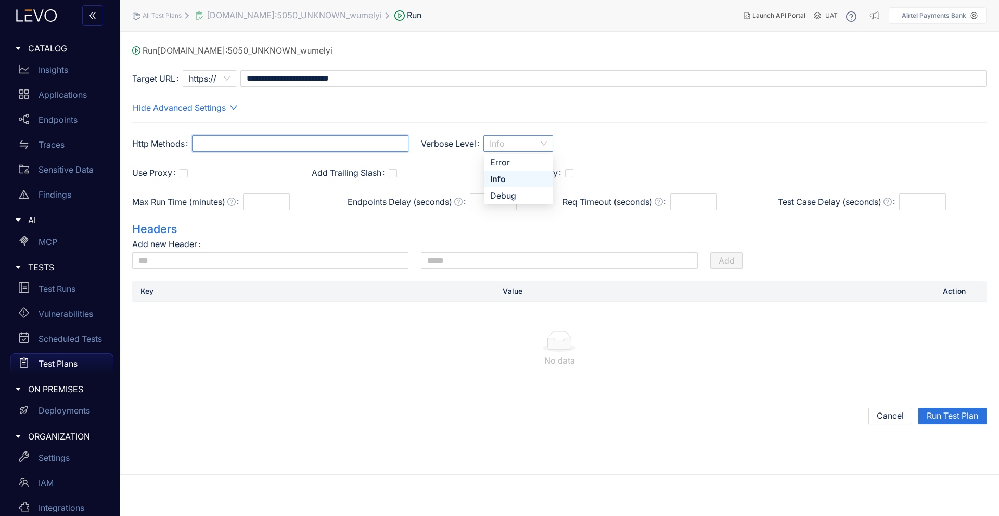
click at [508, 145] on span "Info" at bounding box center [518, 144] width 57 height 16
click at [511, 123] on div "Hide Advanced Settings Http Methods post put delete GET POST PUT DELETE Verbose…" at bounding box center [559, 261] width 854 height 325
click at [938, 416] on span "Run Test Plan" at bounding box center [953, 415] width 52 height 9
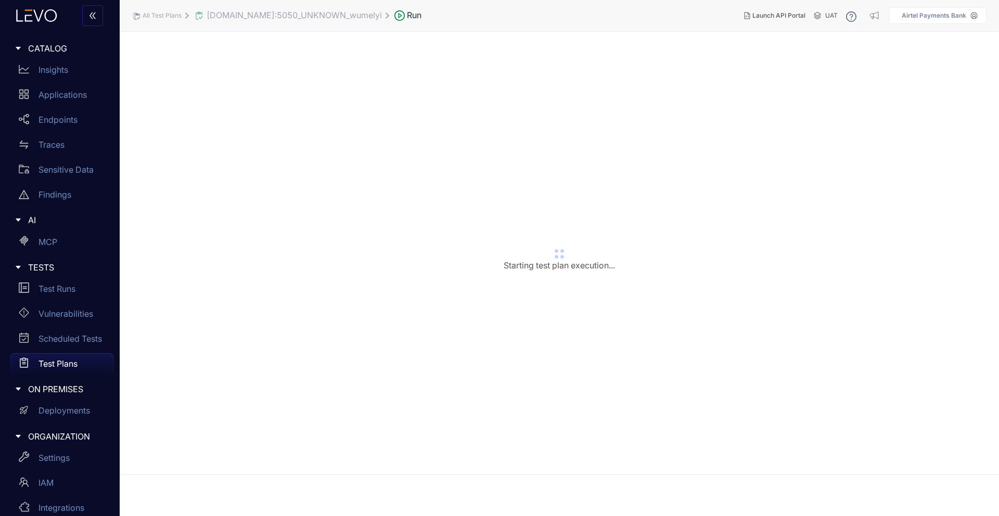
click at [351, 20] on span "[DOMAIN_NAME]:5050_UNKNOWN_wumelyi" at bounding box center [288, 15] width 188 height 10
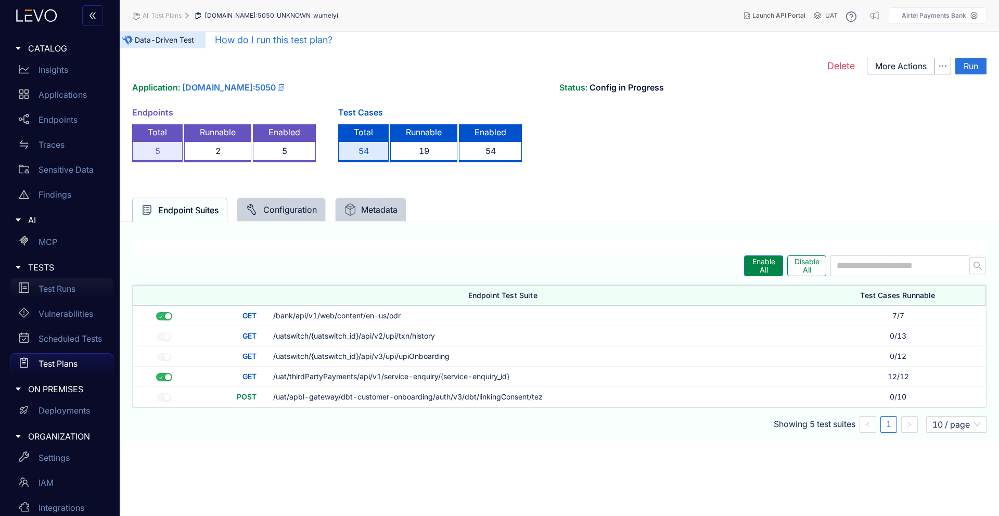
click at [68, 292] on p "Test Runs" at bounding box center [57, 288] width 37 height 9
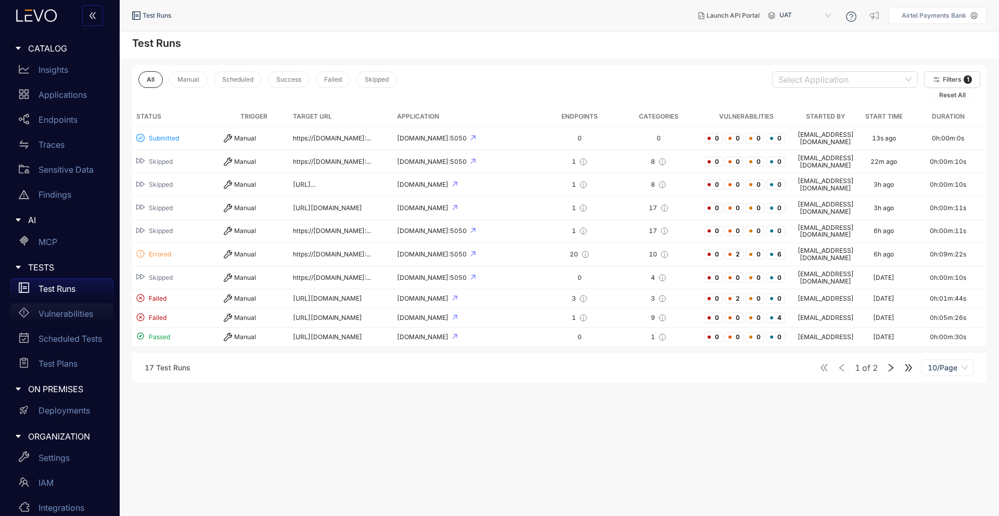
click at [74, 317] on p "Vulnerabilities" at bounding box center [66, 313] width 55 height 9
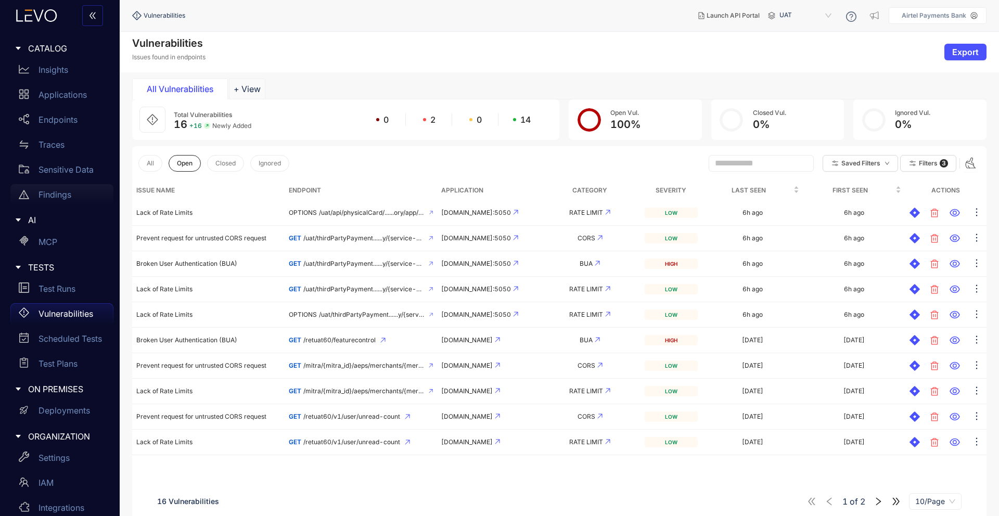
click at [65, 199] on p "Findings" at bounding box center [55, 194] width 33 height 9
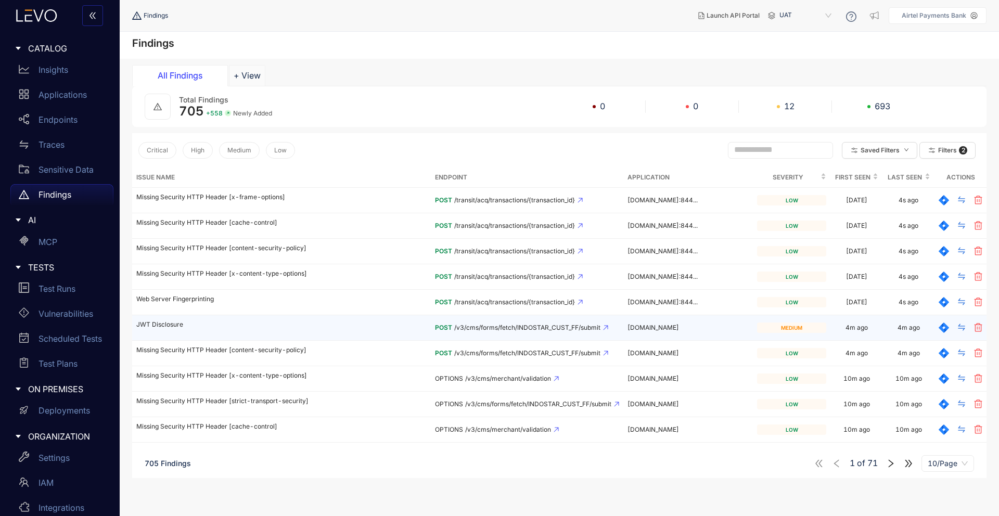
click at [170, 324] on p "JWT Disclosure" at bounding box center [281, 324] width 290 height 7
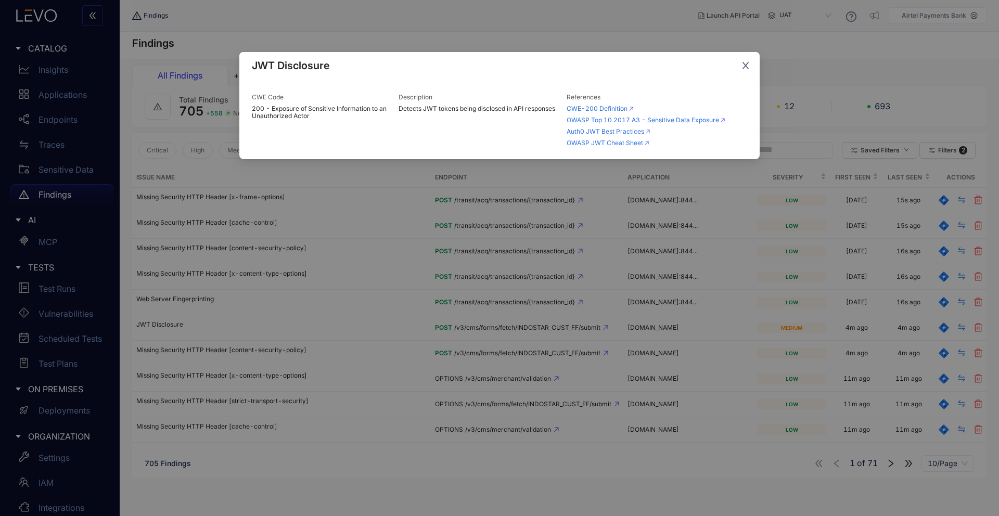
click at [745, 63] on icon "close" at bounding box center [745, 65] width 9 height 9
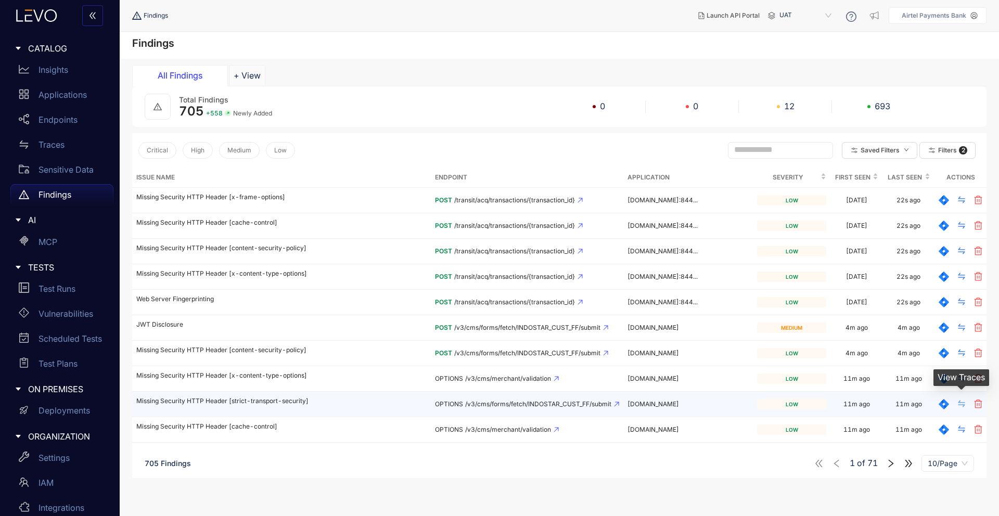
click at [959, 405] on icon "swap" at bounding box center [961, 404] width 7 height 7
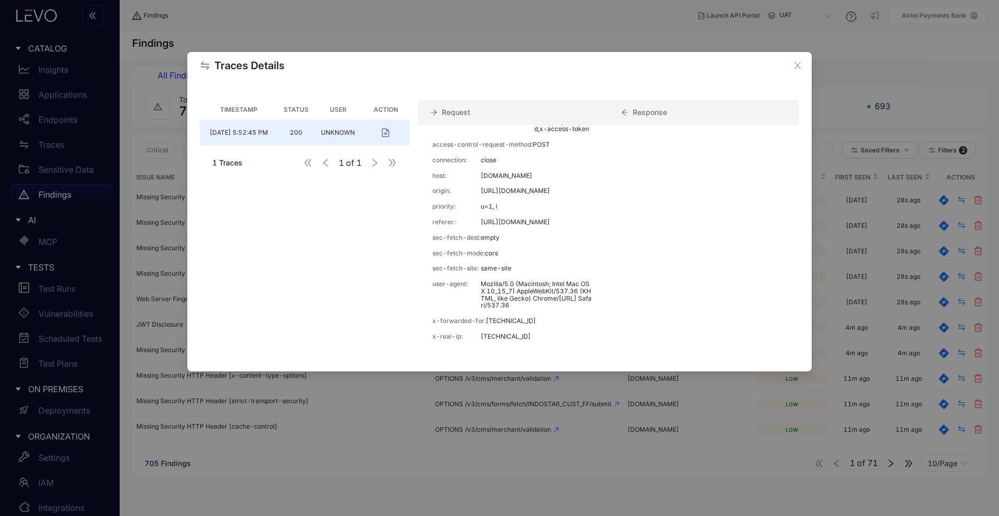
scroll to position [283, 0]
click at [799, 74] on span "Close" at bounding box center [798, 66] width 28 height 28
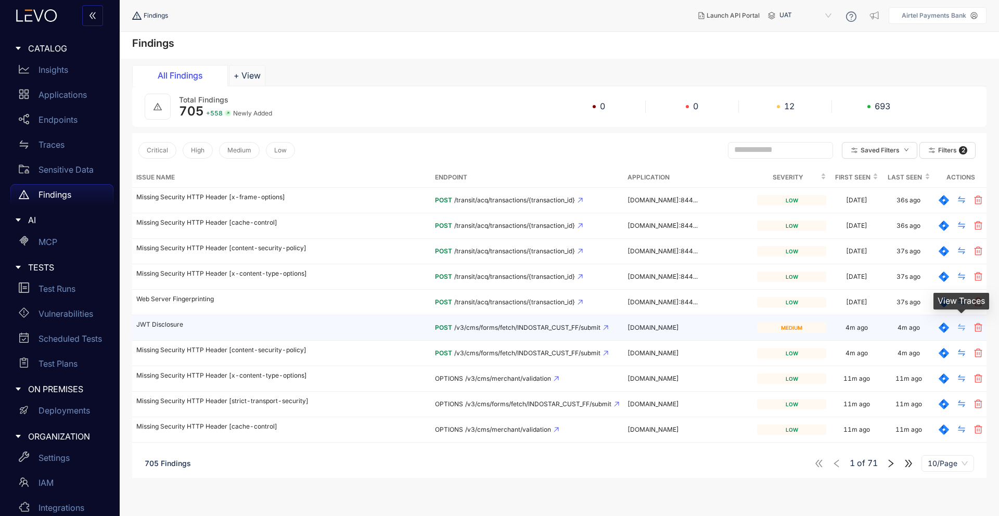
click at [961, 330] on icon "swap" at bounding box center [961, 327] width 8 height 8
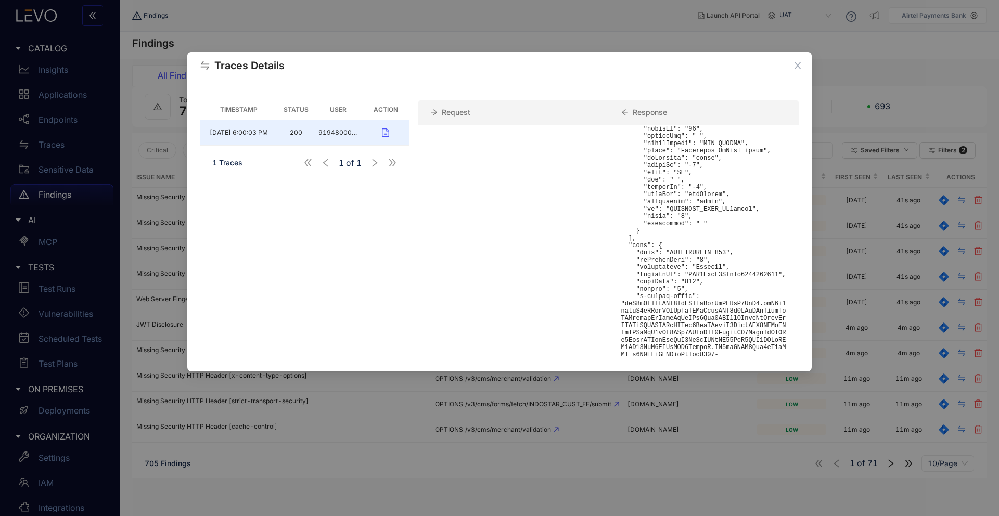
scroll to position [2549, 0]
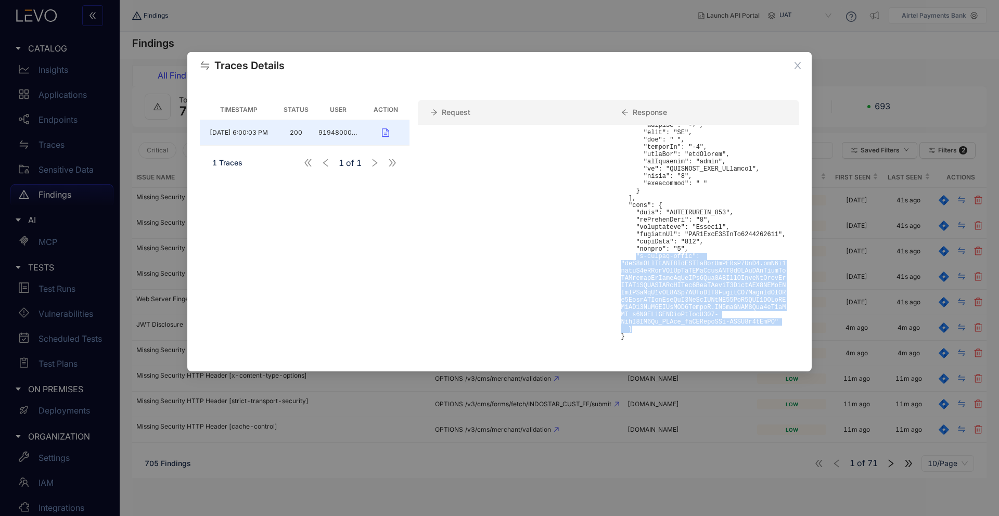
drag, startPoint x: 635, startPoint y: 256, endPoint x: 735, endPoint y: 330, distance: 124.6
drag, startPoint x: 625, startPoint y: 225, endPoint x: 719, endPoint y: 358, distance: 162.4
click at [720, 359] on div "Timestamp Status User Action [DATE] 6:00:03 PM 200 919480000008 1 Traces 1 of 1…" at bounding box center [499, 225] width 624 height 292
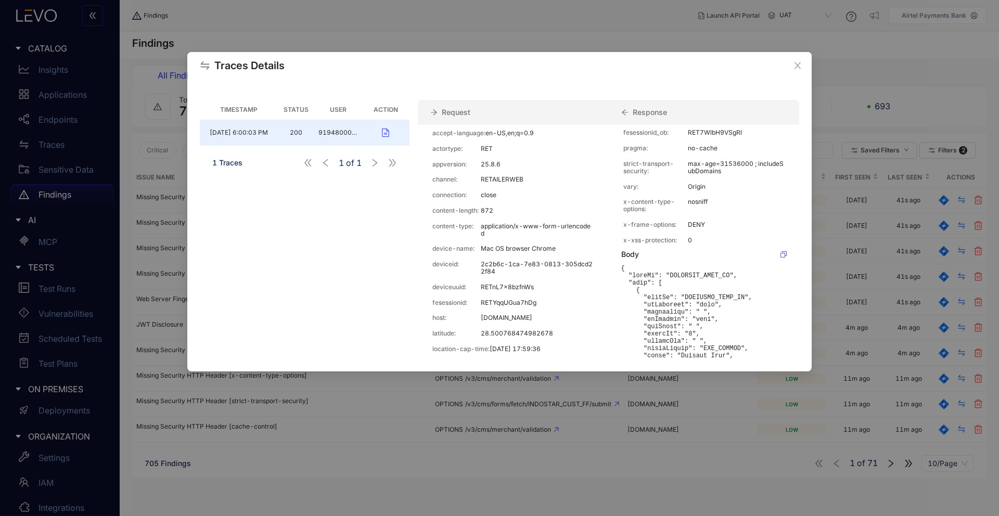
scroll to position [0, 0]
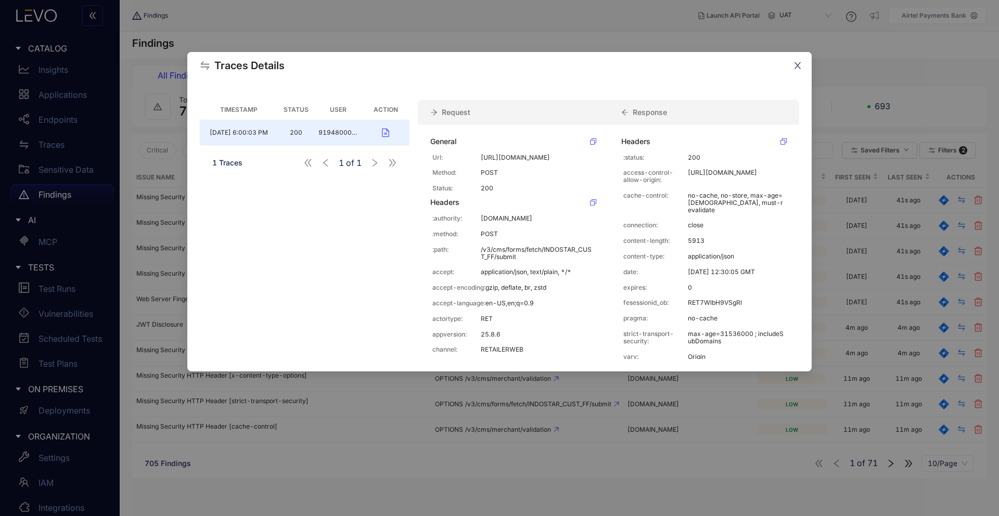
click at [795, 69] on icon "close" at bounding box center [798, 65] width 7 height 7
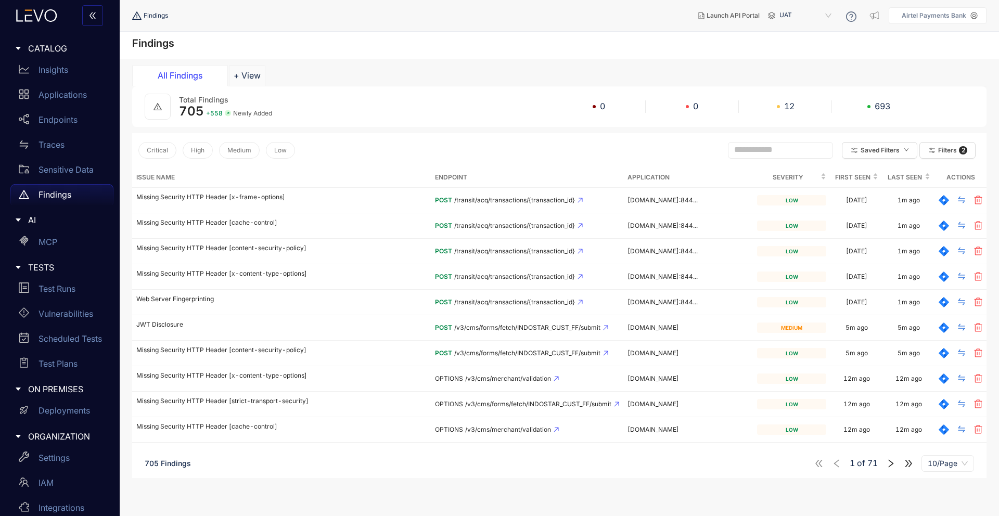
click at [889, 468] on div "1 of 71 10/Page" at bounding box center [894, 463] width 160 height 17
click at [893, 463] on icon "right" at bounding box center [891, 463] width 5 height 8
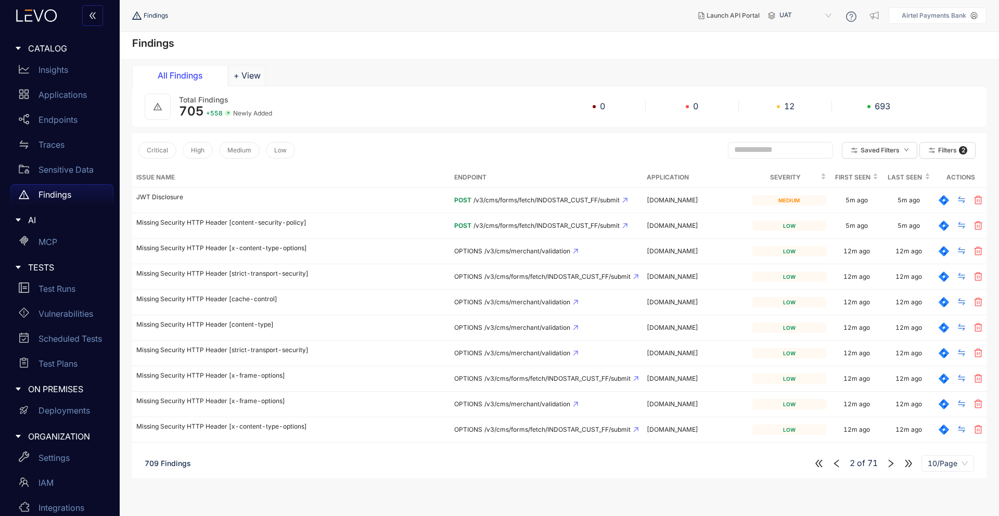
click at [893, 464] on icon "right" at bounding box center [891, 463] width 5 height 8
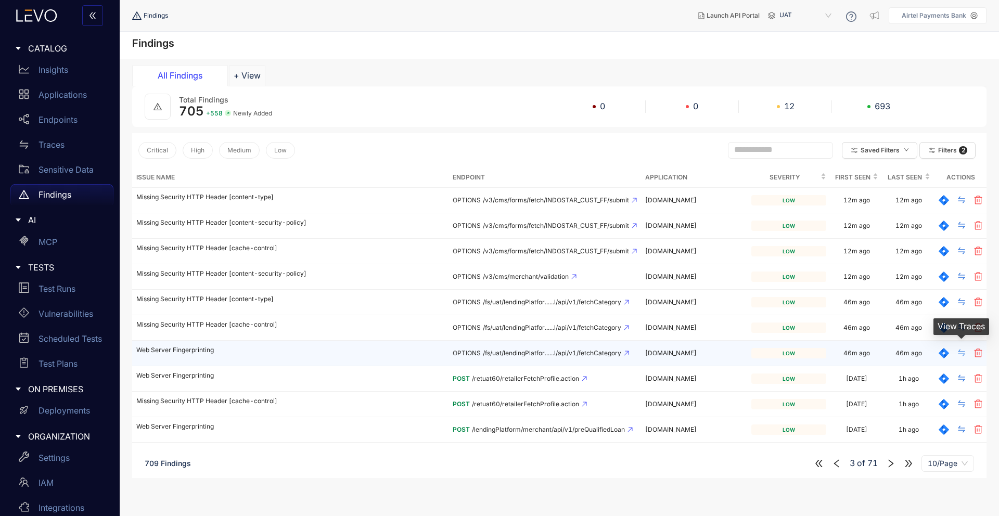
click at [959, 353] on icon "swap" at bounding box center [961, 353] width 8 height 8
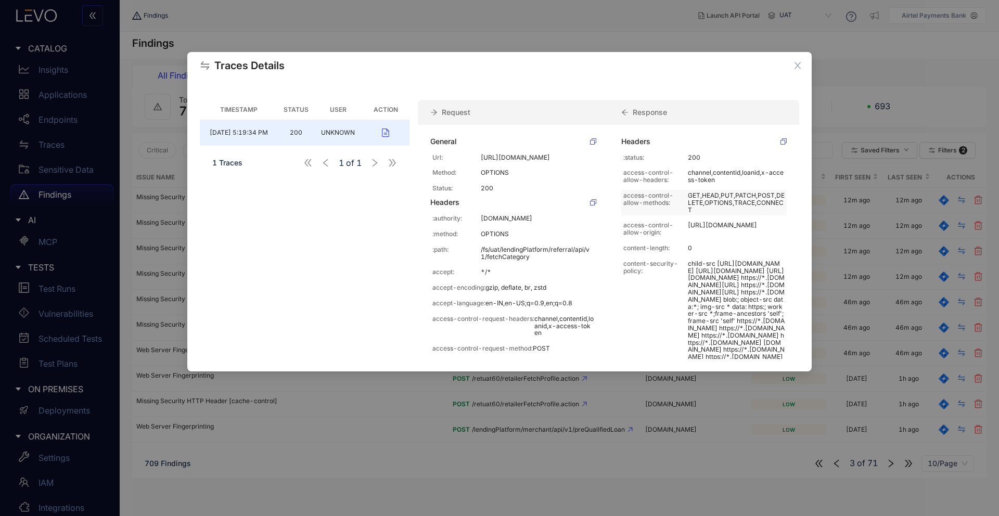
drag, startPoint x: 686, startPoint y: 196, endPoint x: 715, endPoint y: 210, distance: 31.7
click at [715, 210] on p "GET,HEAD,PUT,PATCH,POST,DELETE,OPTIONS,TRACE,CONNECT" at bounding box center [736, 202] width 97 height 21
click at [695, 216] on div "Headers :status: 200 access-control-allow-headers: channel,contentid,loanid,x-a…" at bounding box center [704, 347] width 190 height 445
click at [801, 68] on icon "close" at bounding box center [797, 65] width 9 height 9
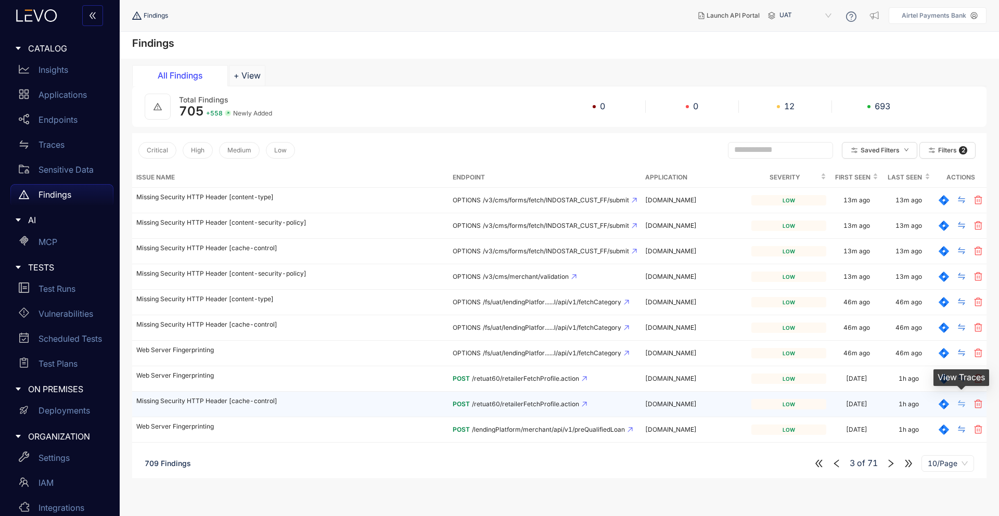
click at [964, 408] on span "swap" at bounding box center [961, 404] width 8 height 9
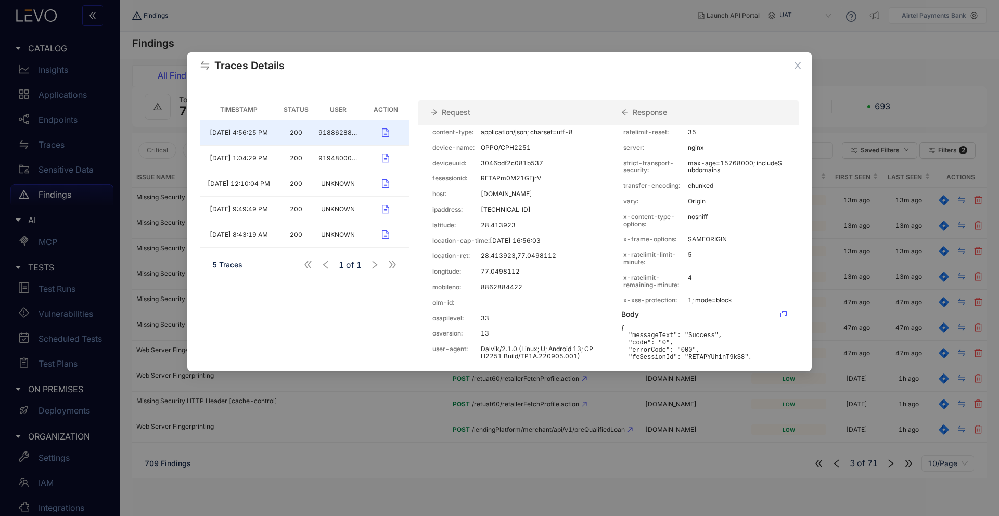
scroll to position [228, 0]
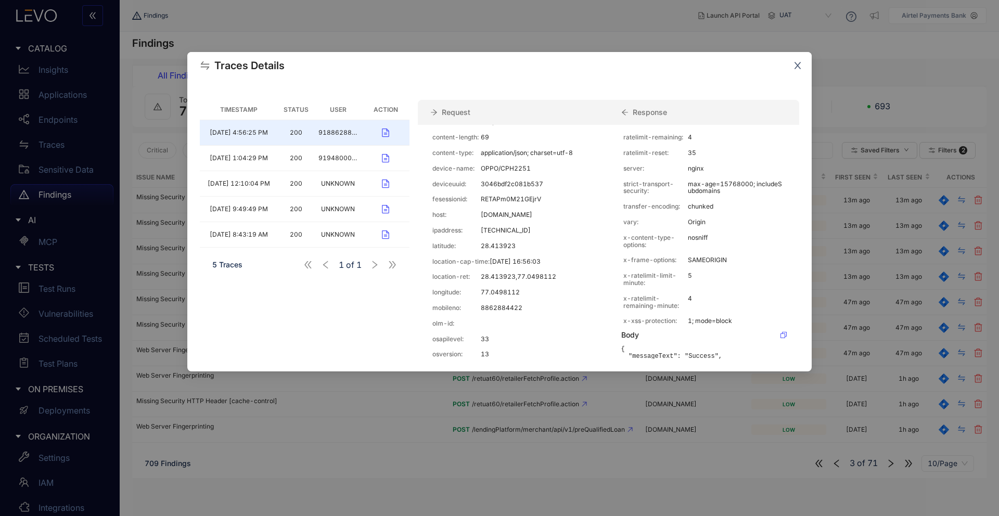
click at [800, 67] on icon "close" at bounding box center [797, 65] width 9 height 9
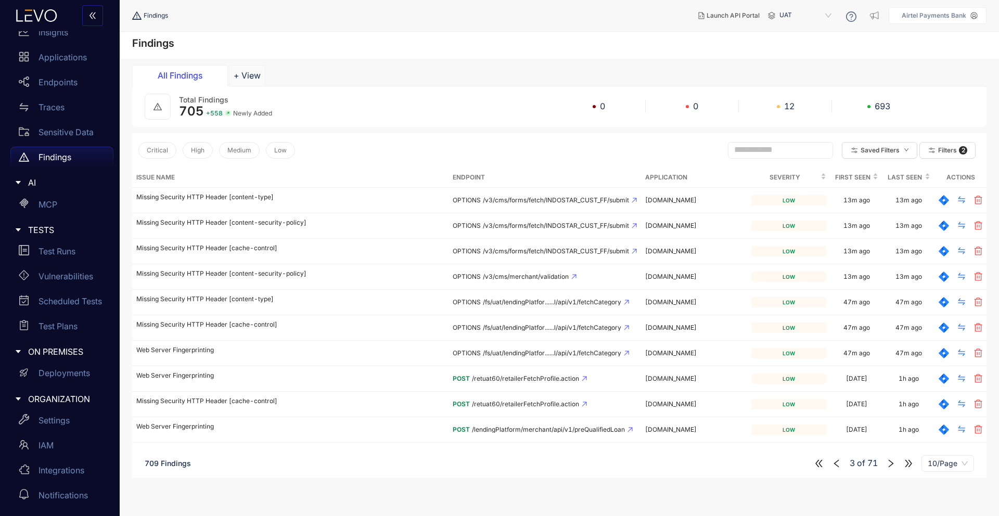
scroll to position [0, 0]
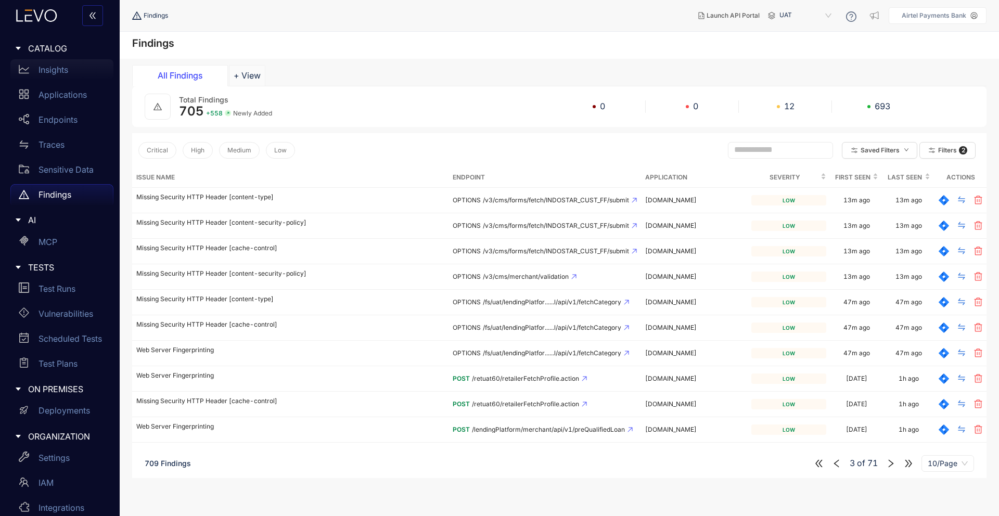
click at [69, 71] on div "Insights" at bounding box center [61, 69] width 103 height 21
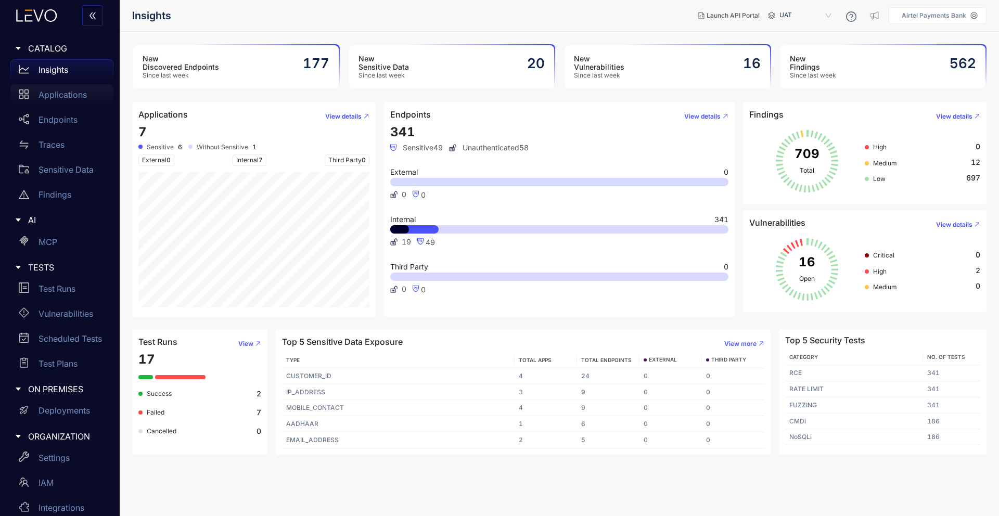
click at [70, 91] on p "Applications" at bounding box center [63, 94] width 48 height 9
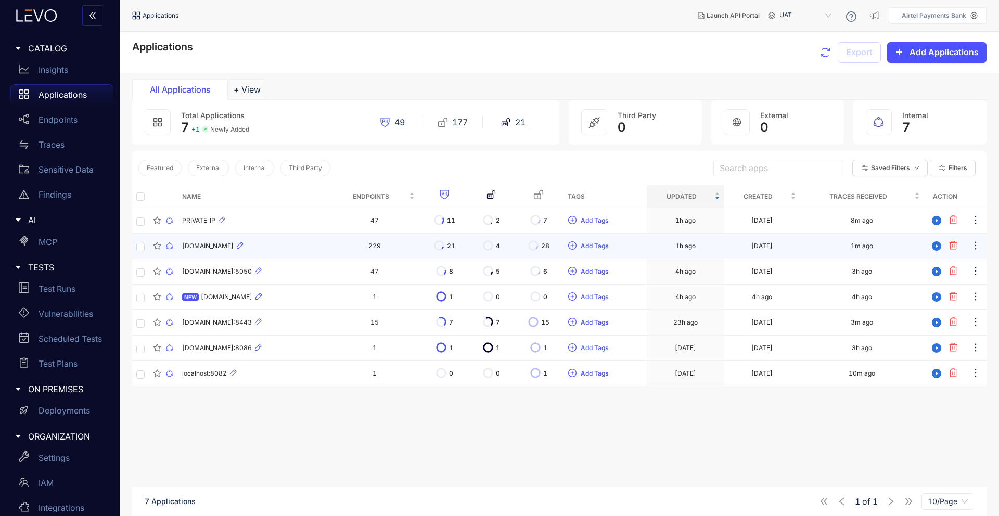
click at [227, 250] on div "[DOMAIN_NAME]" at bounding box center [254, 246] width 145 height 12
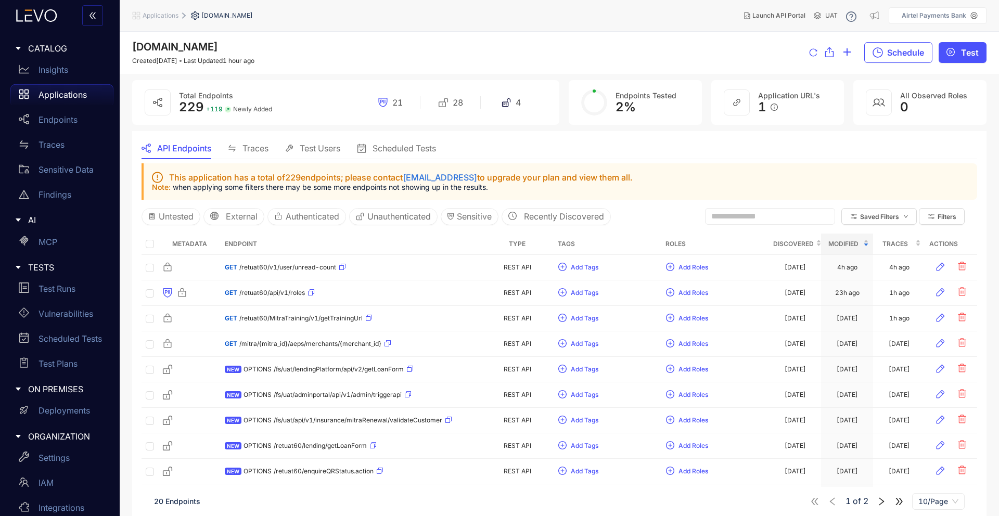
click at [322, 154] on div "Test Users" at bounding box center [312, 148] width 55 height 22
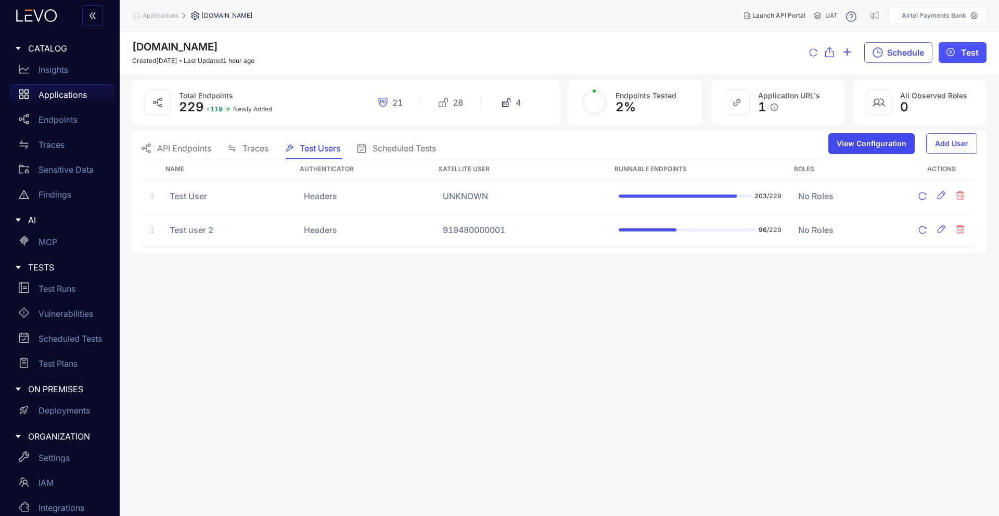
click at [887, 146] on span "View Configuration" at bounding box center [872, 143] width 70 height 8
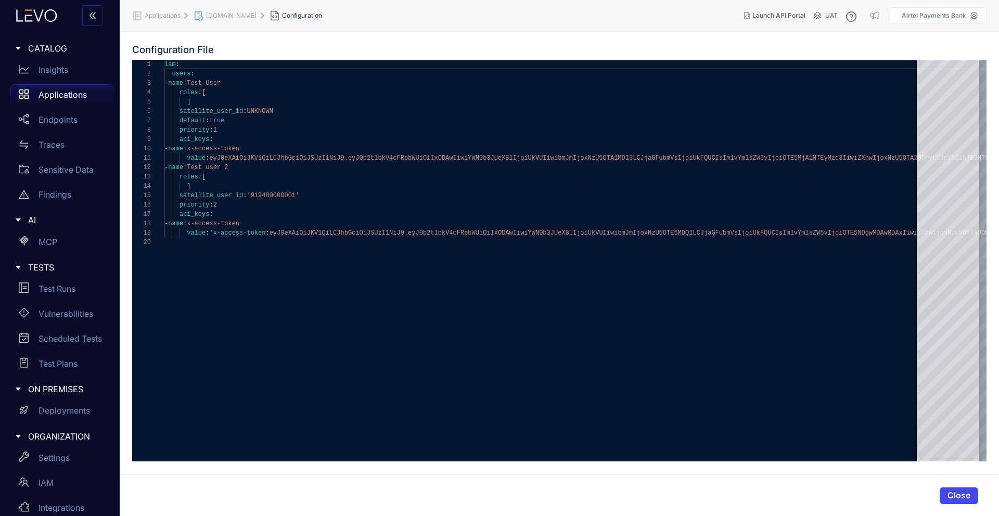
click at [950, 494] on span "Close" at bounding box center [958, 495] width 23 height 9
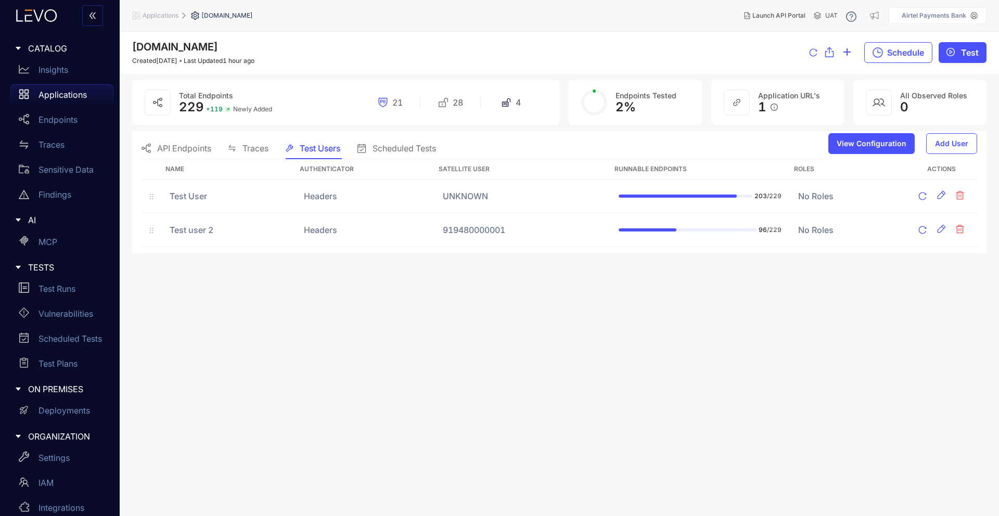
click at [262, 145] on span "Traces" at bounding box center [255, 148] width 26 height 9
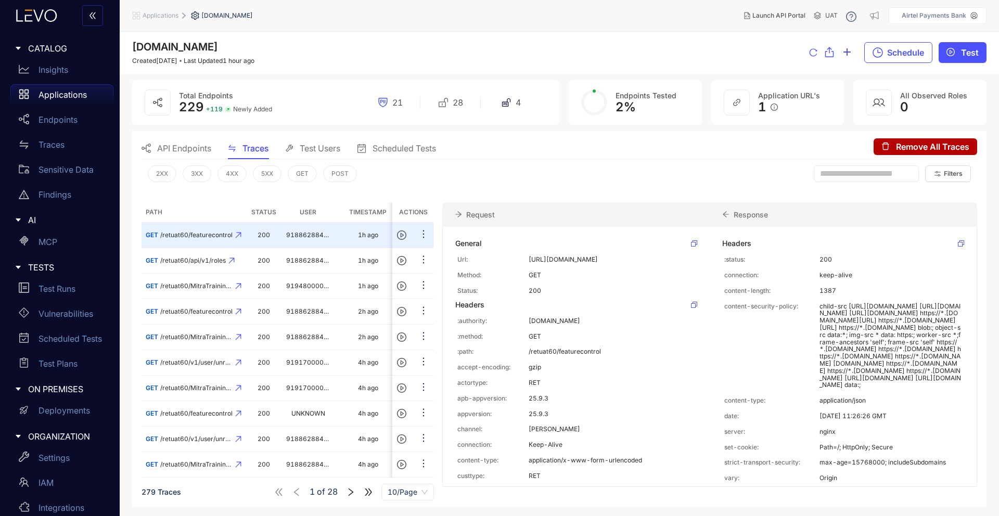
click at [190, 157] on div "API Endpoints" at bounding box center [177, 148] width 70 height 22
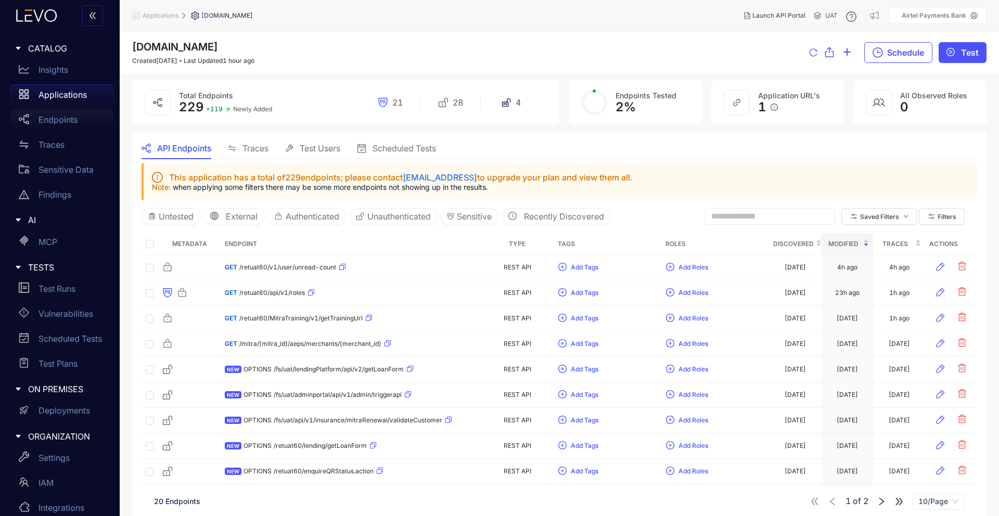
click at [60, 119] on p "Endpoints" at bounding box center [58, 119] width 39 height 9
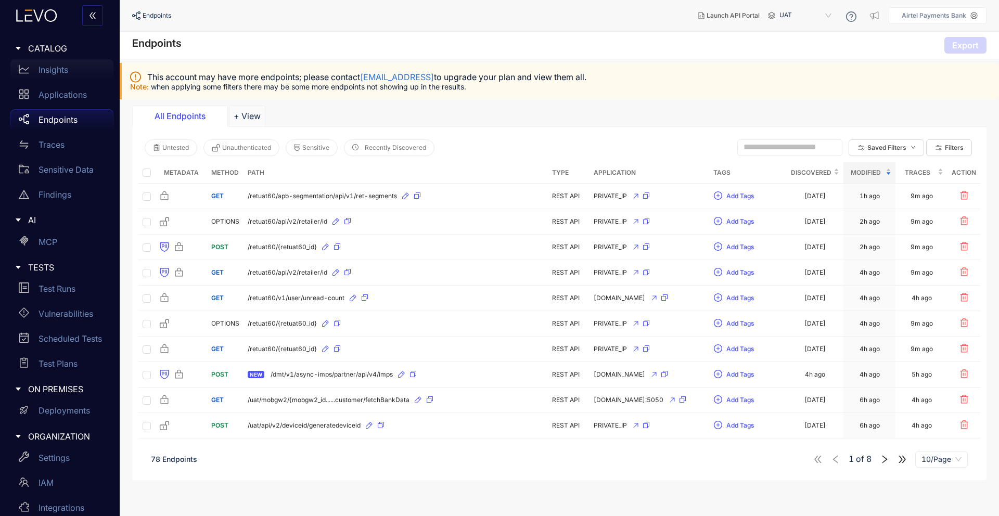
click at [60, 74] on p "Insights" at bounding box center [54, 69] width 30 height 9
